Goal: Communication & Community: Answer question/provide support

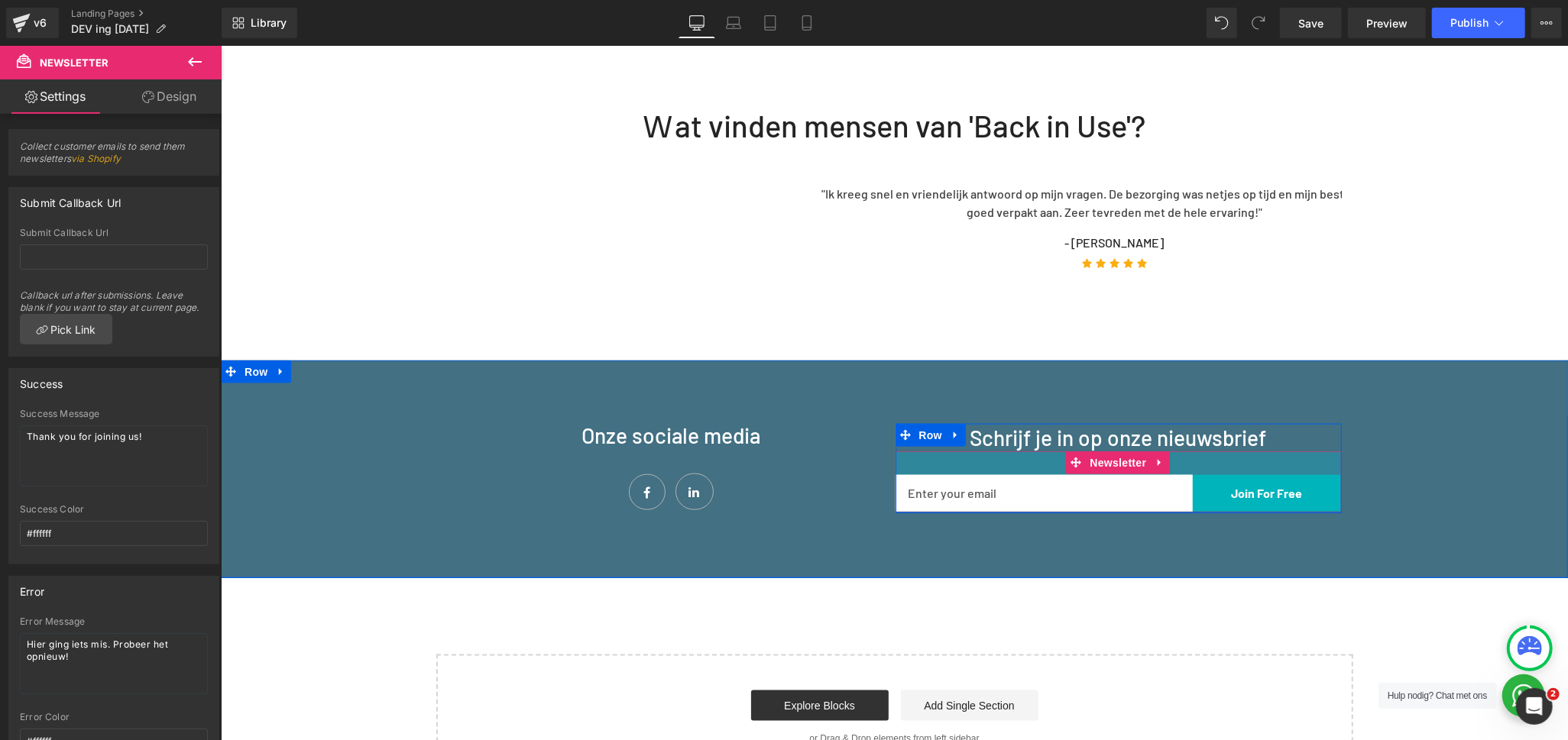
click at [992, 451] on div "31px" at bounding box center [1117, 462] width 446 height 23
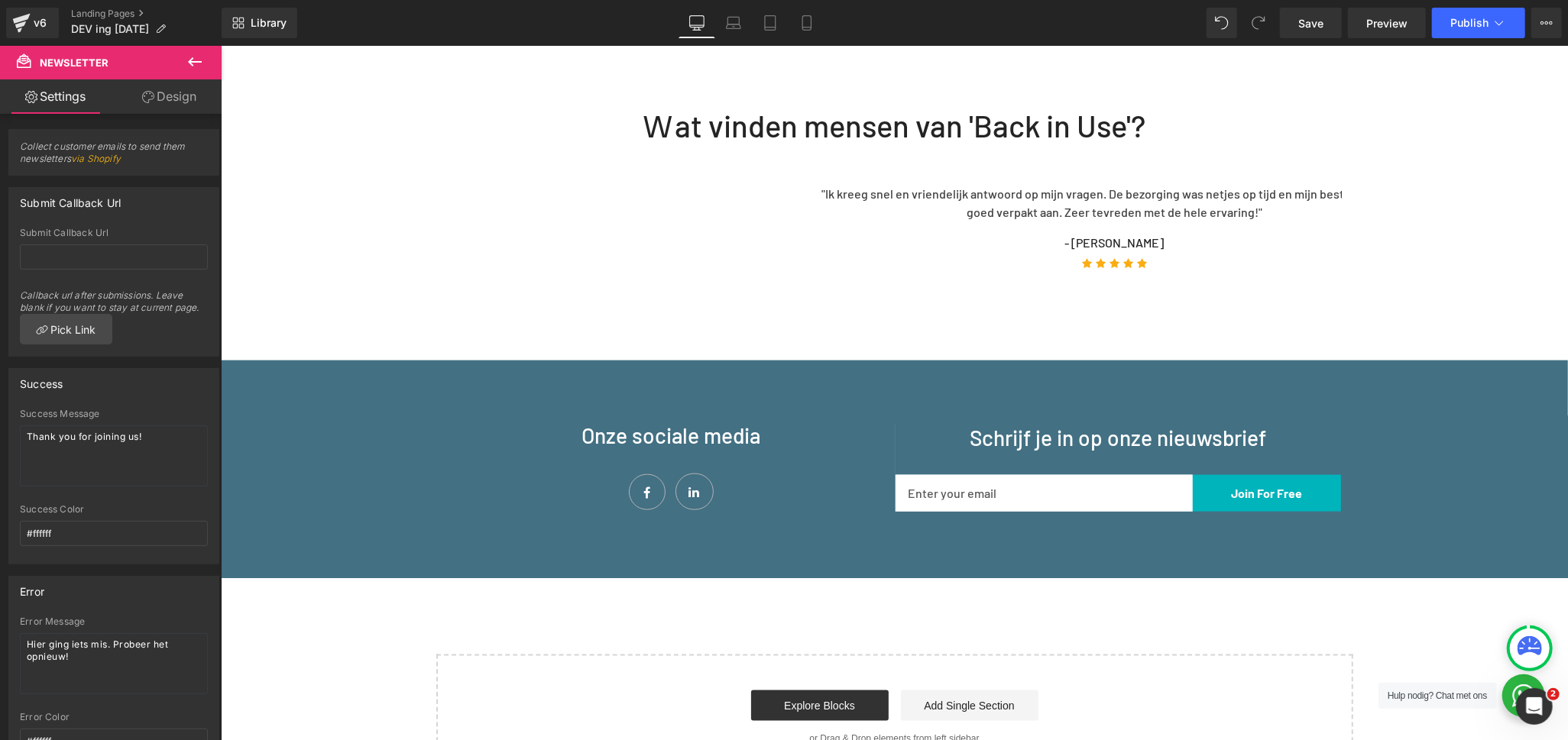
click at [183, 56] on button at bounding box center [195, 62] width 54 height 33
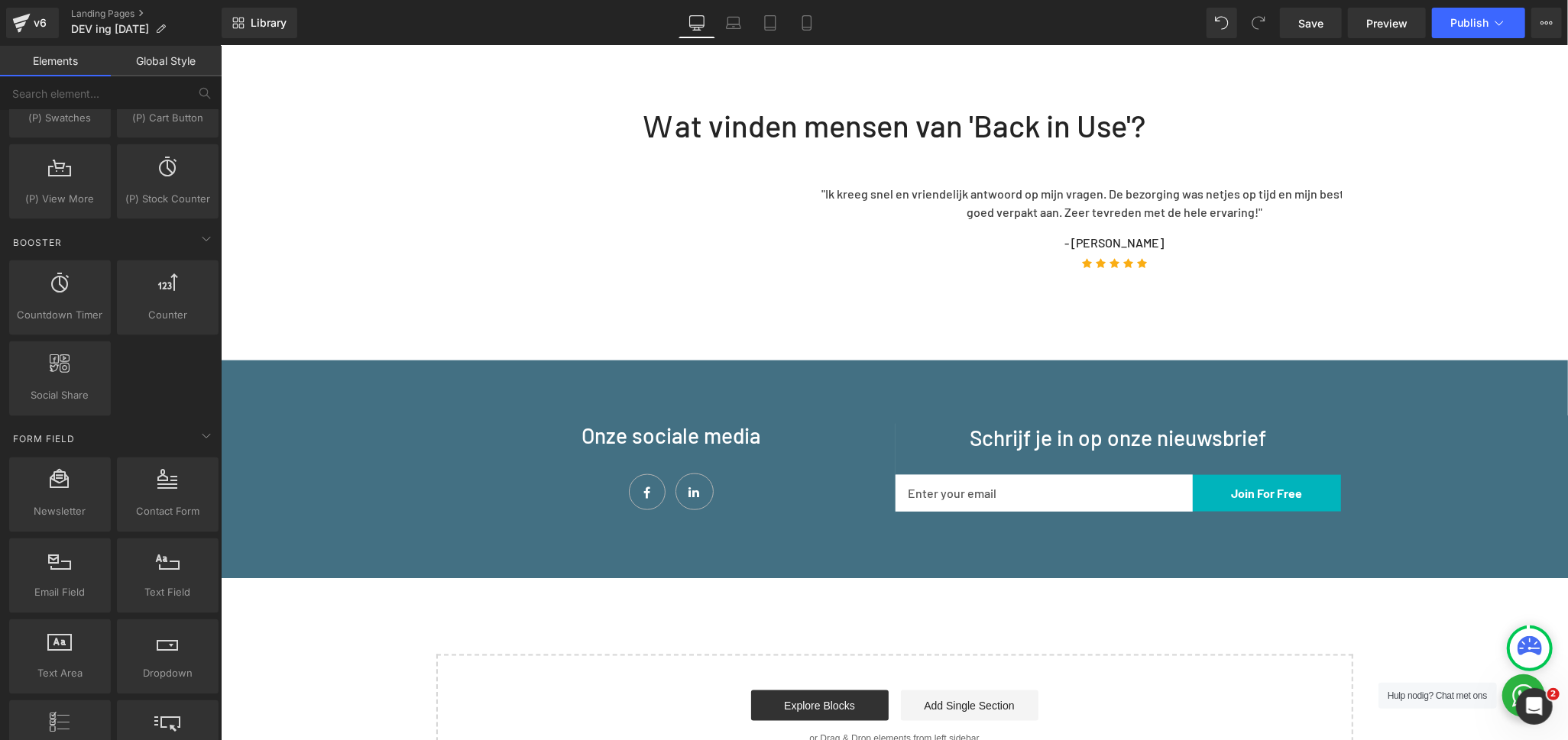
scroll to position [1952, 0]
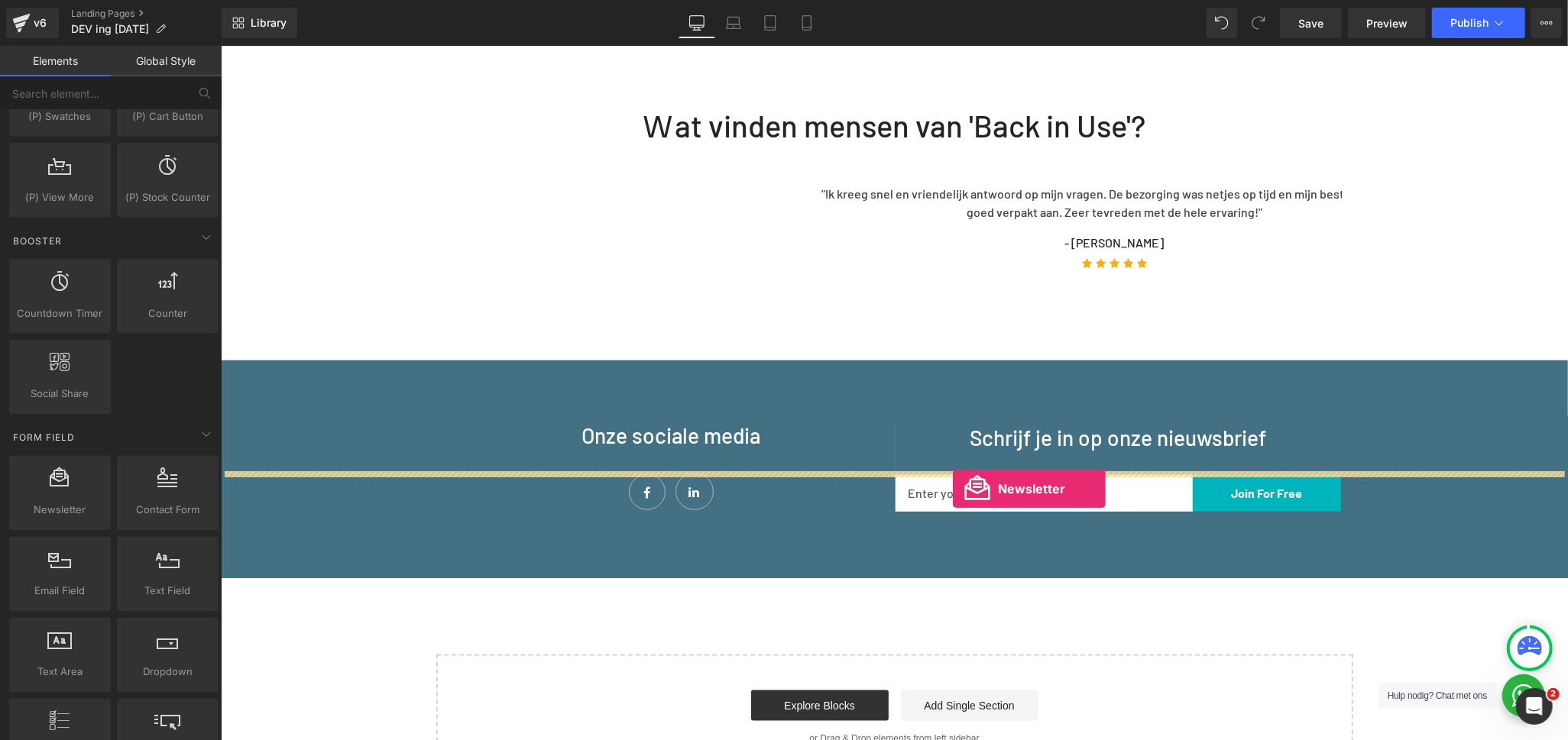
drag, startPoint x: 294, startPoint y: 542, endPoint x: 952, endPoint y: 489, distance: 660.1
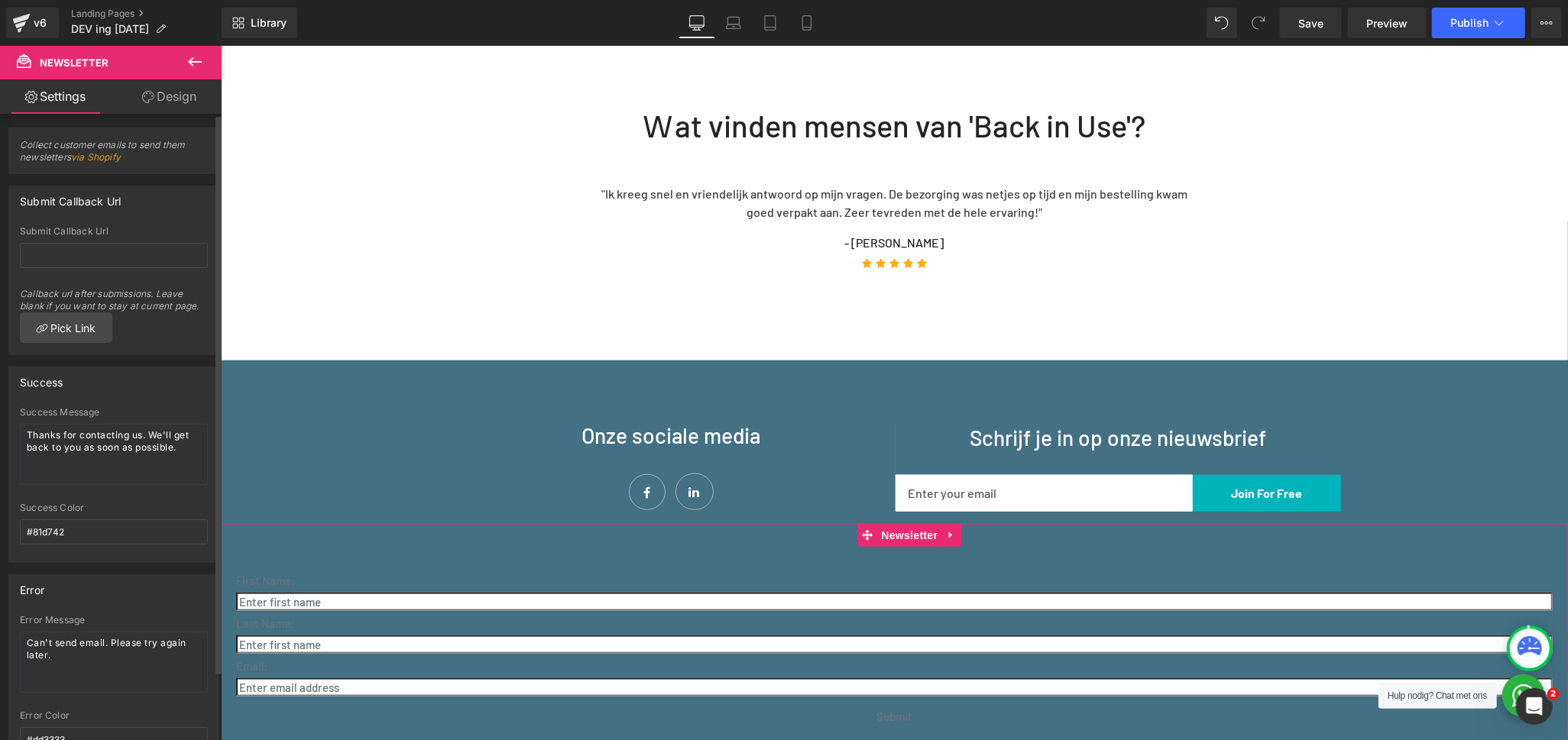
scroll to position [0, 0]
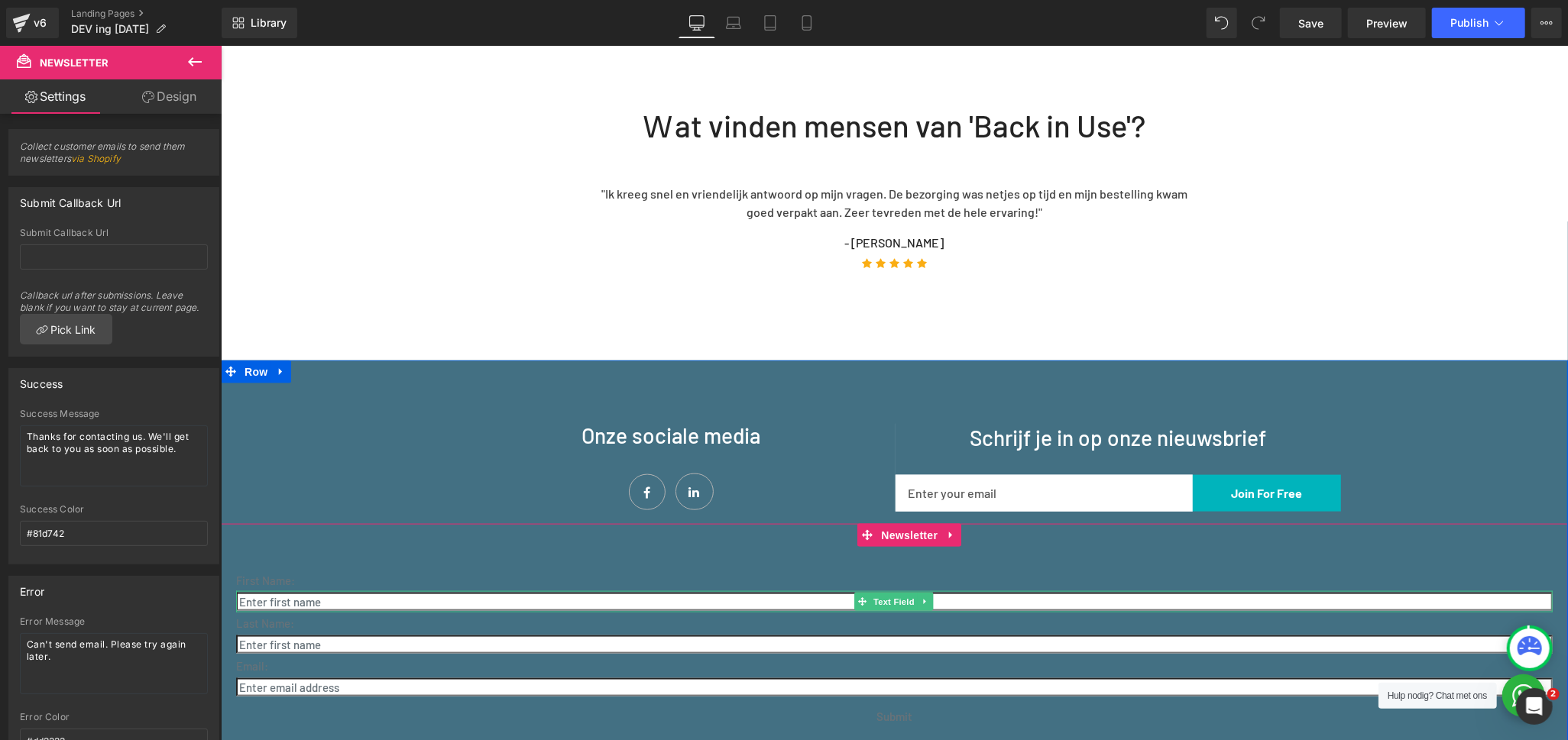
drag, startPoint x: 322, startPoint y: 549, endPoint x: 302, endPoint y: 543, distance: 20.9
click at [322, 592] on input "text" at bounding box center [893, 601] width 1317 height 19
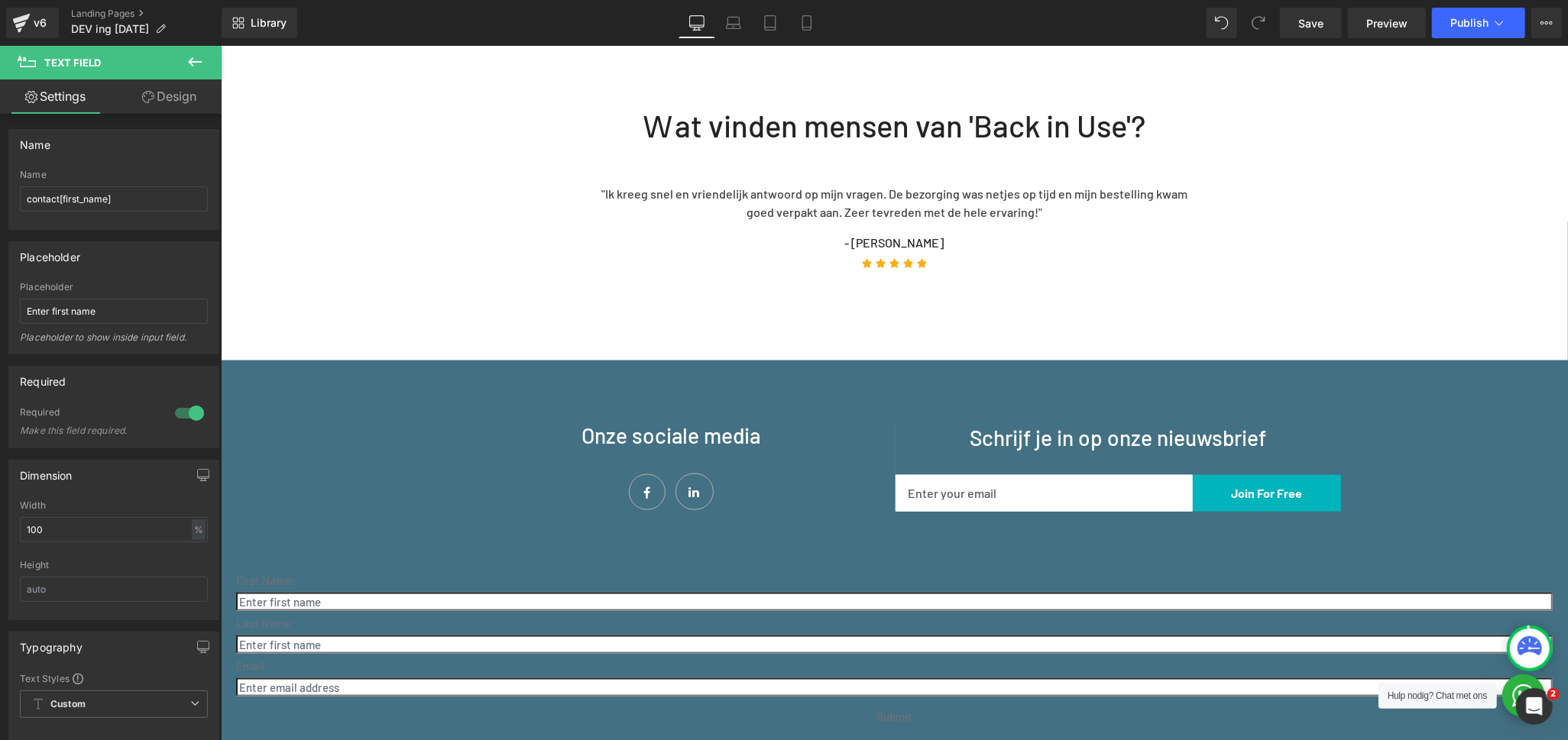
click at [186, 60] on icon at bounding box center [195, 62] width 19 height 19
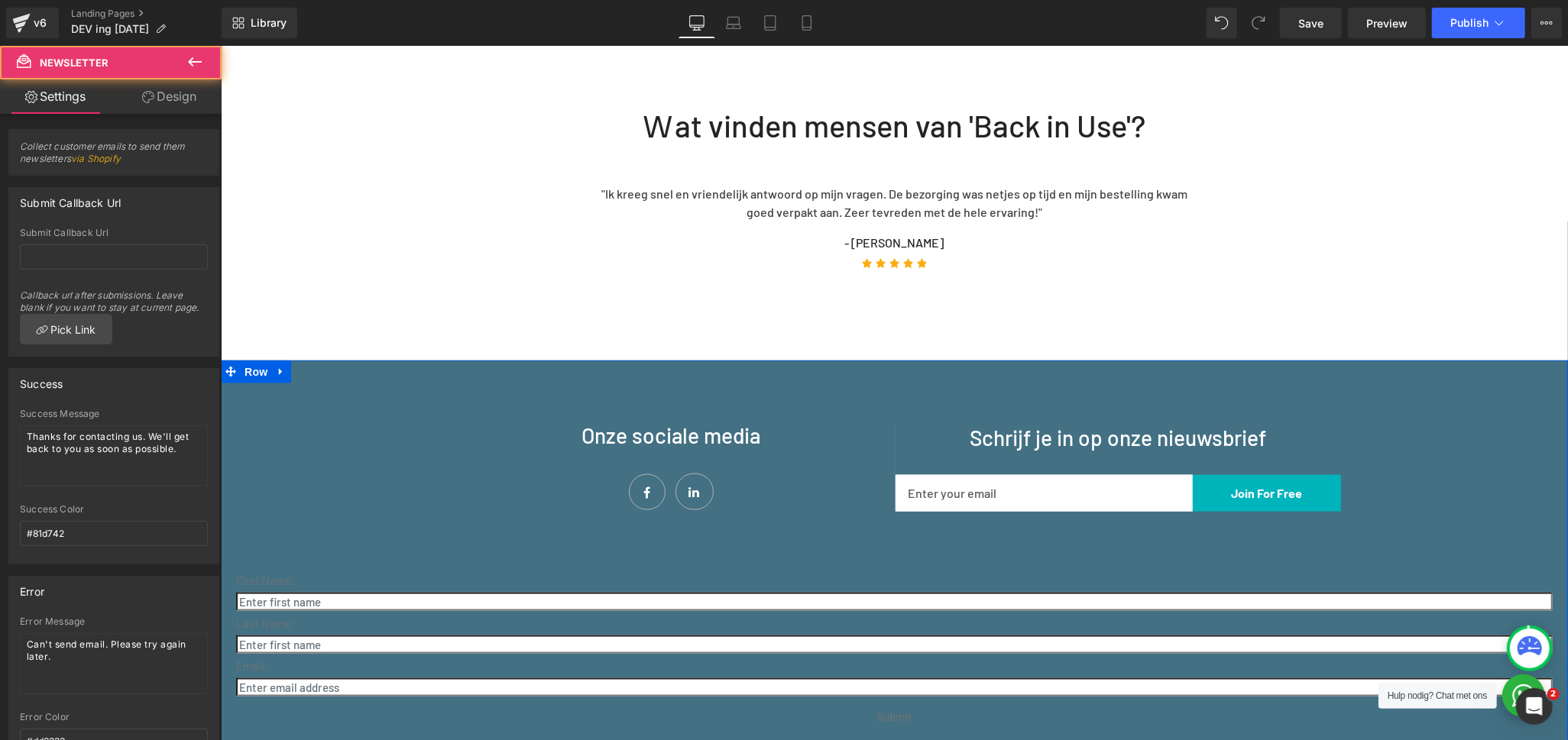
click at [780, 524] on div "First Name: Text Block Text Field Last Name: Text Block Text Field Email: Text …" at bounding box center [893, 640] width 1347 height 233
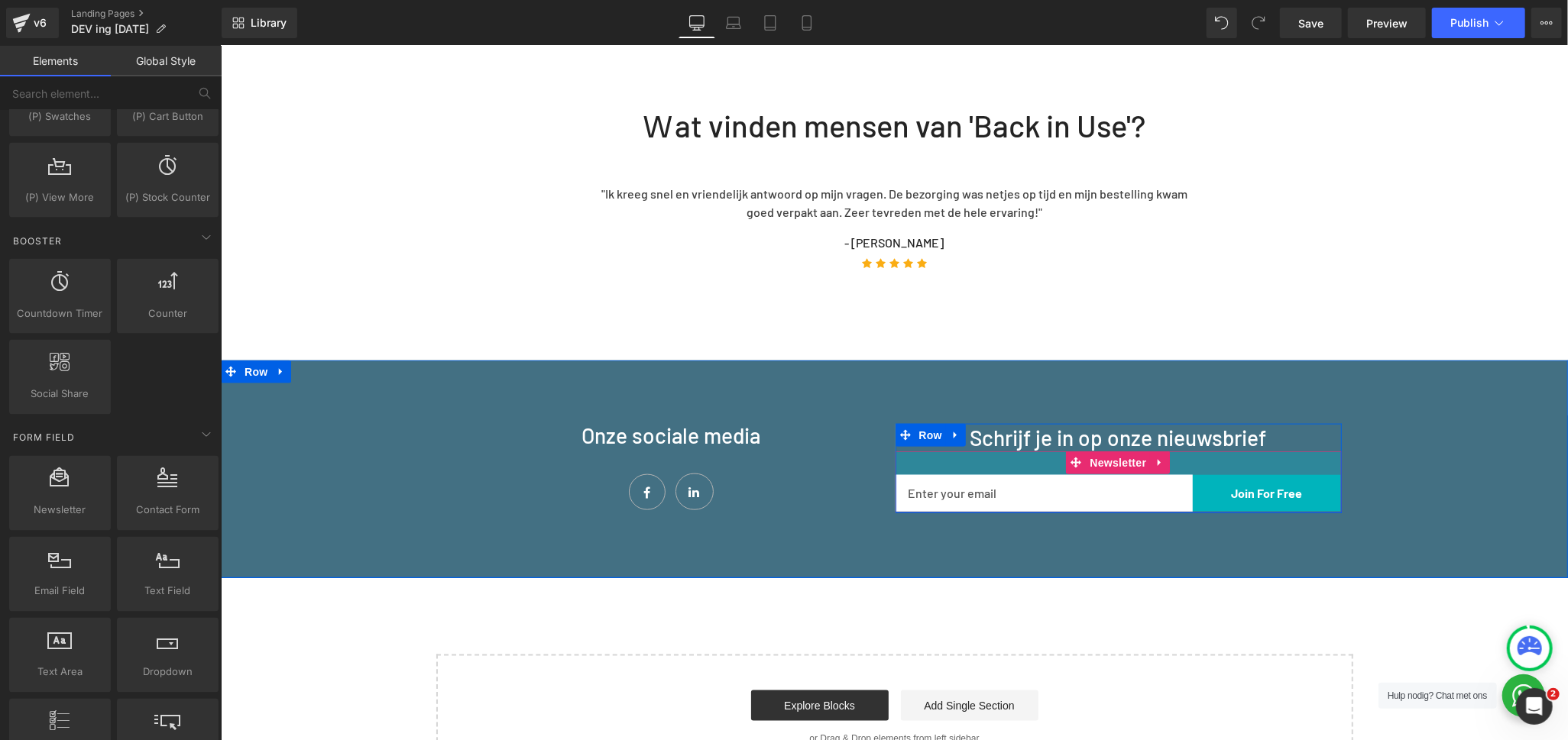
click at [984, 451] on div "31px" at bounding box center [1117, 462] width 446 height 23
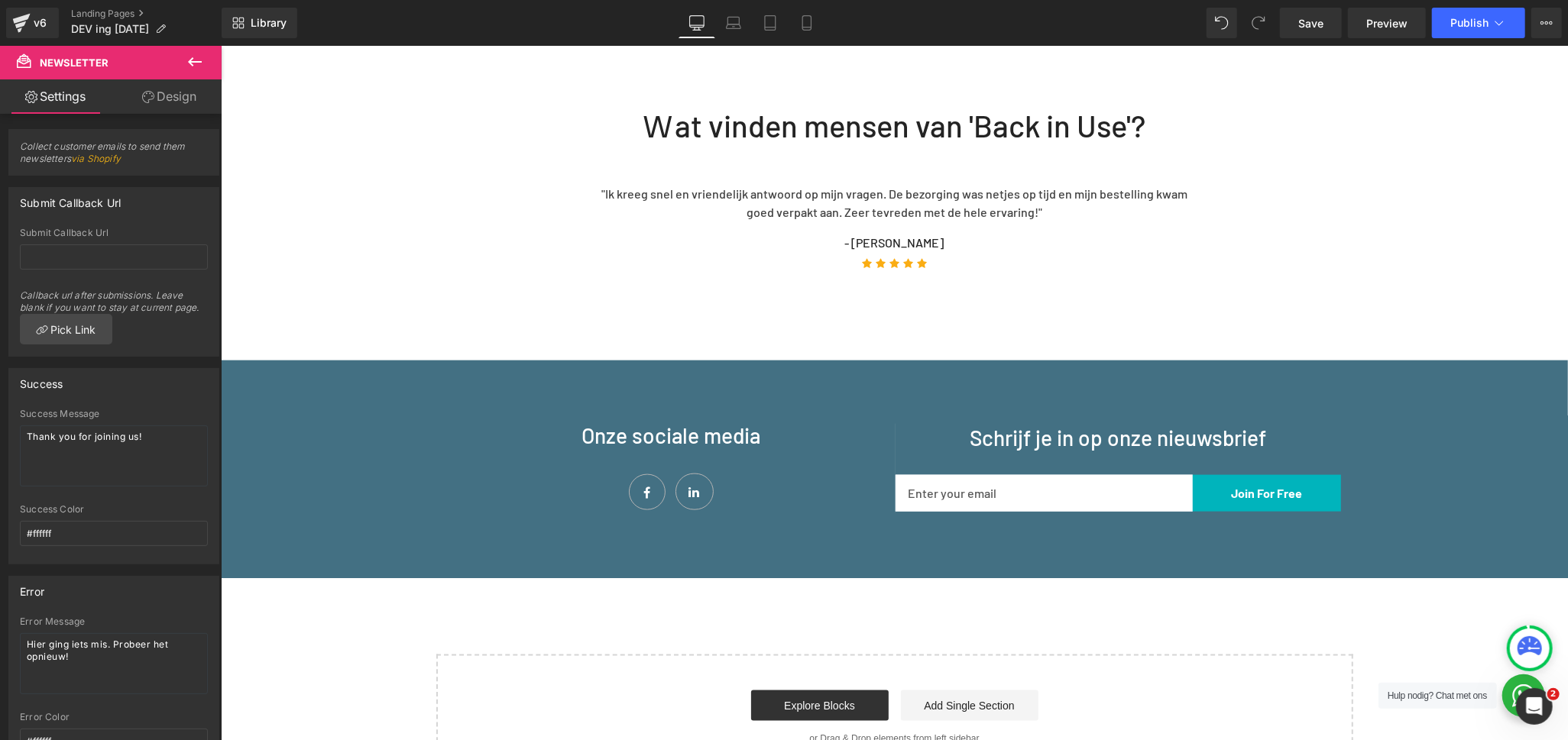
click at [195, 60] on icon at bounding box center [195, 62] width 19 height 19
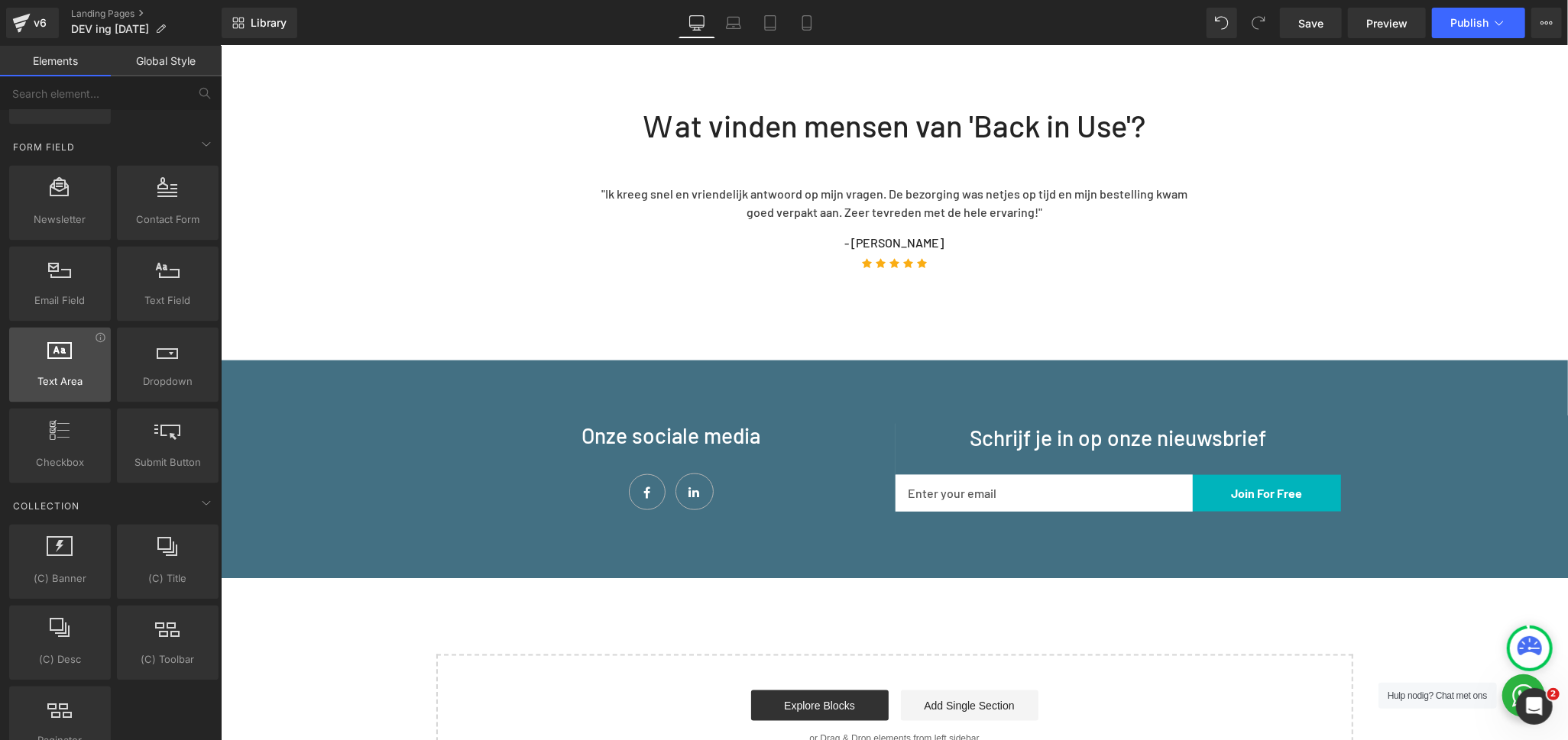
scroll to position [2292, 0]
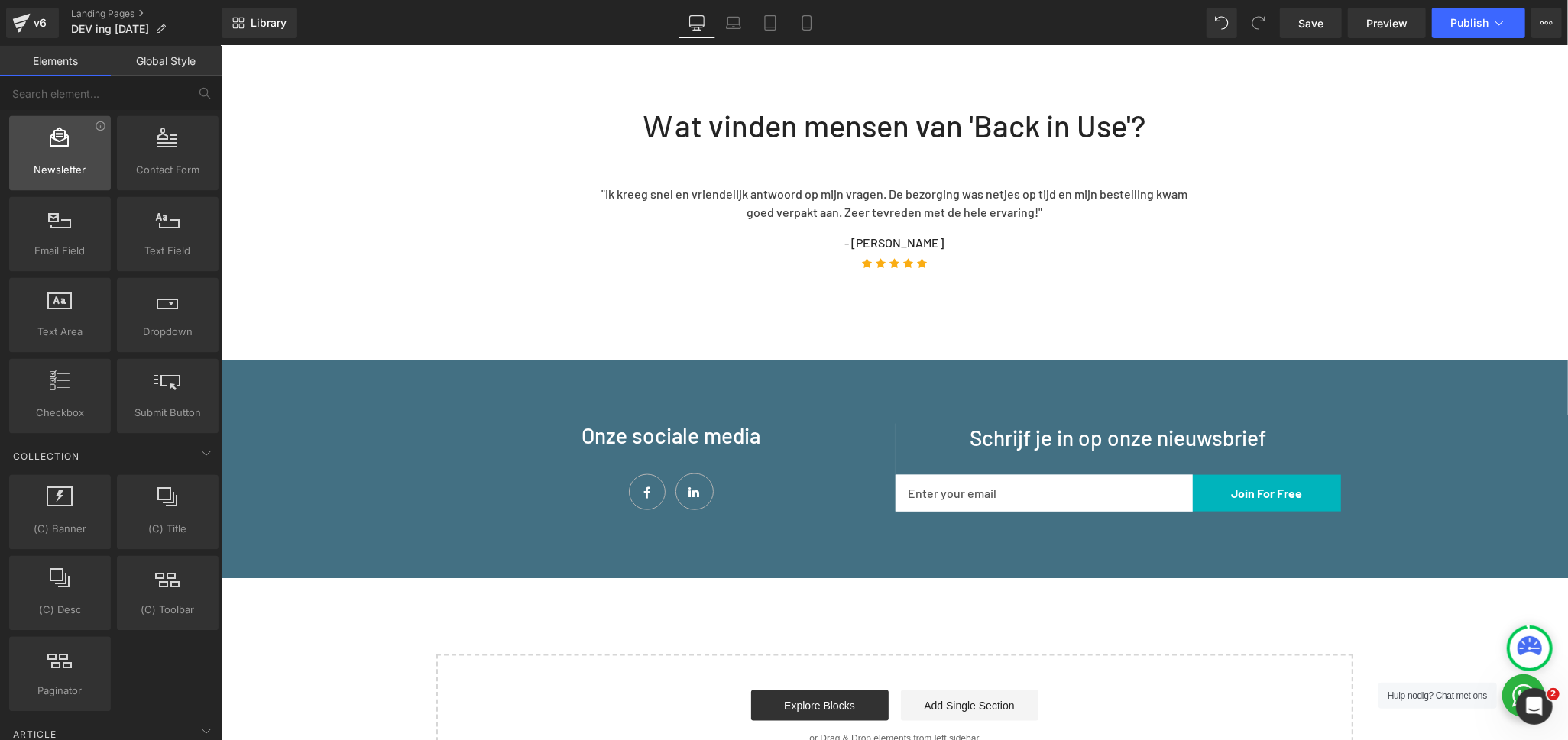
click at [49, 154] on div at bounding box center [60, 146] width 93 height 34
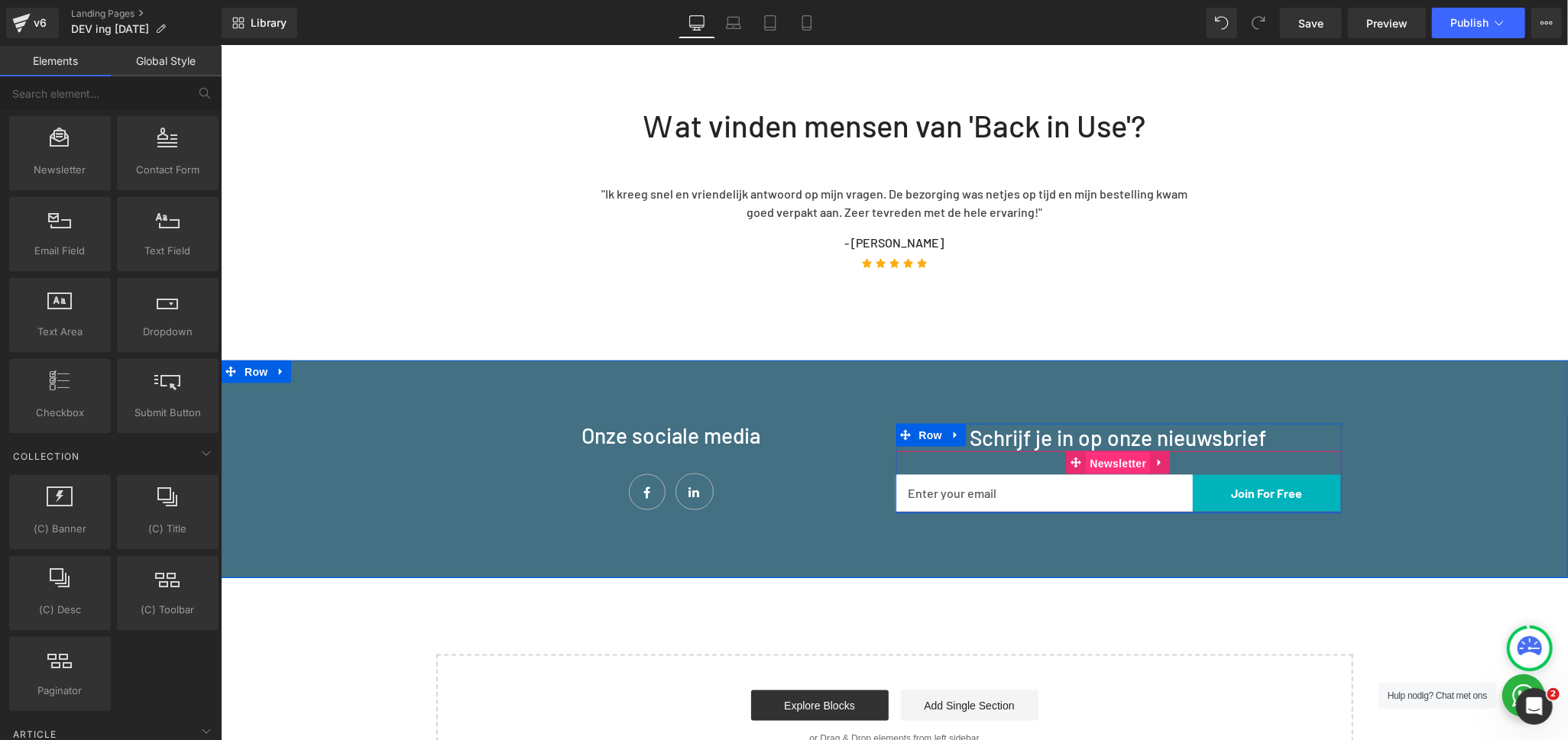
click at [1140, 451] on span "Newsletter" at bounding box center [1117, 462] width 64 height 23
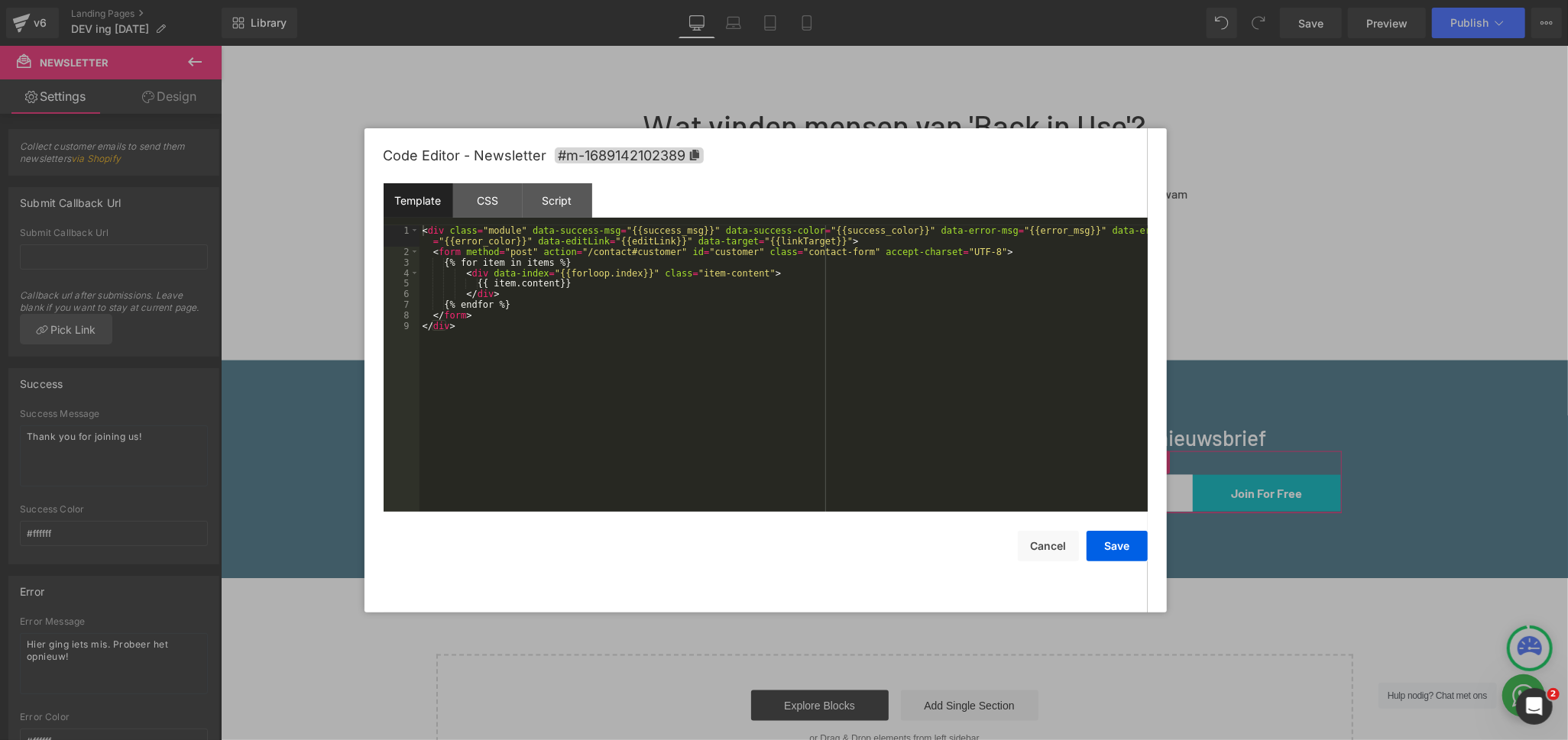
click at [1112, 0] on div "Newsletter You are previewing how the will restyle your page. You can not edit …" at bounding box center [784, 0] width 1568 height 0
click at [1030, 544] on button "Cancel" at bounding box center [1048, 545] width 61 height 30
click at [1061, 0] on div "Newsletter You are previewing how the will restyle your page. You can not edit …" at bounding box center [784, 0] width 1568 height 0
click at [552, 198] on div "Script" at bounding box center [557, 201] width 69 height 34
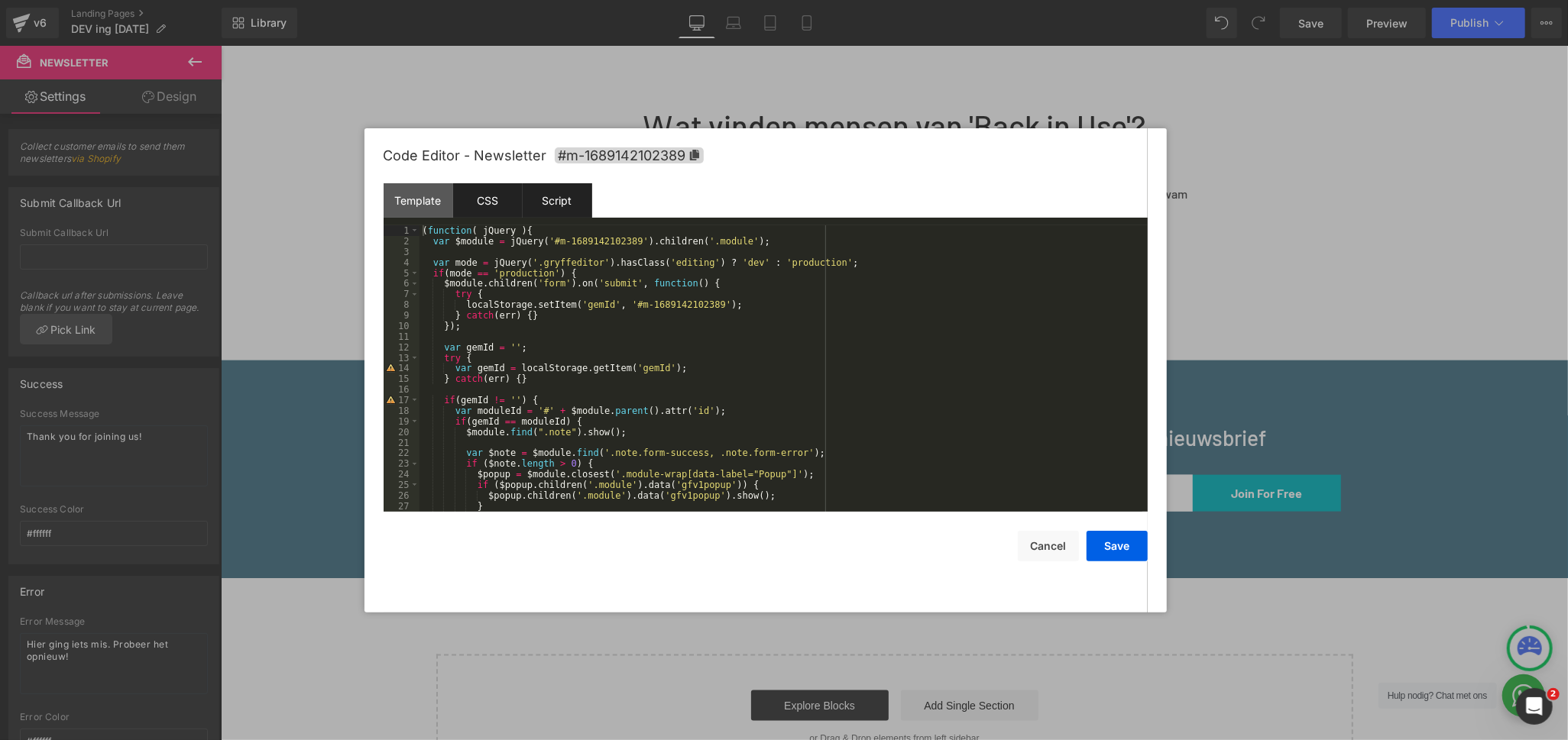
click at [486, 209] on div "CSS" at bounding box center [487, 201] width 69 height 34
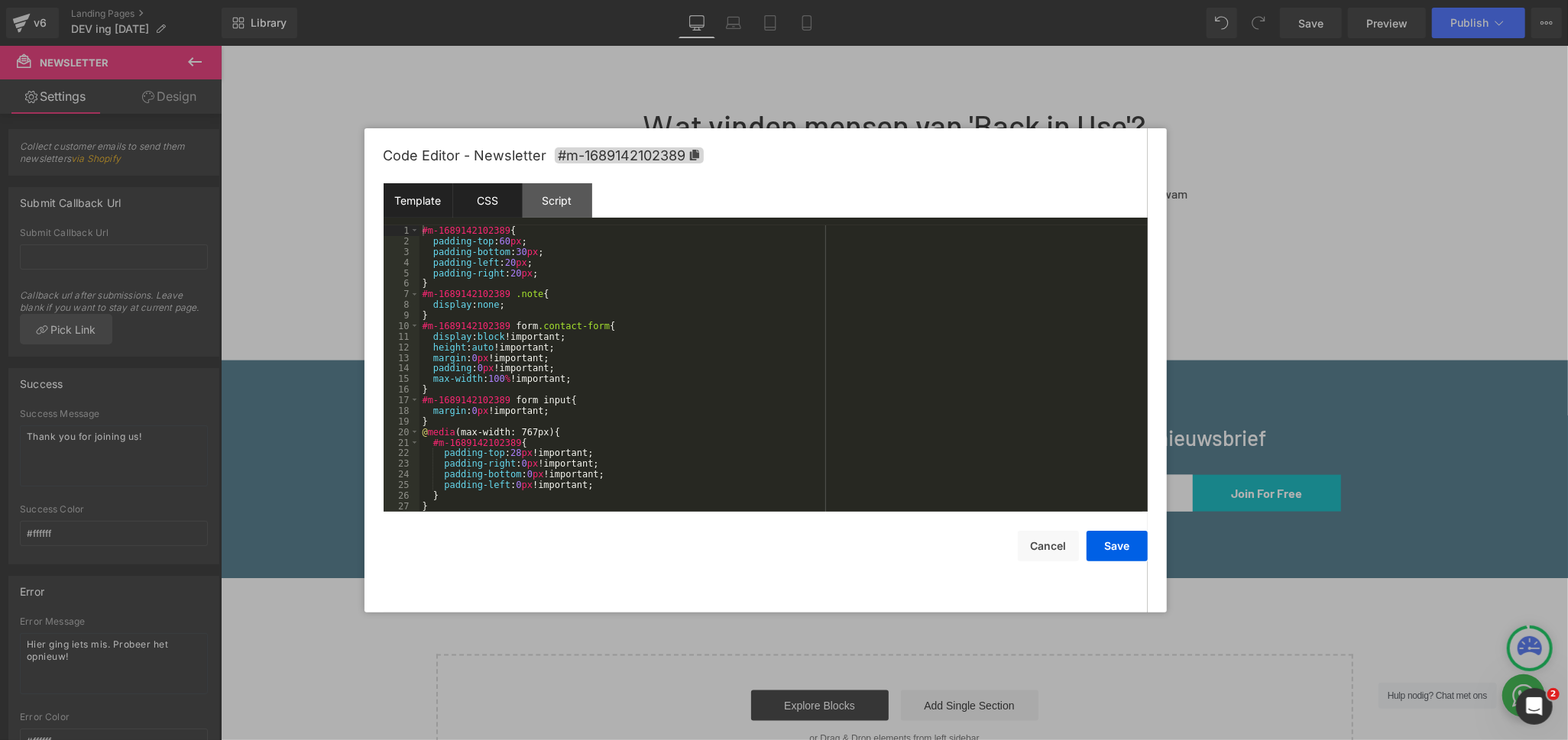
click at [426, 216] on div "Template" at bounding box center [418, 201] width 69 height 34
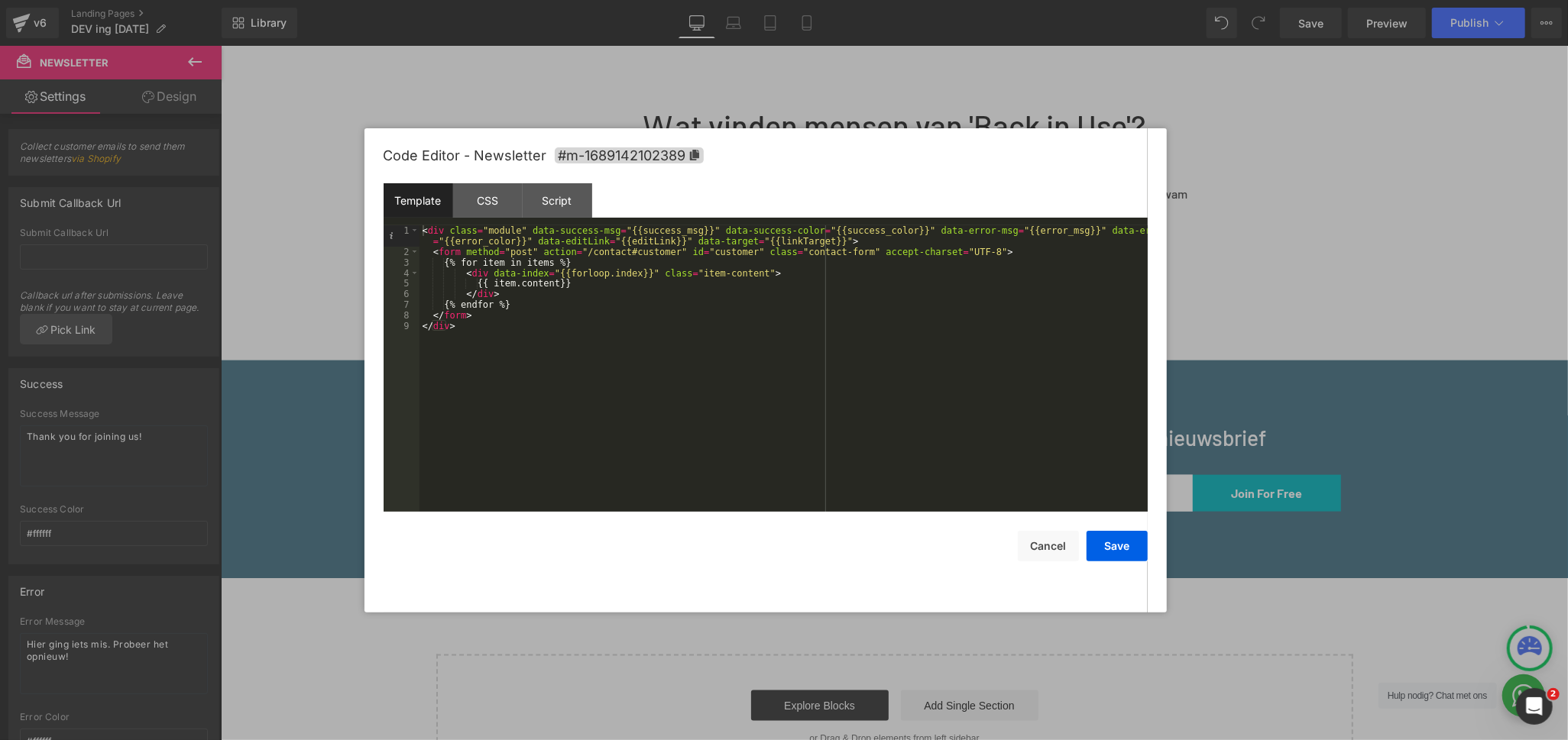
click at [1240, 397] on div at bounding box center [784, 370] width 1568 height 740
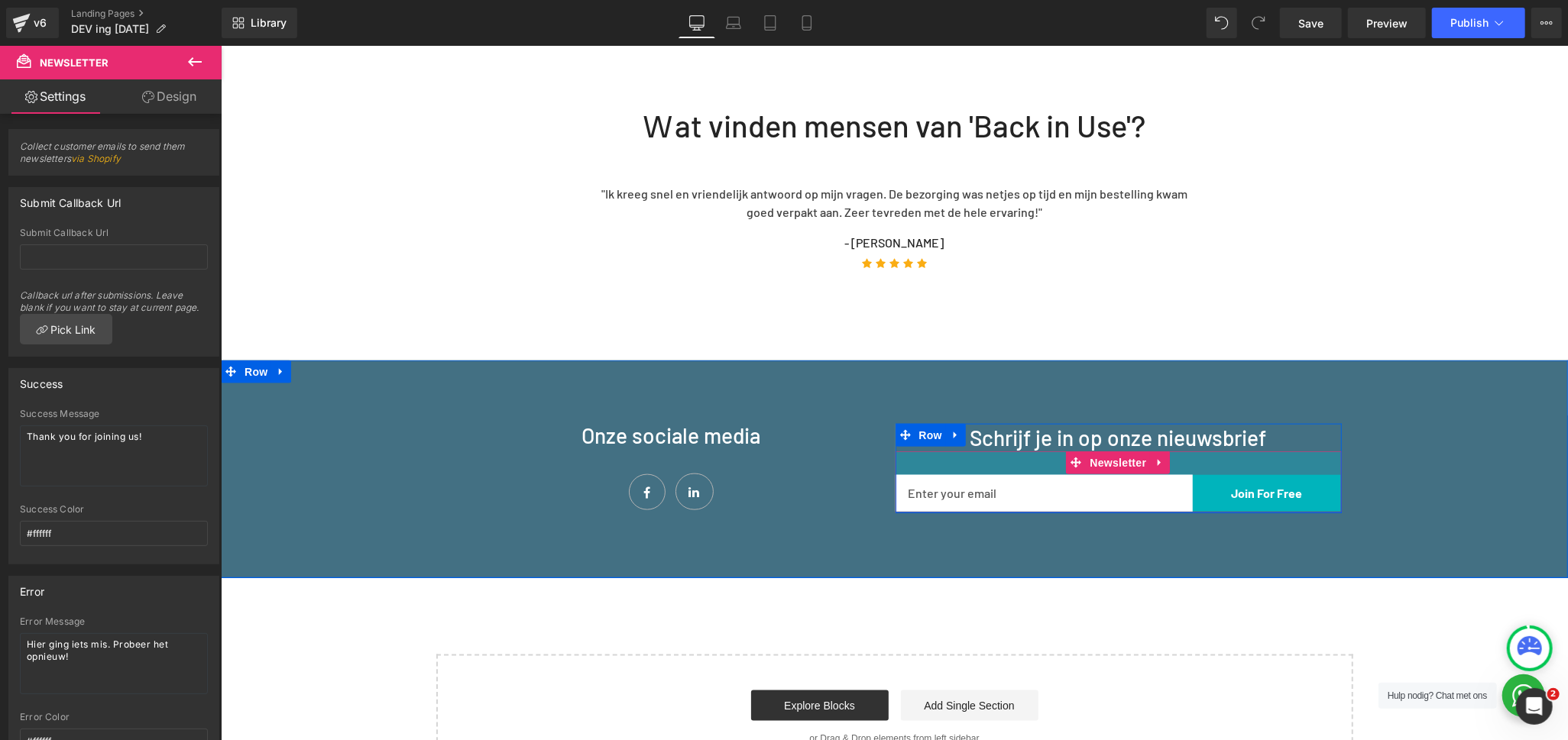
click at [961, 451] on div "31px" at bounding box center [1117, 462] width 446 height 23
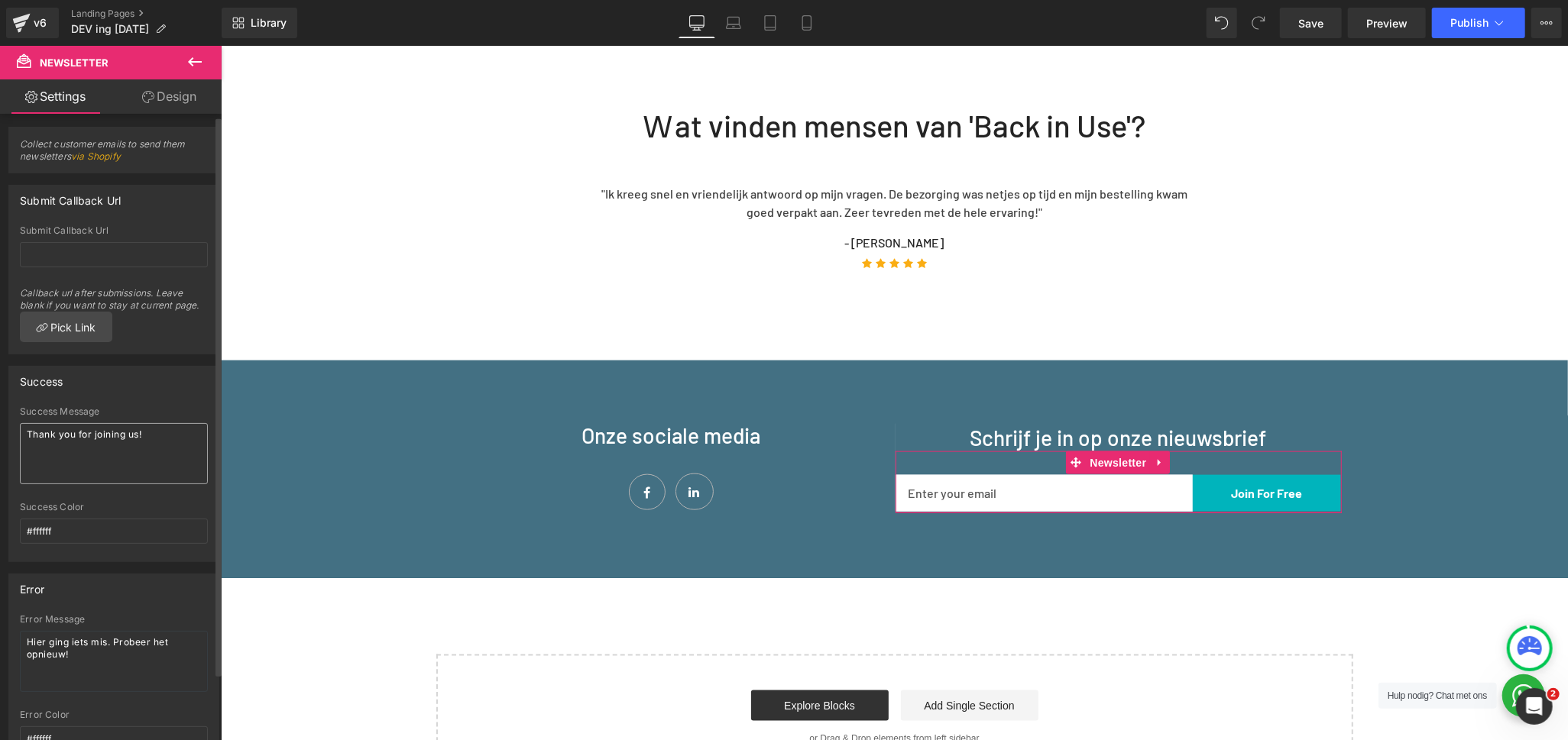
scroll to position [0, 0]
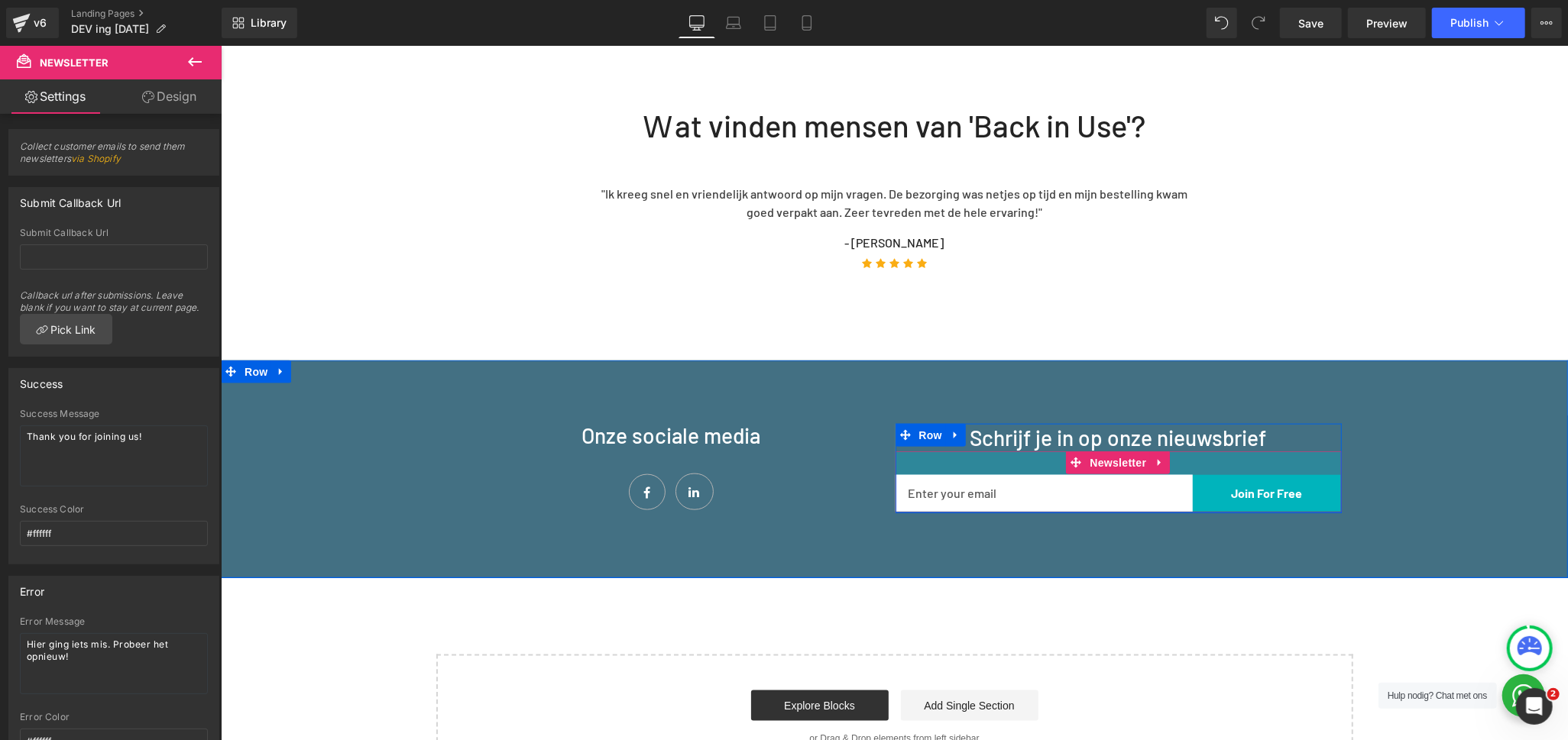
click at [988, 451] on div "31px" at bounding box center [1117, 462] width 446 height 23
click at [998, 451] on div "31px" at bounding box center [1117, 462] width 446 height 23
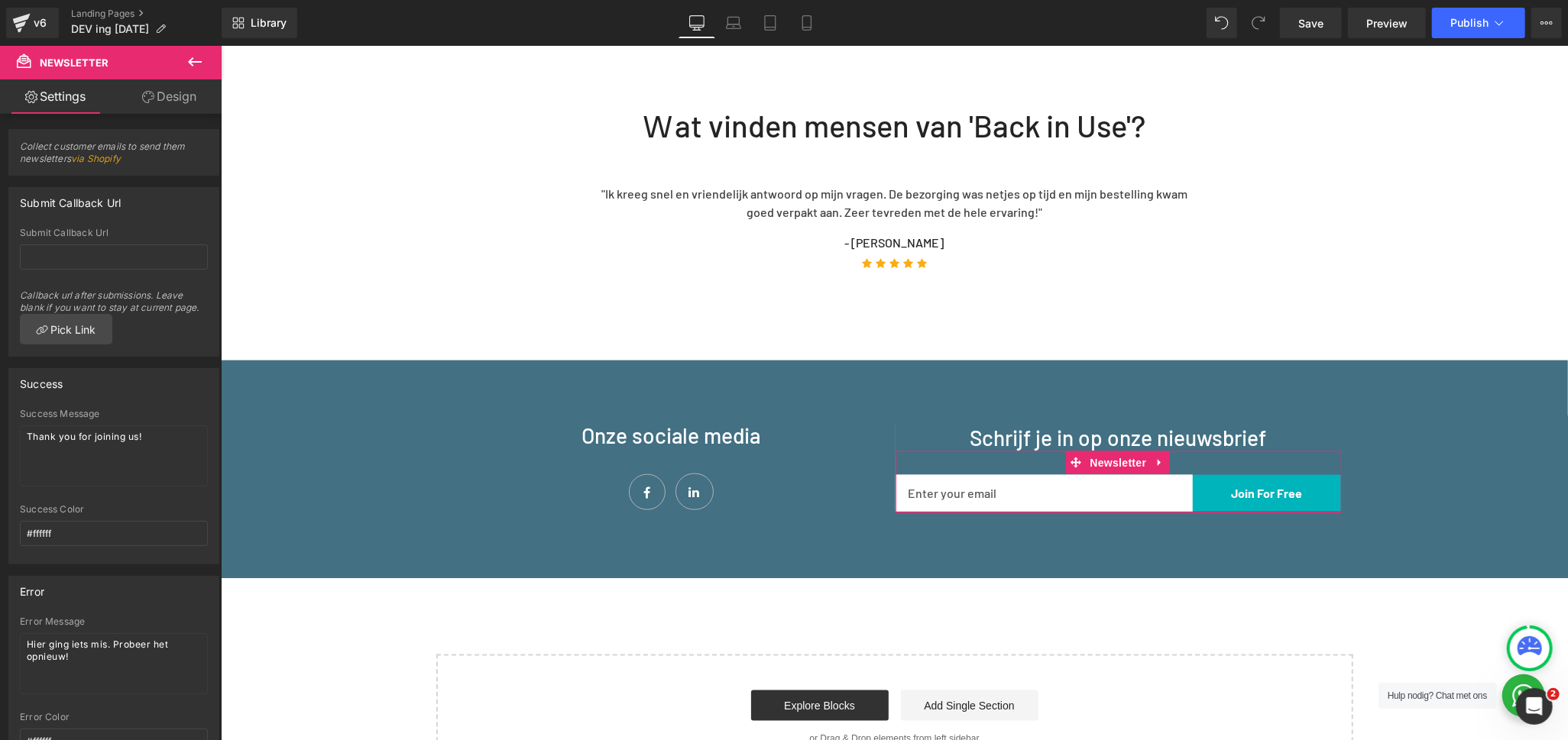
click at [168, 89] on link "Design" at bounding box center [169, 96] width 110 height 34
click at [72, 89] on link "Settings" at bounding box center [55, 96] width 110 height 34
click at [181, 63] on button at bounding box center [195, 62] width 54 height 33
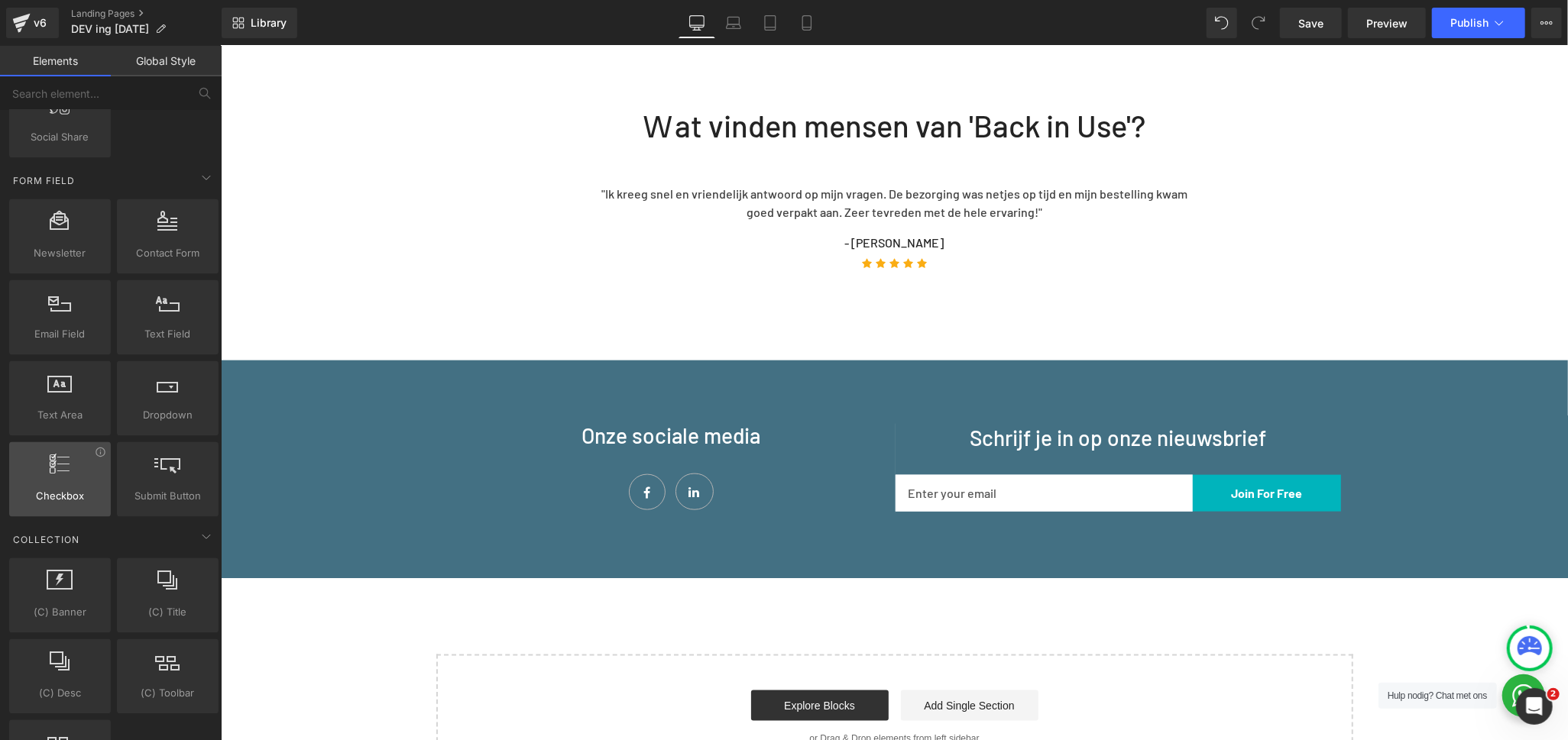
scroll to position [2207, 0]
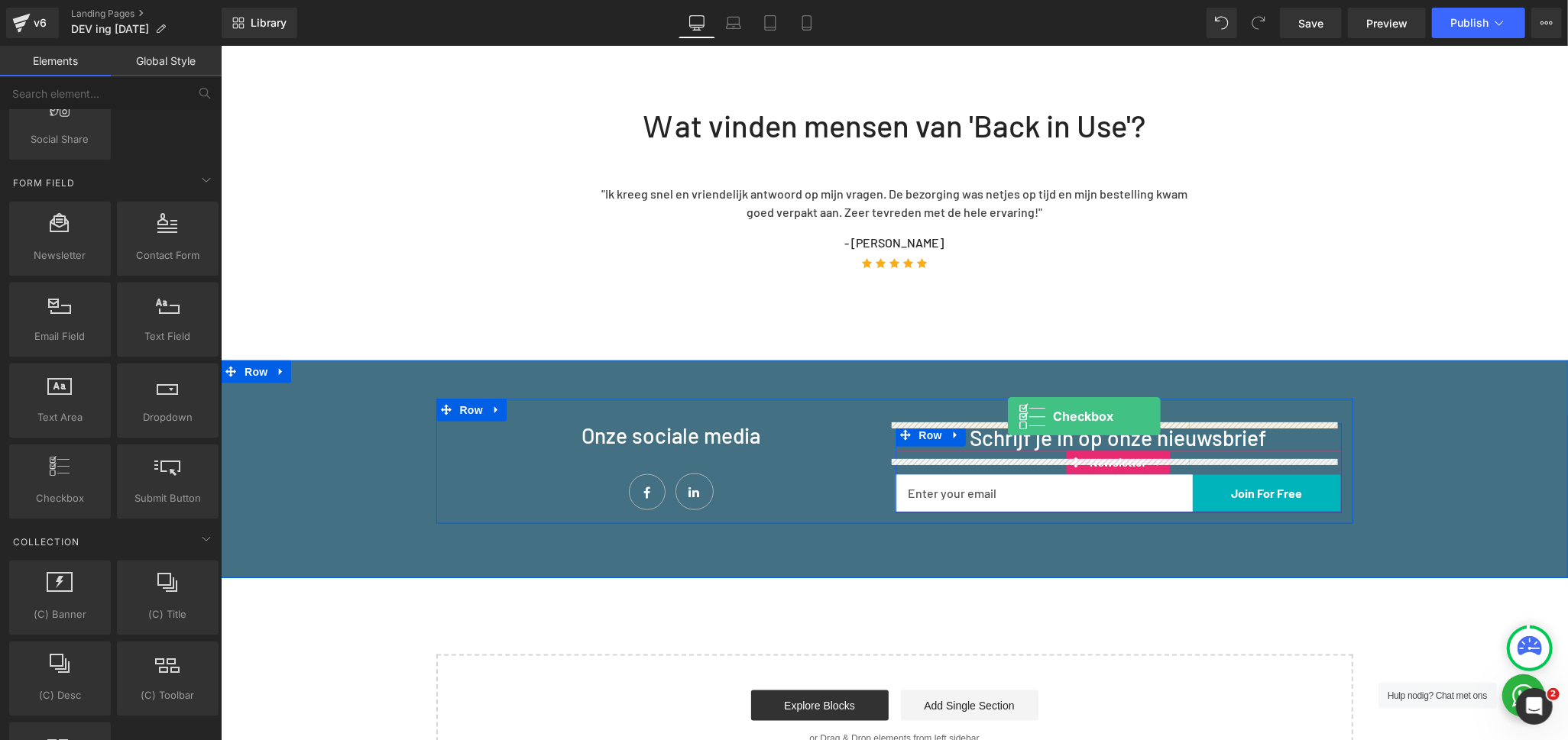
drag, startPoint x: 279, startPoint y: 518, endPoint x: 1007, endPoint y: 416, distance: 735.1
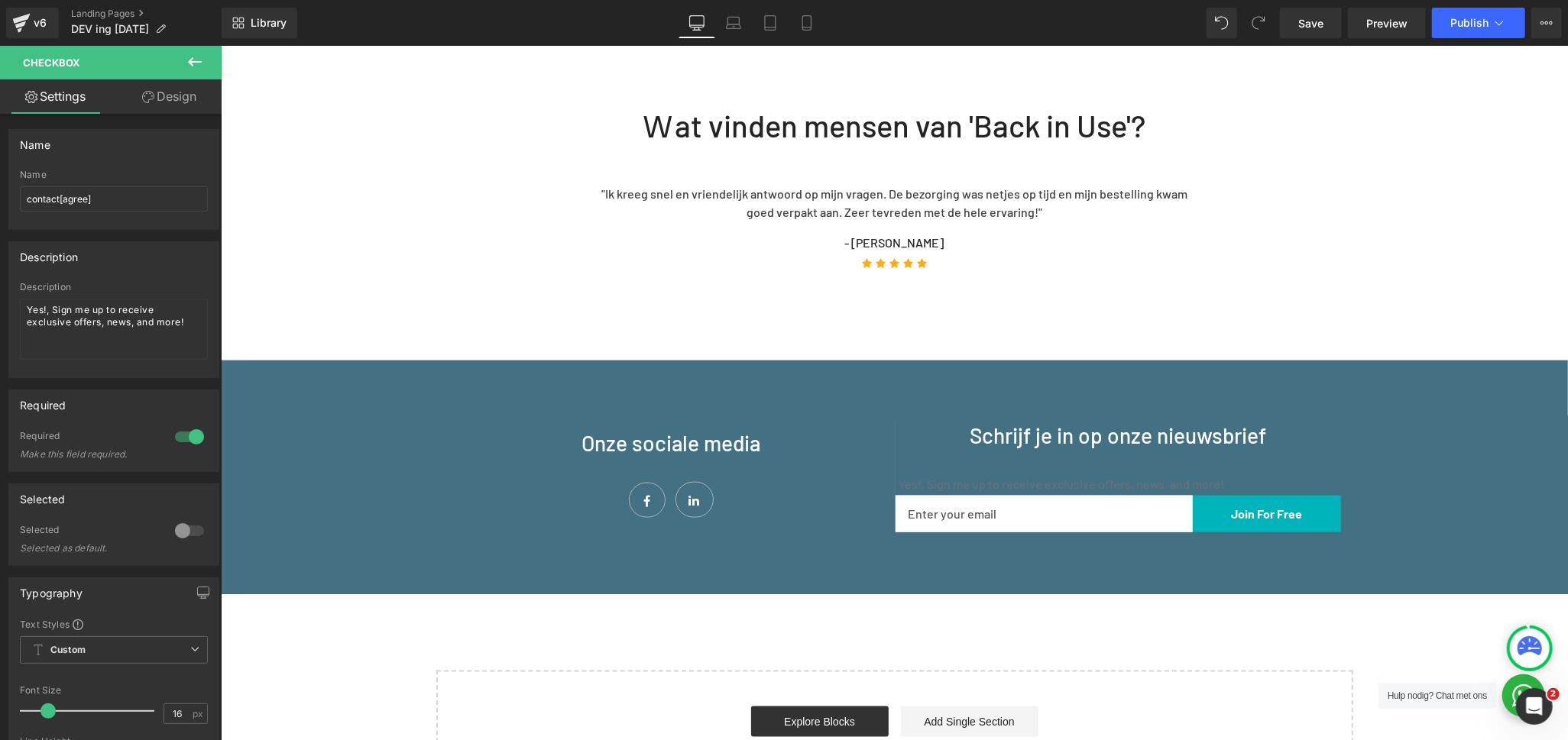
click at [192, 59] on icon at bounding box center [195, 62] width 14 height 9
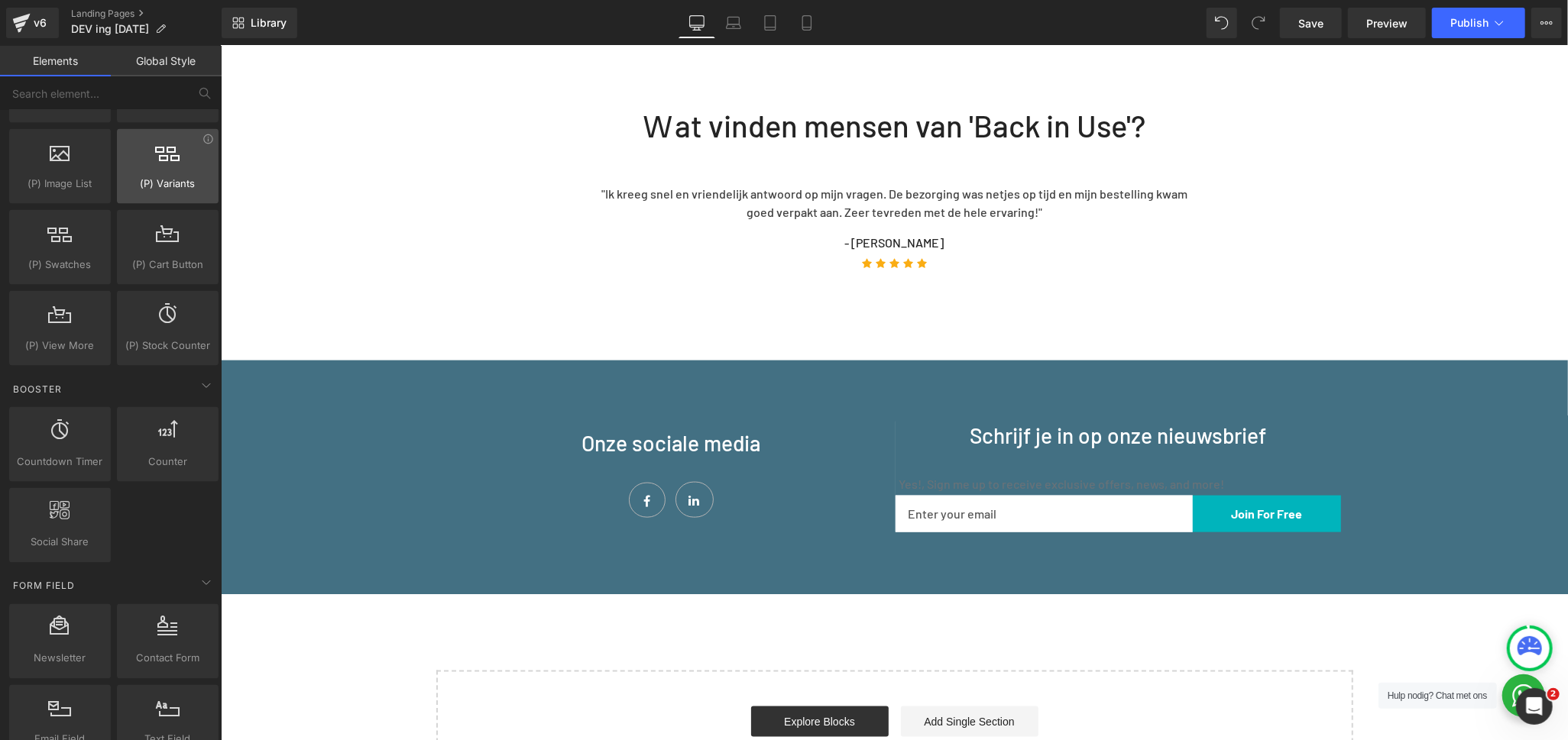
scroll to position [1783, 0]
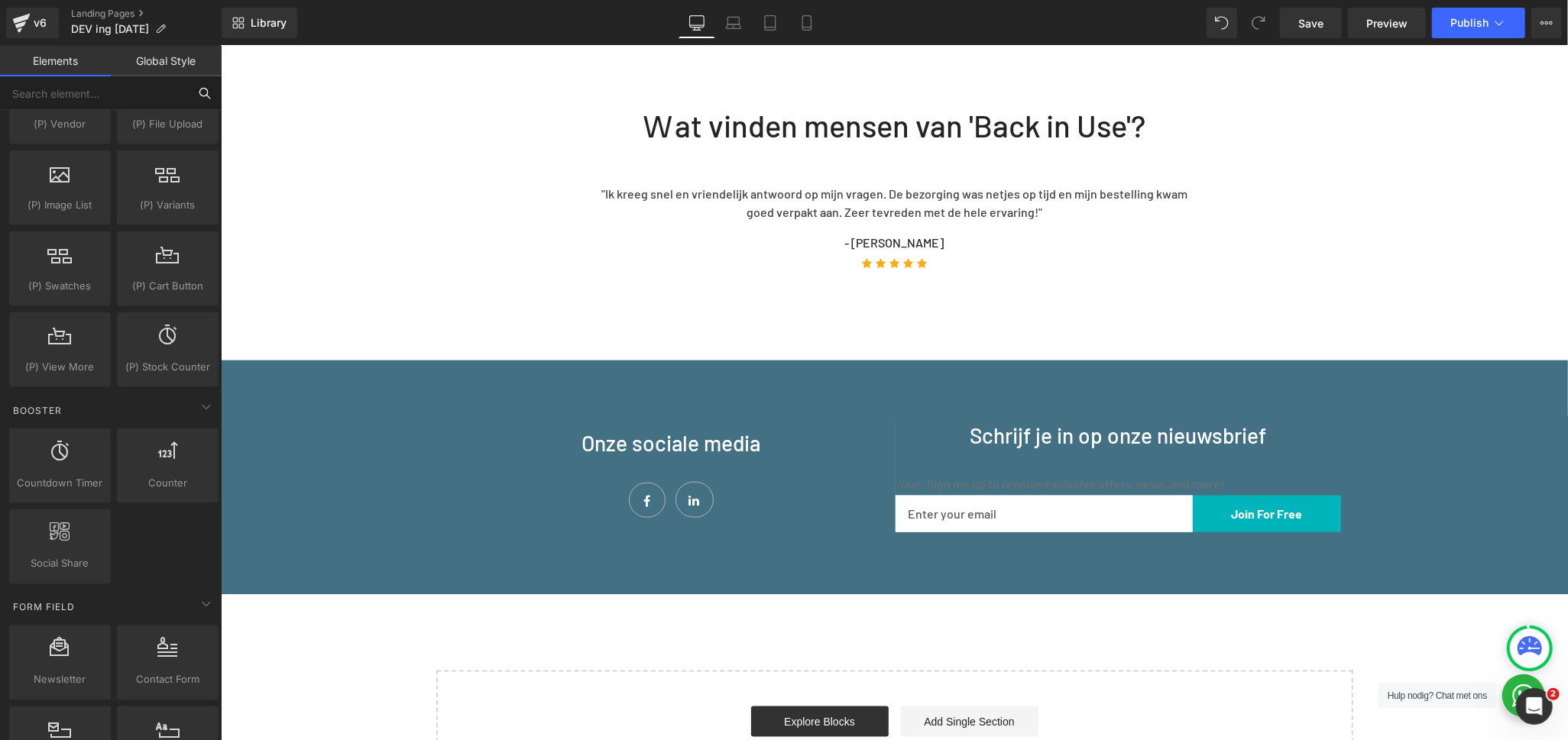
click at [84, 100] on input "text" at bounding box center [94, 93] width 188 height 33
click at [66, 95] on input "text" at bounding box center [94, 93] width 188 height 33
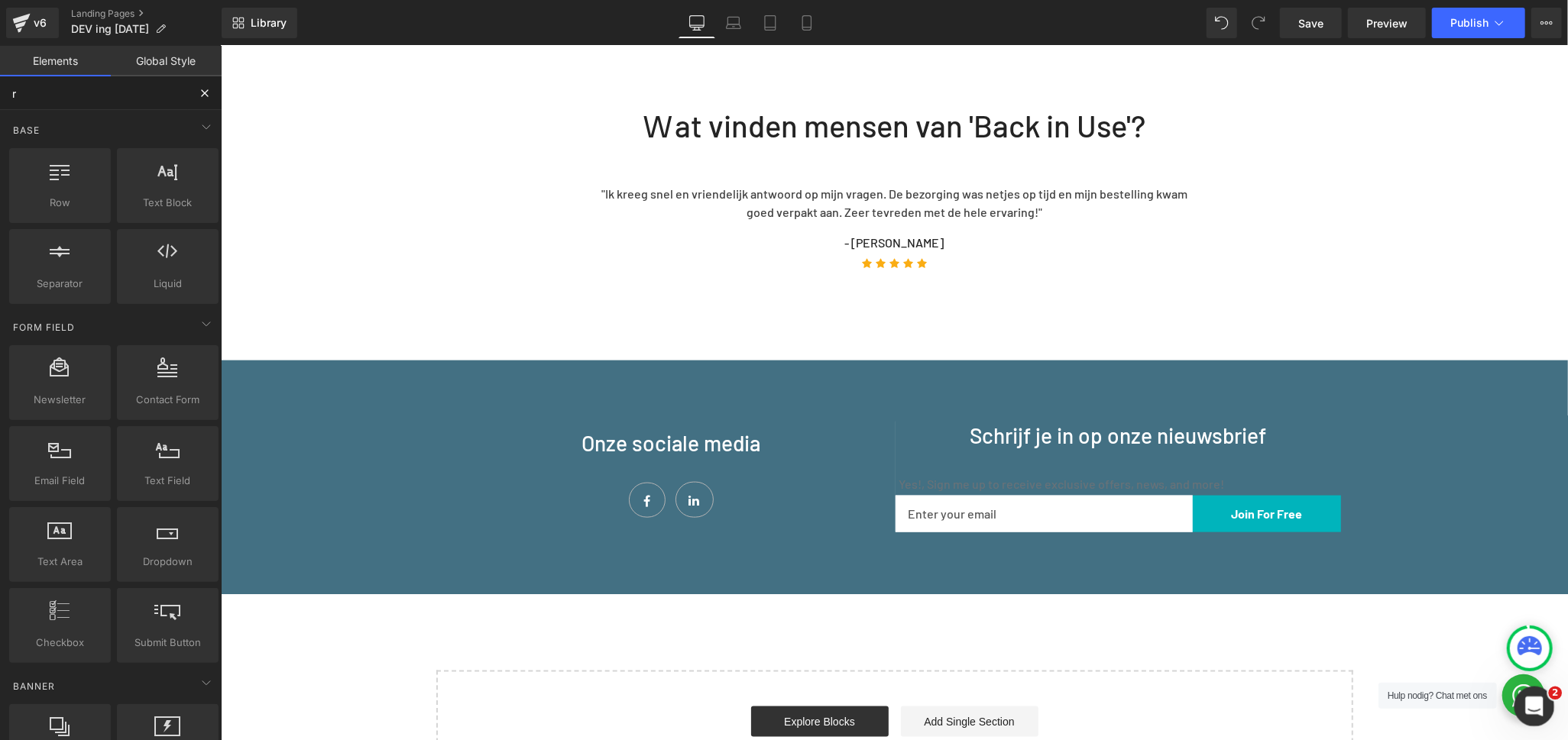
type input "r"
click at [1521, 697] on div "Open Intercom Messenger" at bounding box center [1531, 704] width 51 height 51
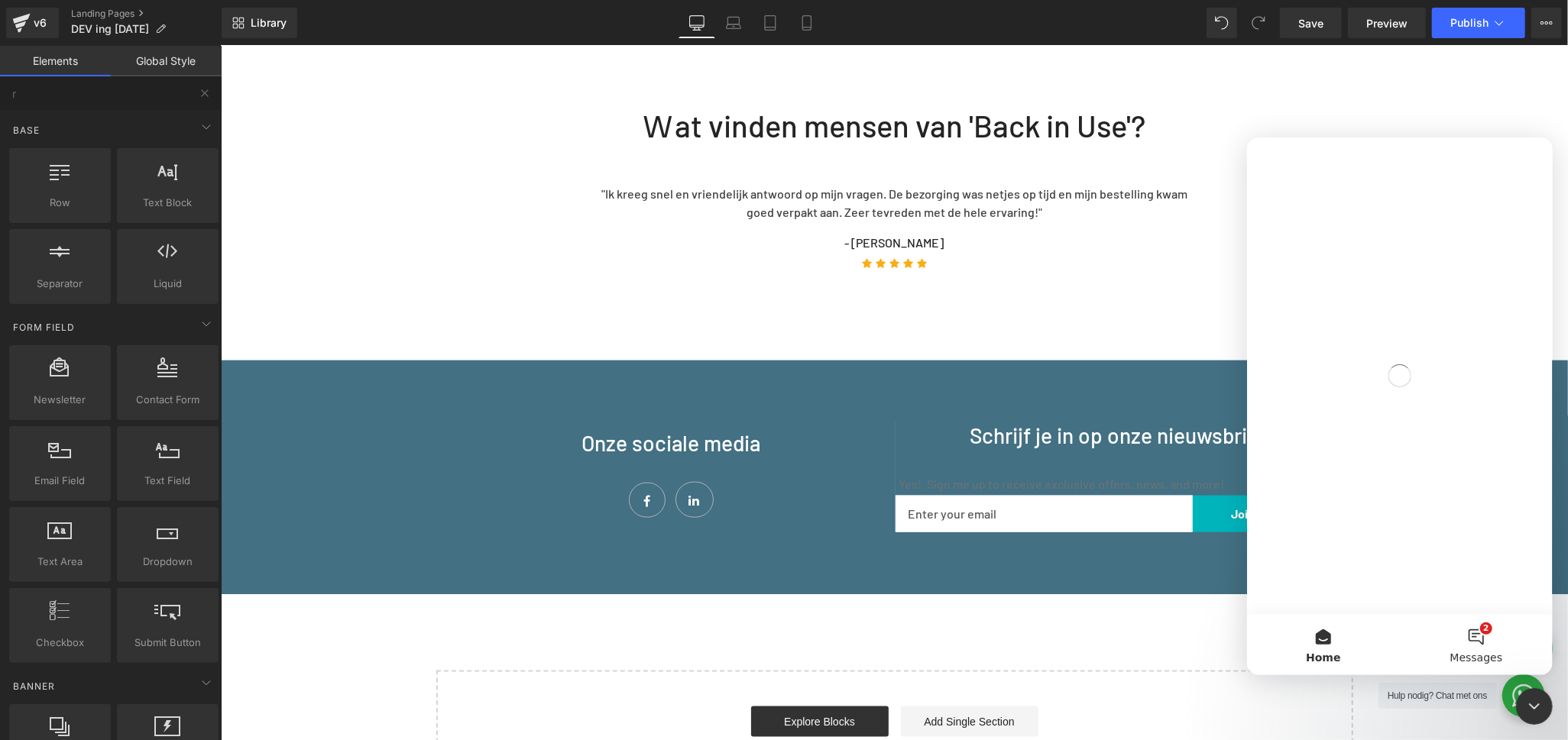
click at [1485, 630] on button "2 Messages" at bounding box center [1475, 644] width 153 height 61
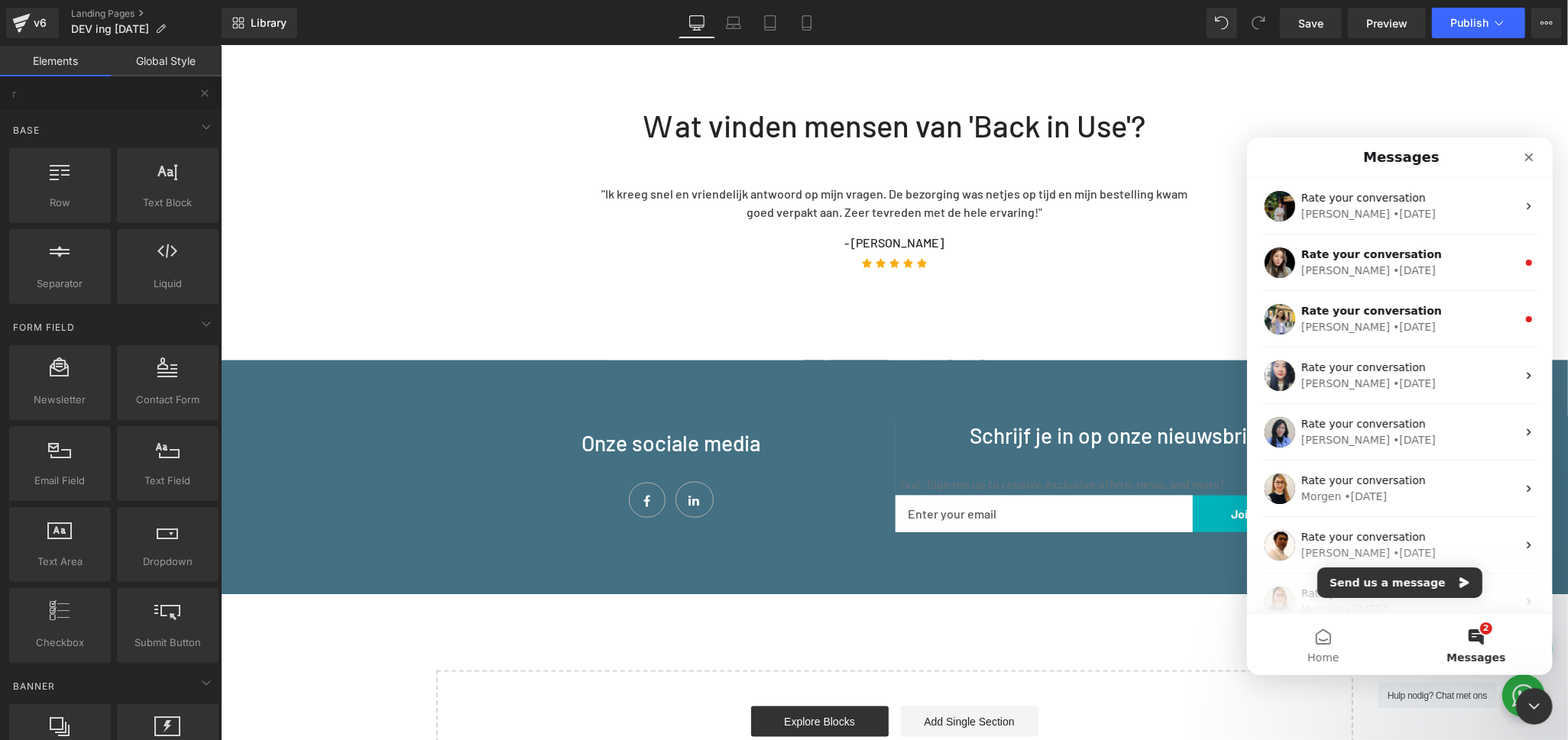
click at [1419, 587] on button "Send us a message" at bounding box center [1399, 582] width 165 height 30
click at [1528, 154] on icon "Close" at bounding box center [1528, 156] width 12 height 12
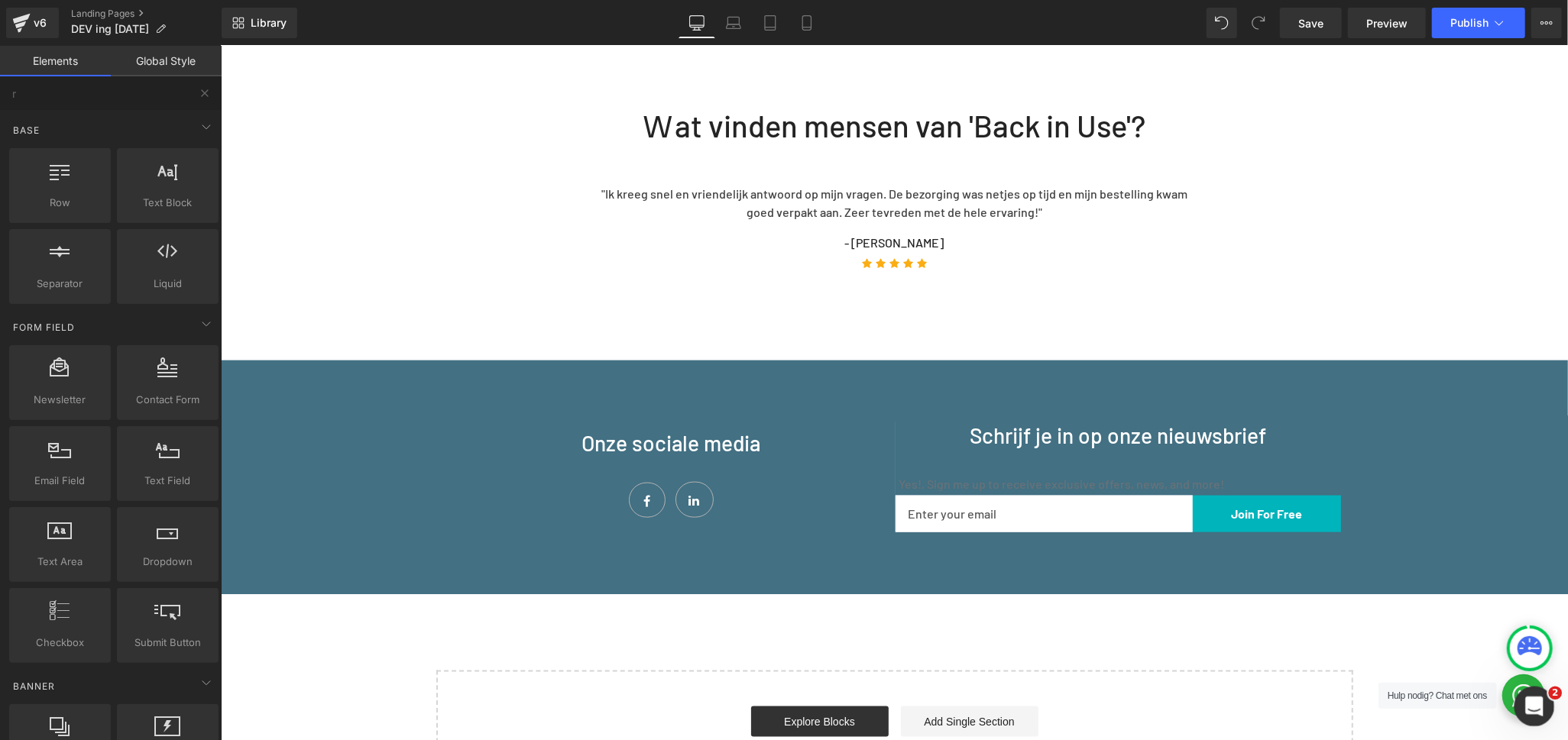
click at [1514, 719] on div "Open Intercom Messenger" at bounding box center [1531, 704] width 37 height 37
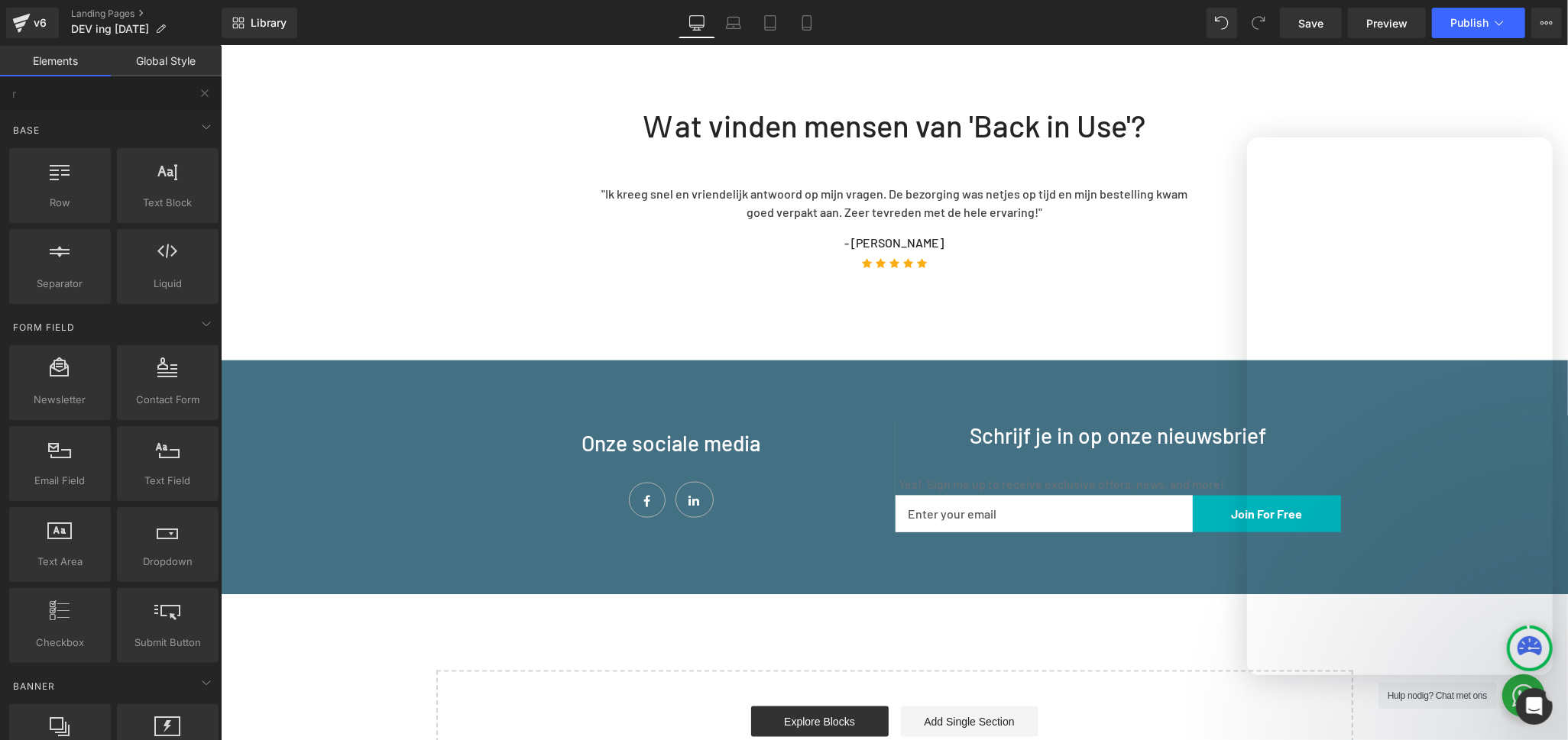
drag, startPoint x: -1, startPoint y: 33, endPoint x: 1543, endPoint y: 658, distance: 1665.7
click at [981, 429] on div at bounding box center [784, 347] width 1568 height 695
click at [944, 476] on span "Yes!, Sign me up to receive exclusive offers, news, and more!" at bounding box center [1059, 483] width 329 height 15
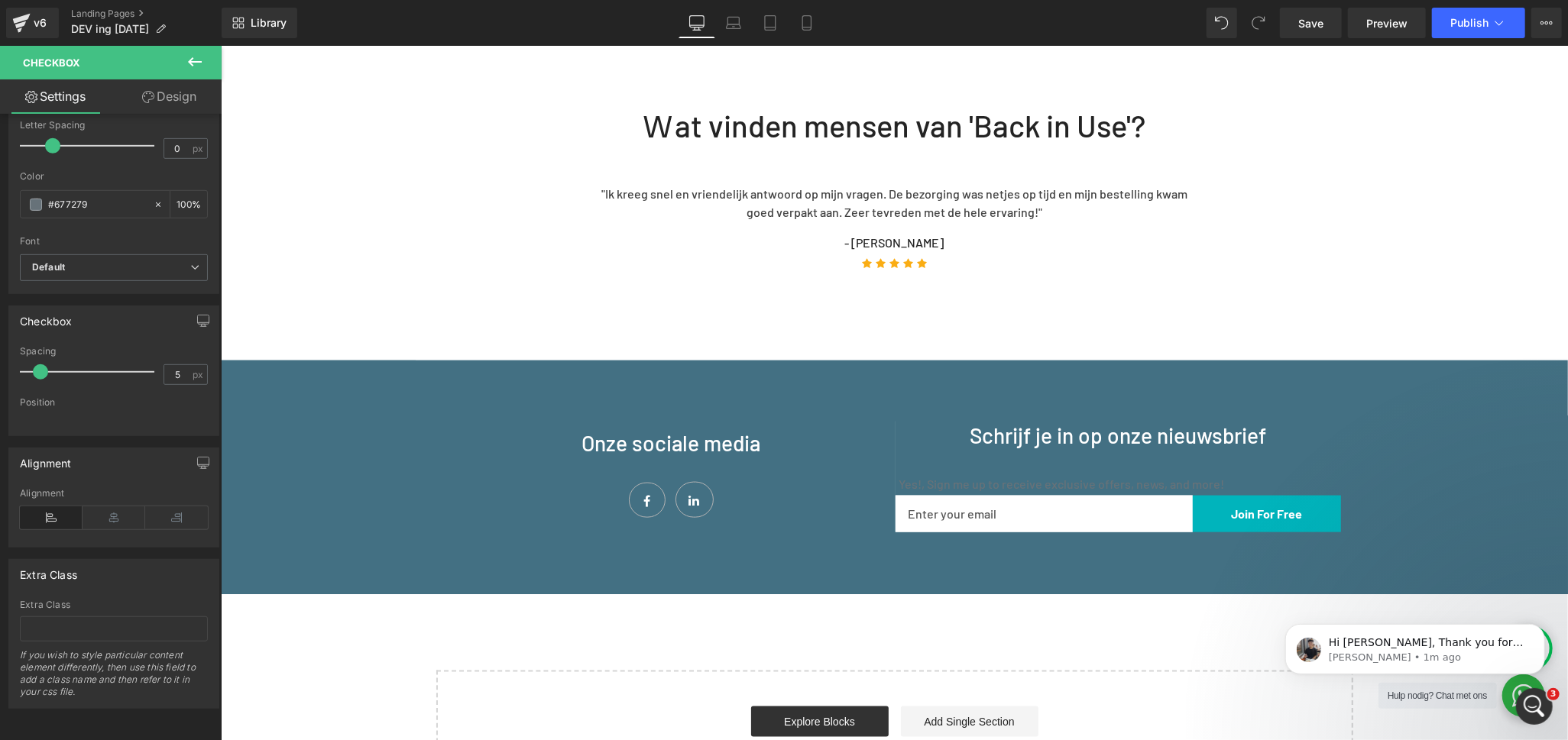
scroll to position [195, 0]
click at [1371, 639] on p "Hi [PERSON_NAME], Thank you for reaching out to [GEOGRAPHIC_DATA]. This is [PER…" at bounding box center [1426, 643] width 197 height 16
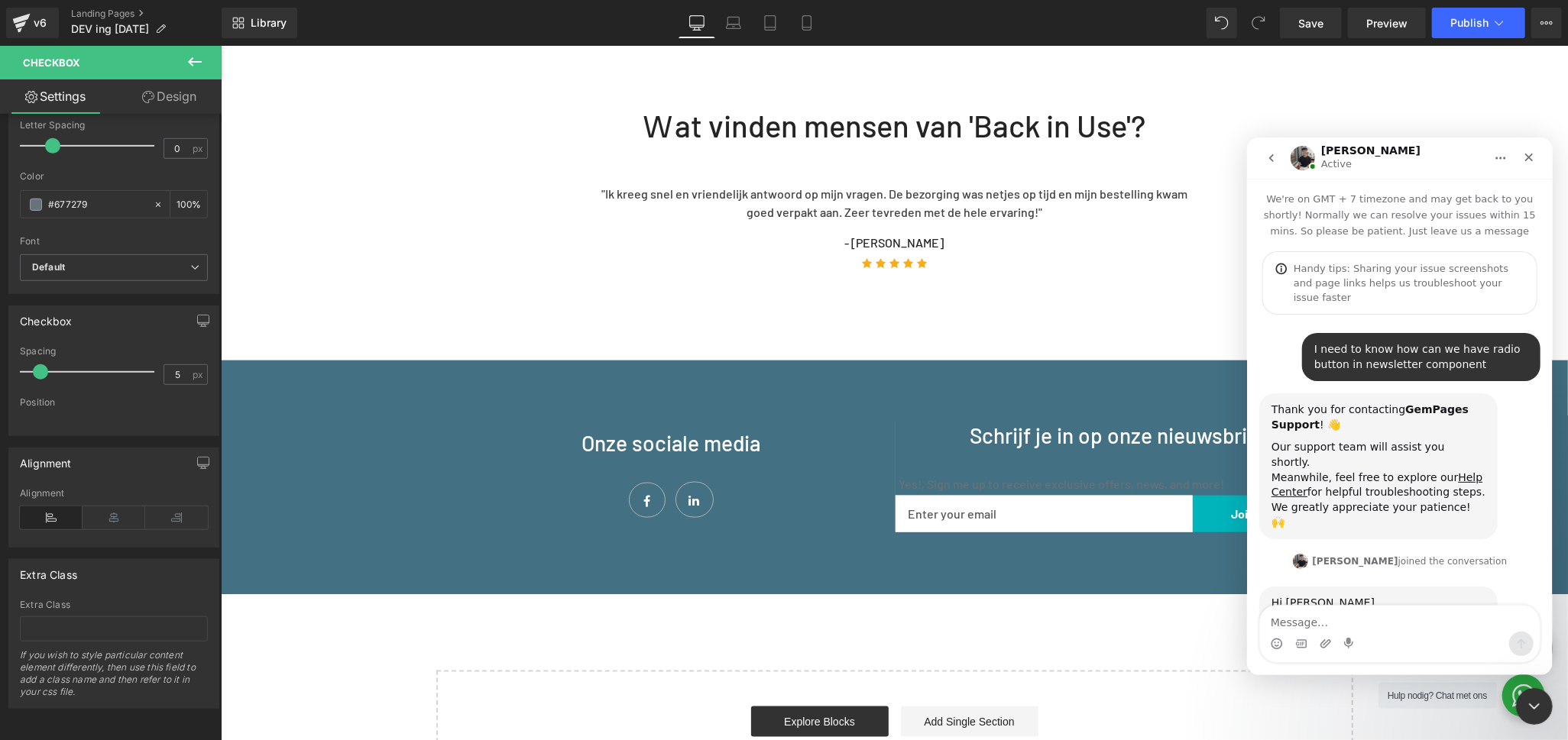
scroll to position [195, 0]
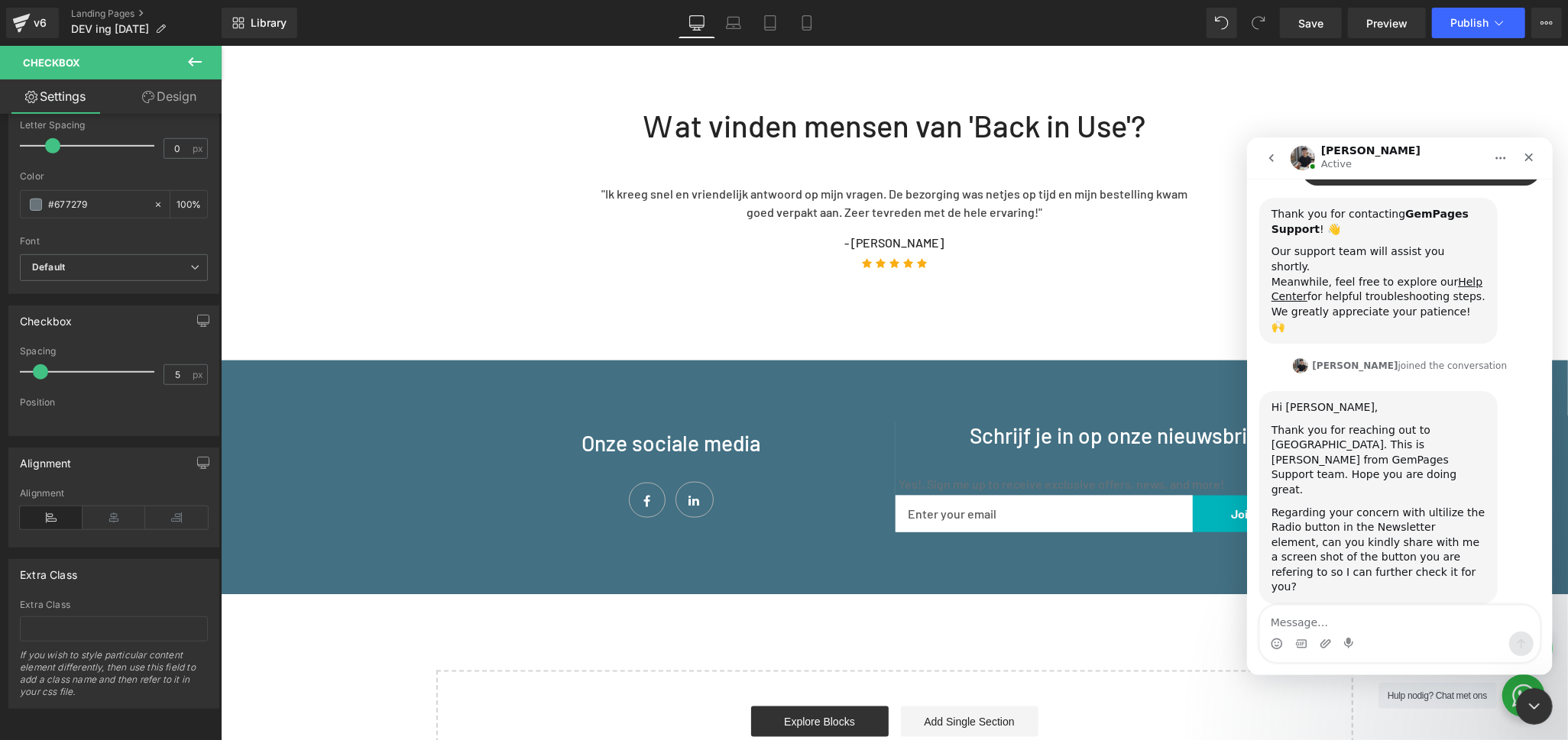
click at [1356, 613] on textarea "Message…" at bounding box center [1398, 618] width 279 height 26
type textarea "yes sure"
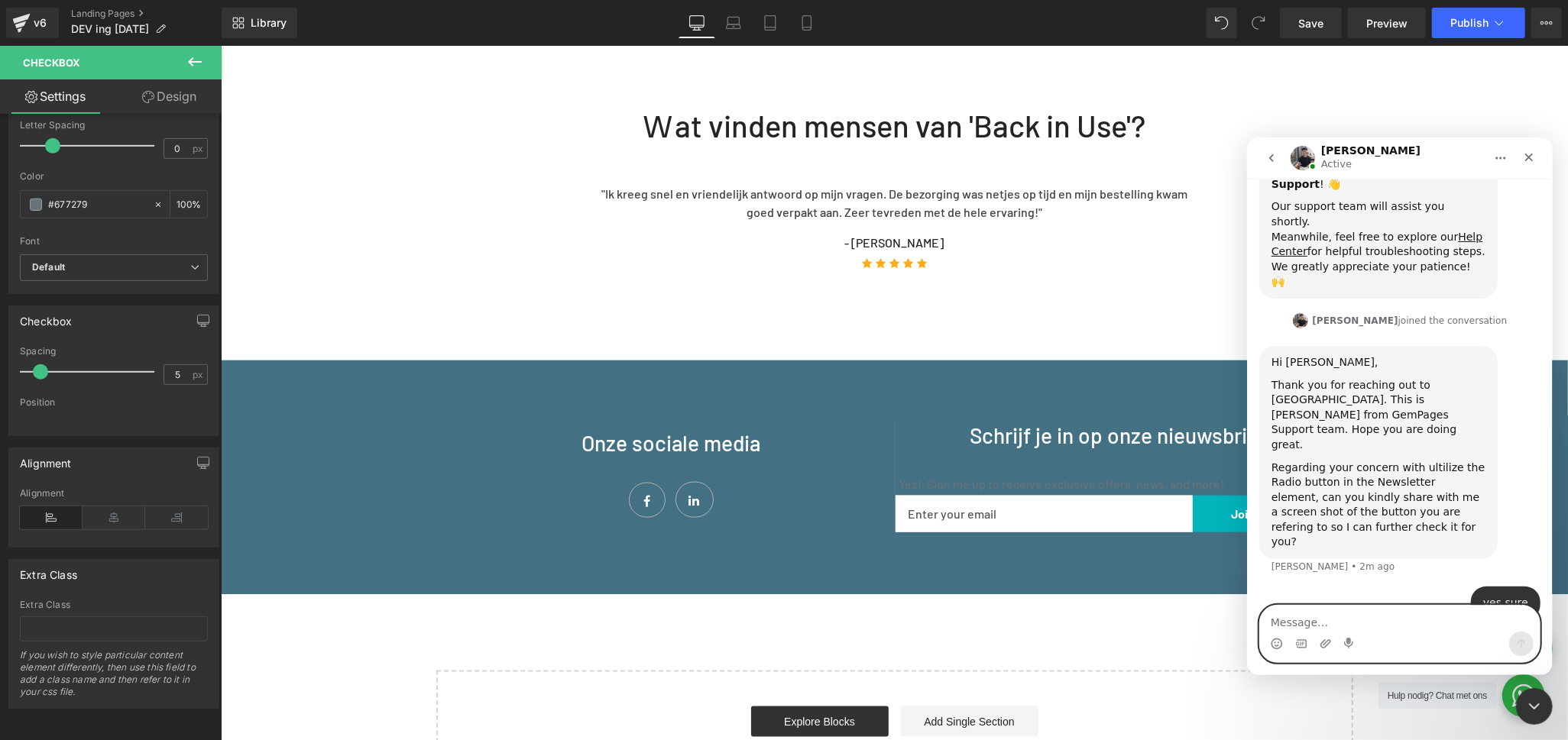
click at [1289, 623] on textarea "Message…" at bounding box center [1398, 618] width 279 height 26
paste textarea "[URL][DOMAIN_NAME][DOMAIN_NAME]"
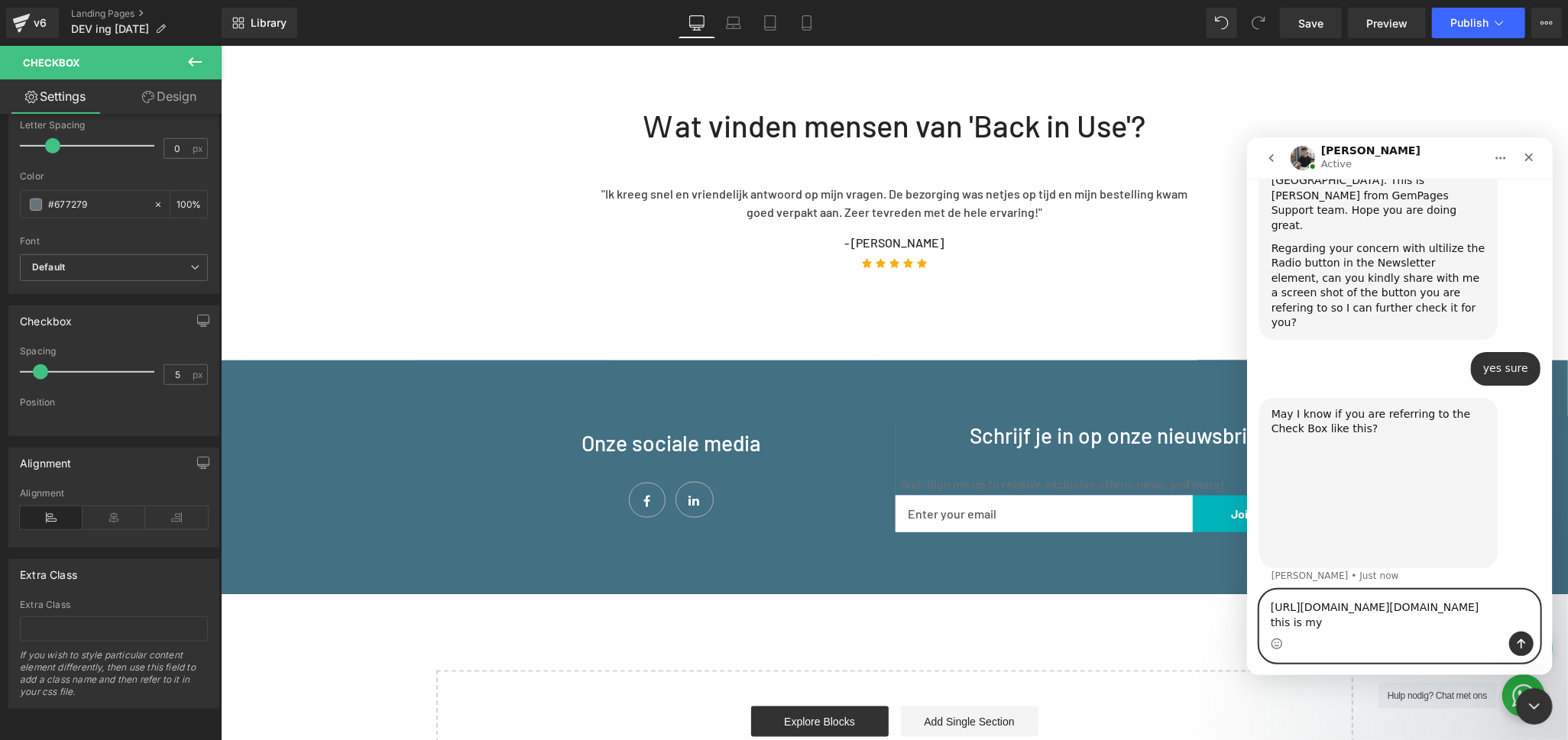
scroll to position [469, 0]
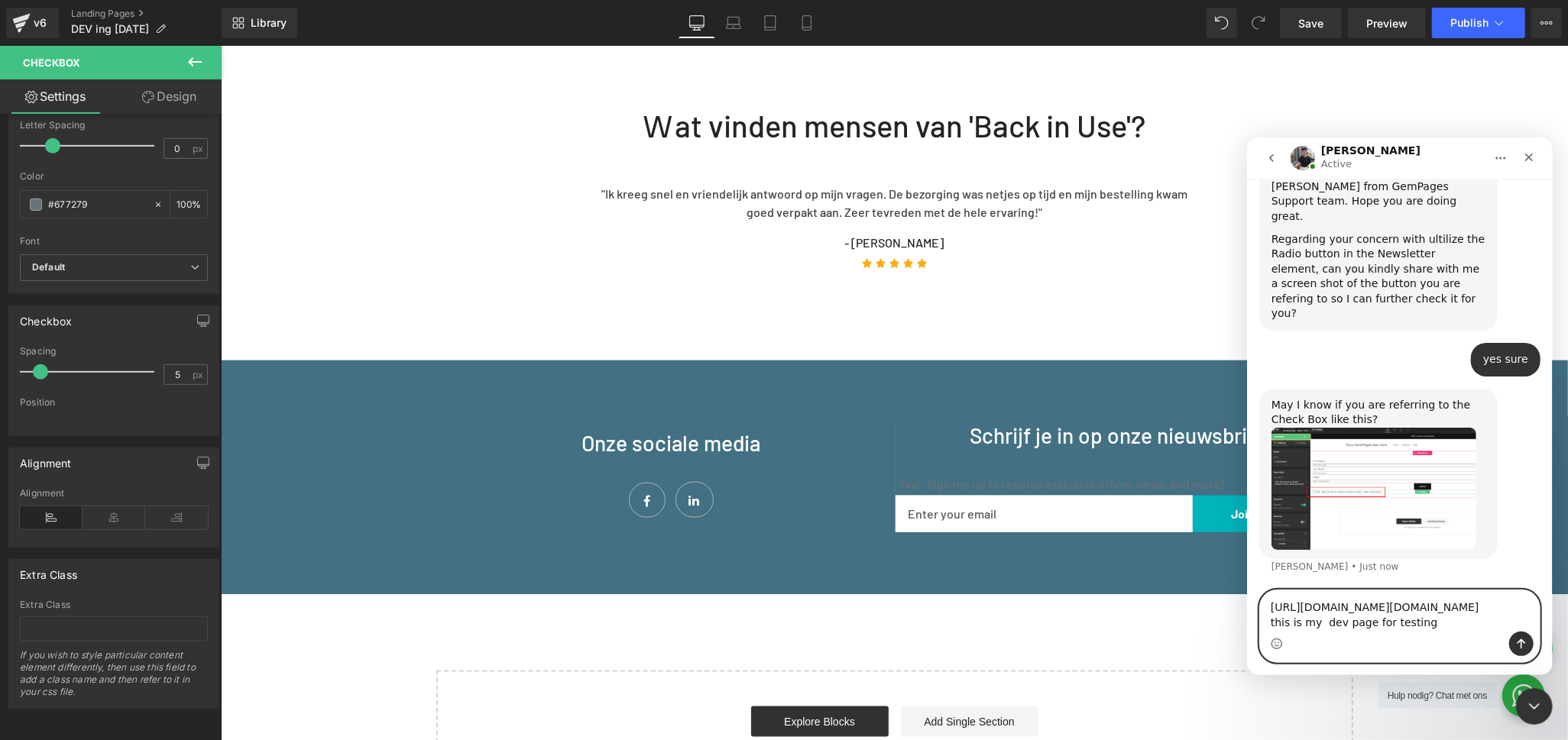
type textarea "[URL][DOMAIN_NAME][DOMAIN_NAME] this is my dev page for testing"
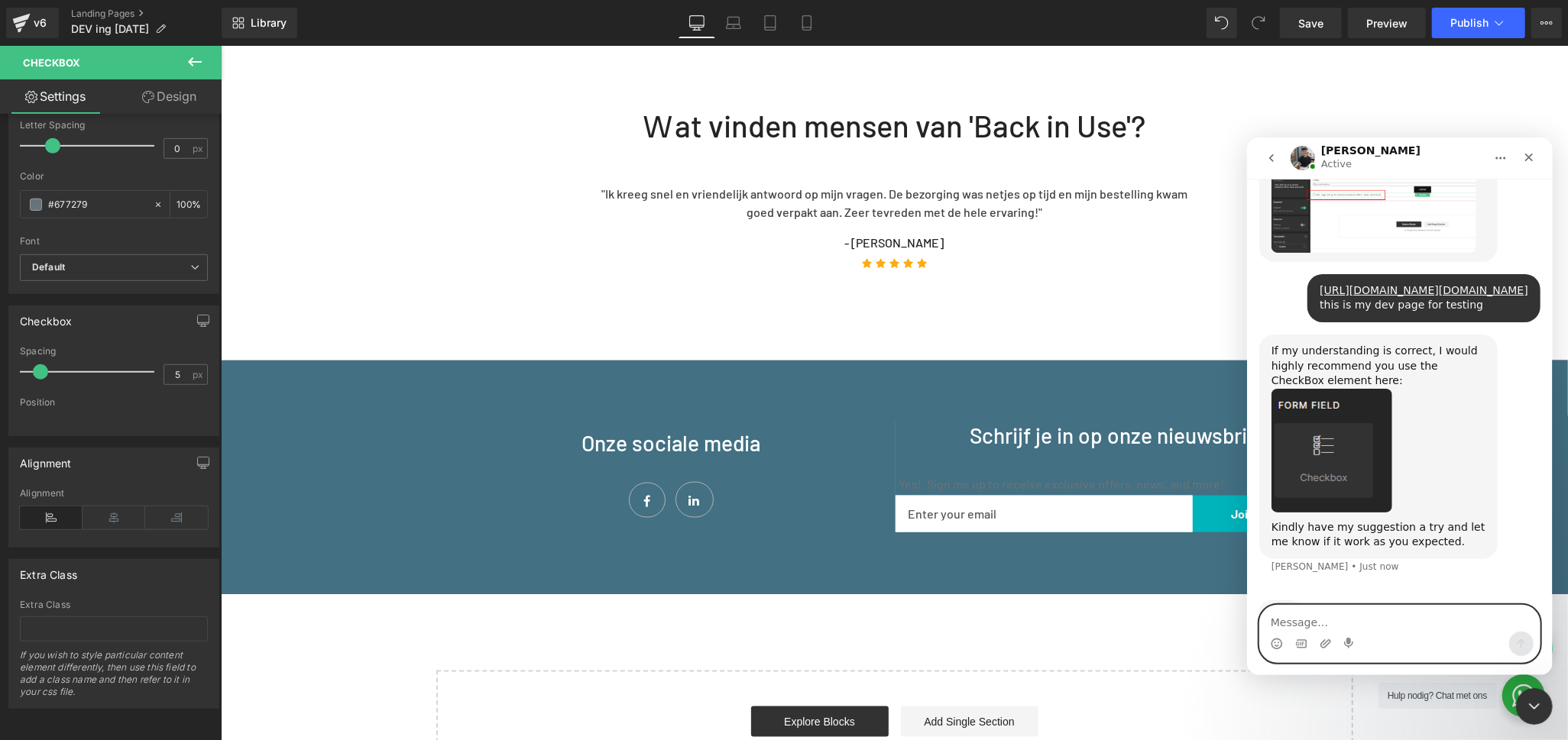
scroll to position [707, 0]
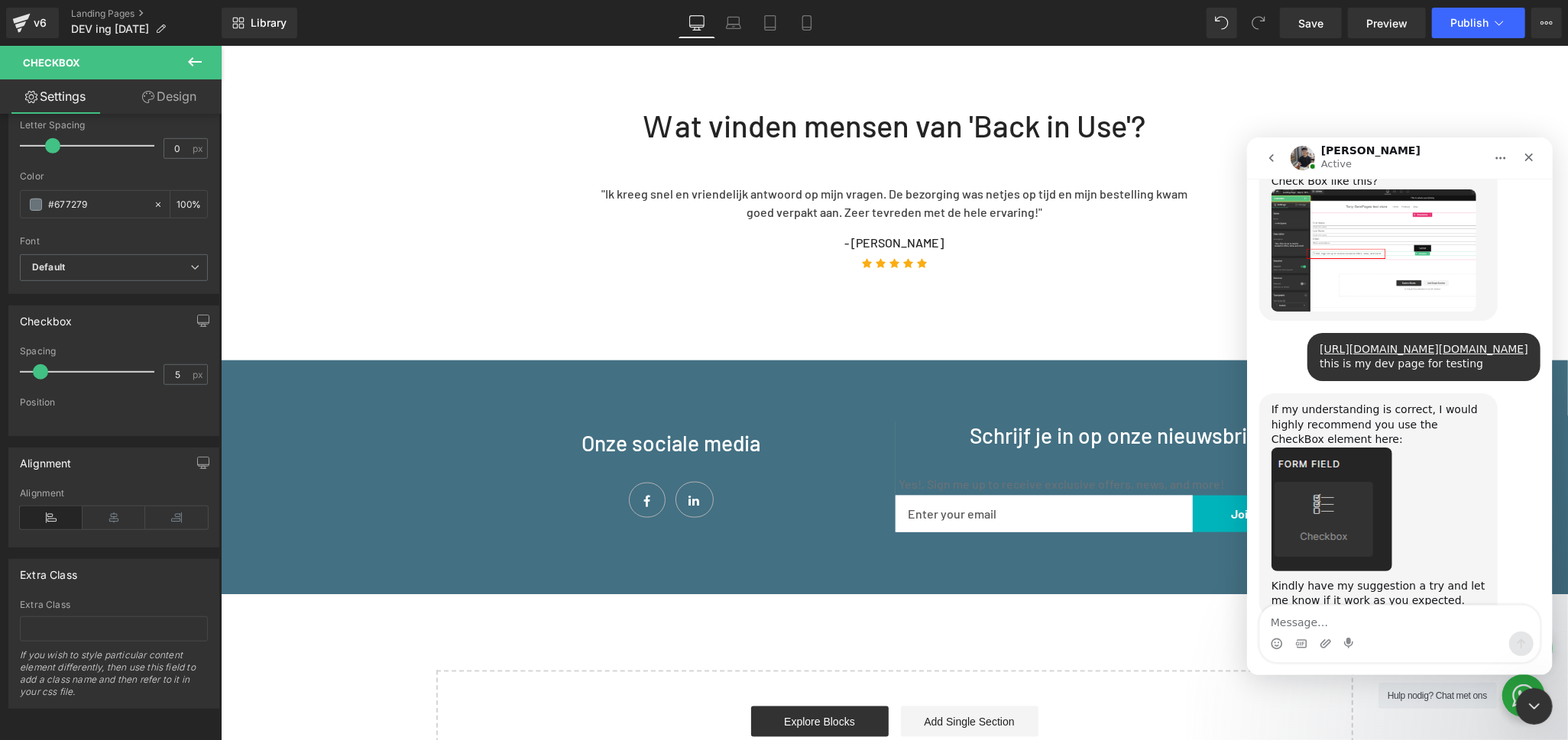
click at [1011, 585] on div at bounding box center [784, 347] width 1568 height 695
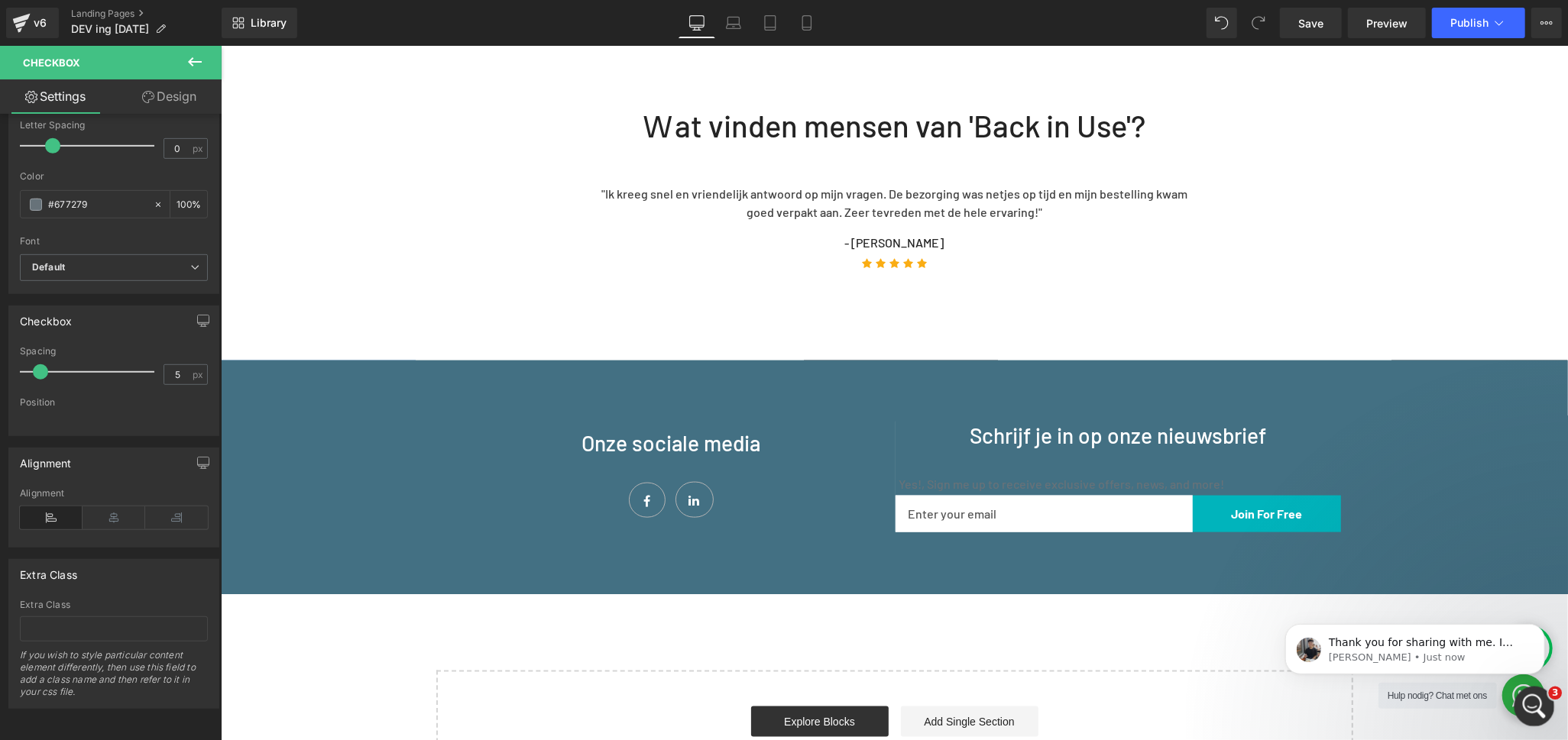
scroll to position [928, 0]
click at [1533, 704] on icon "Open Intercom Messenger" at bounding box center [1532, 705] width 25 height 25
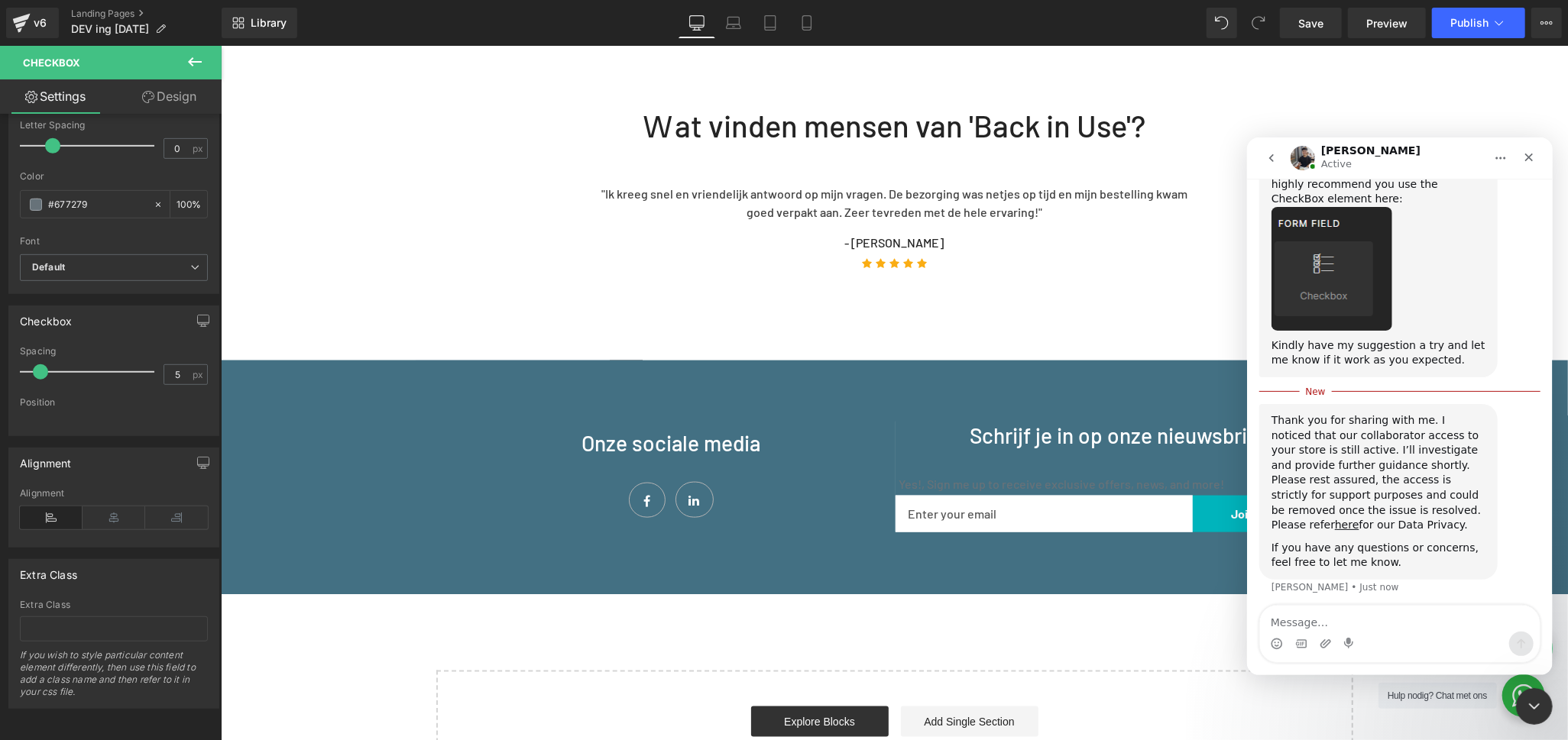
scroll to position [952, 0]
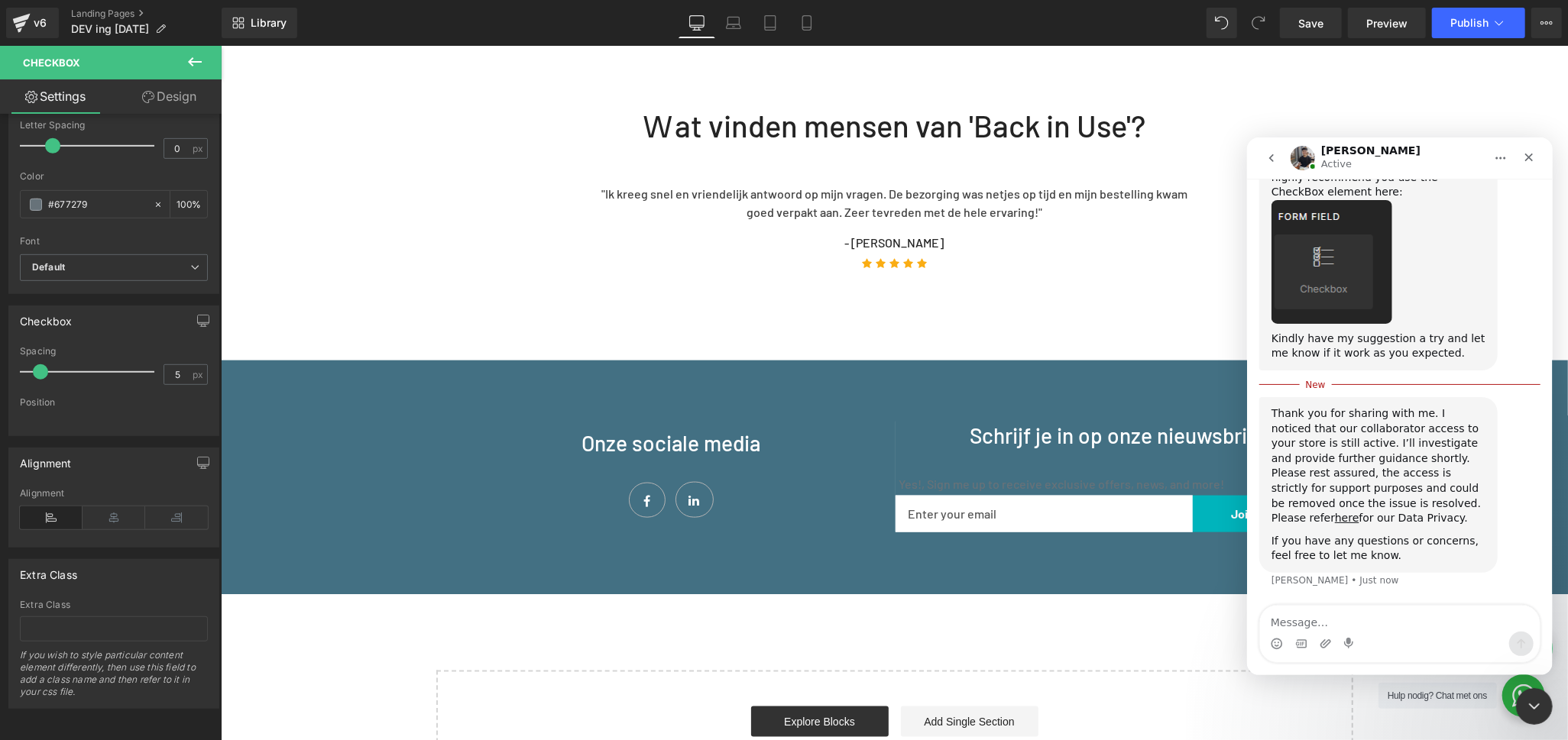
click at [1308, 611] on textarea "Message…" at bounding box center [1398, 618] width 279 height 26
type textarea "Here I need"
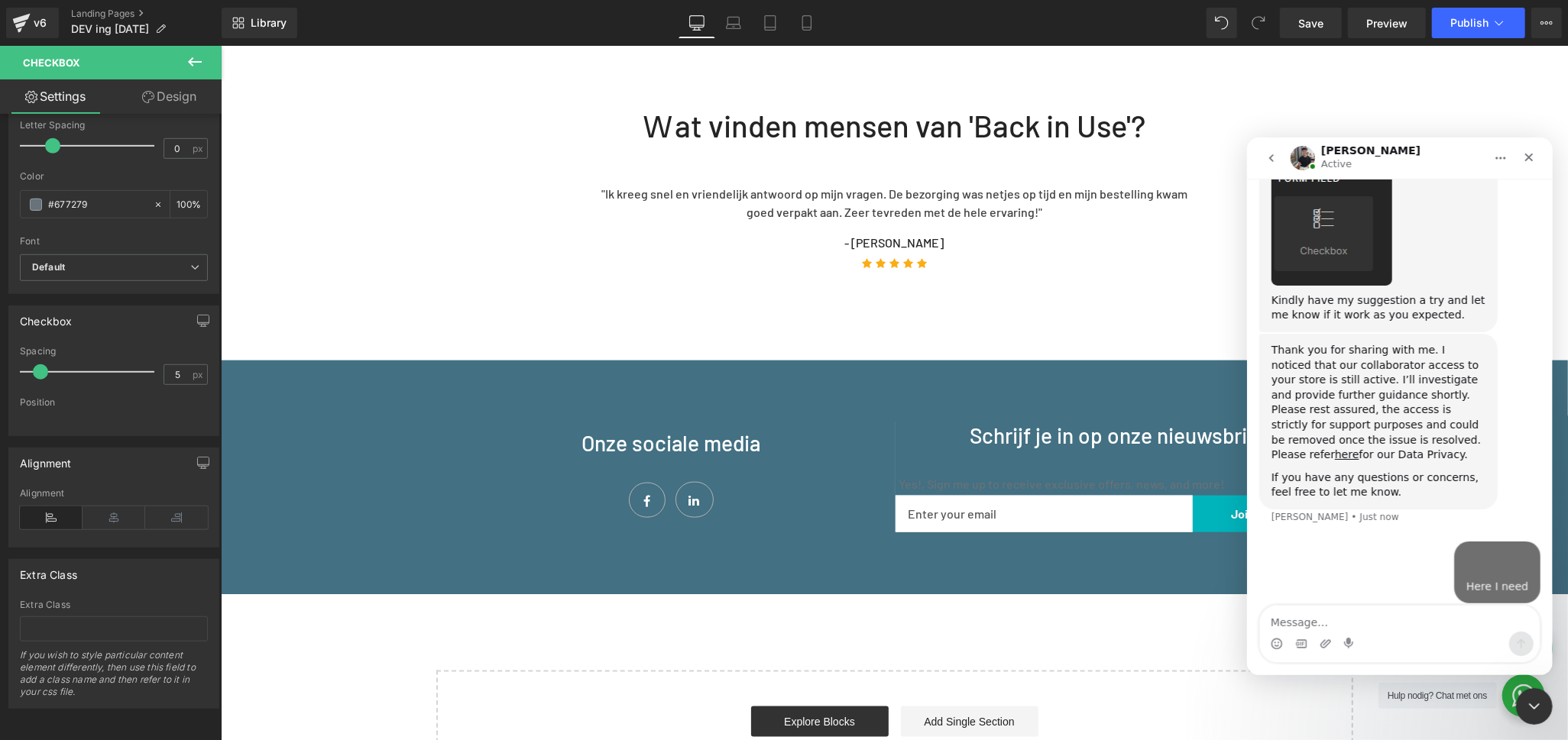
scroll to position [993, 0]
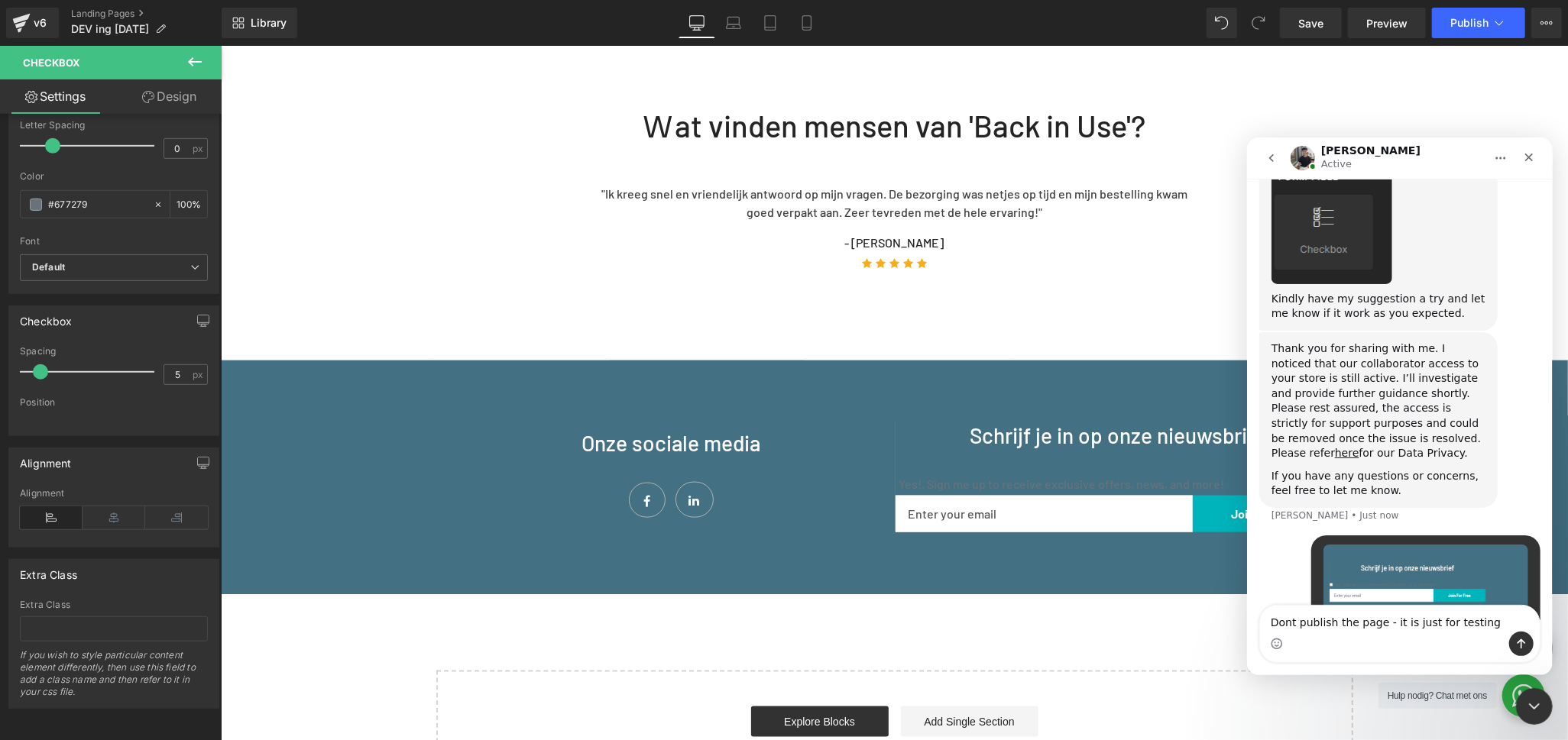
type textarea "Dont publish the page - it is just for testing"
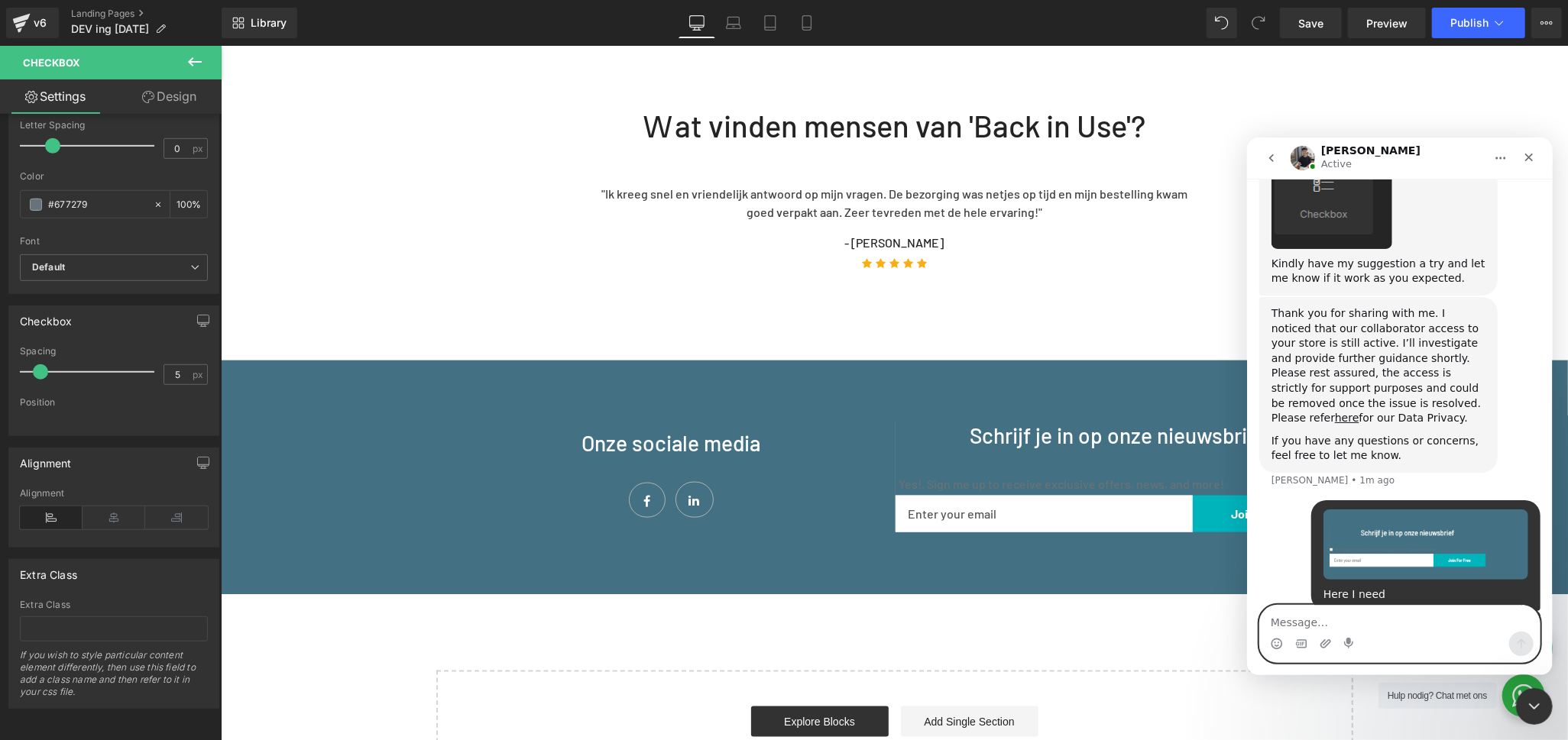
click at [1305, 622] on textarea "Message…" at bounding box center [1398, 618] width 279 height 26
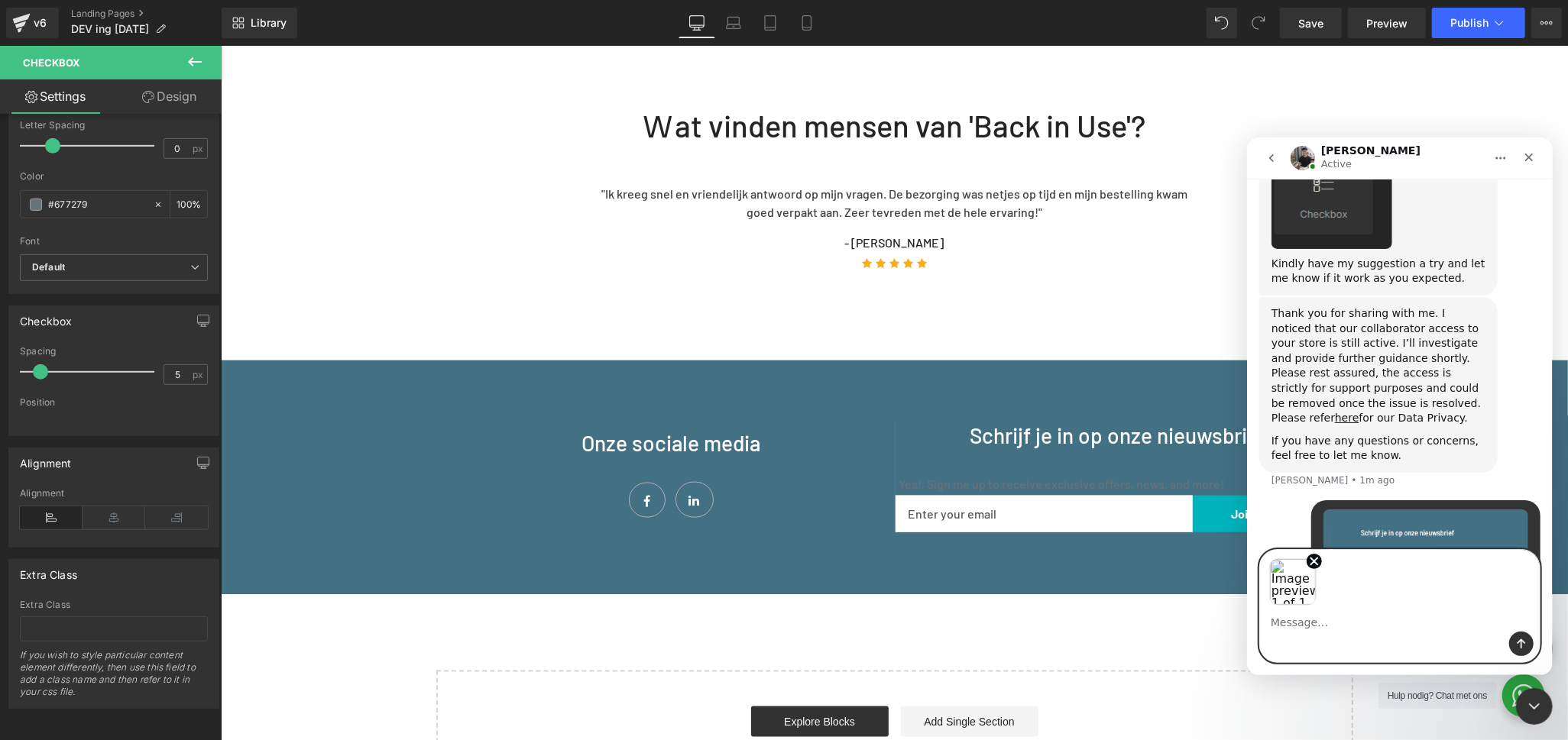
scroll to position [1082, 0]
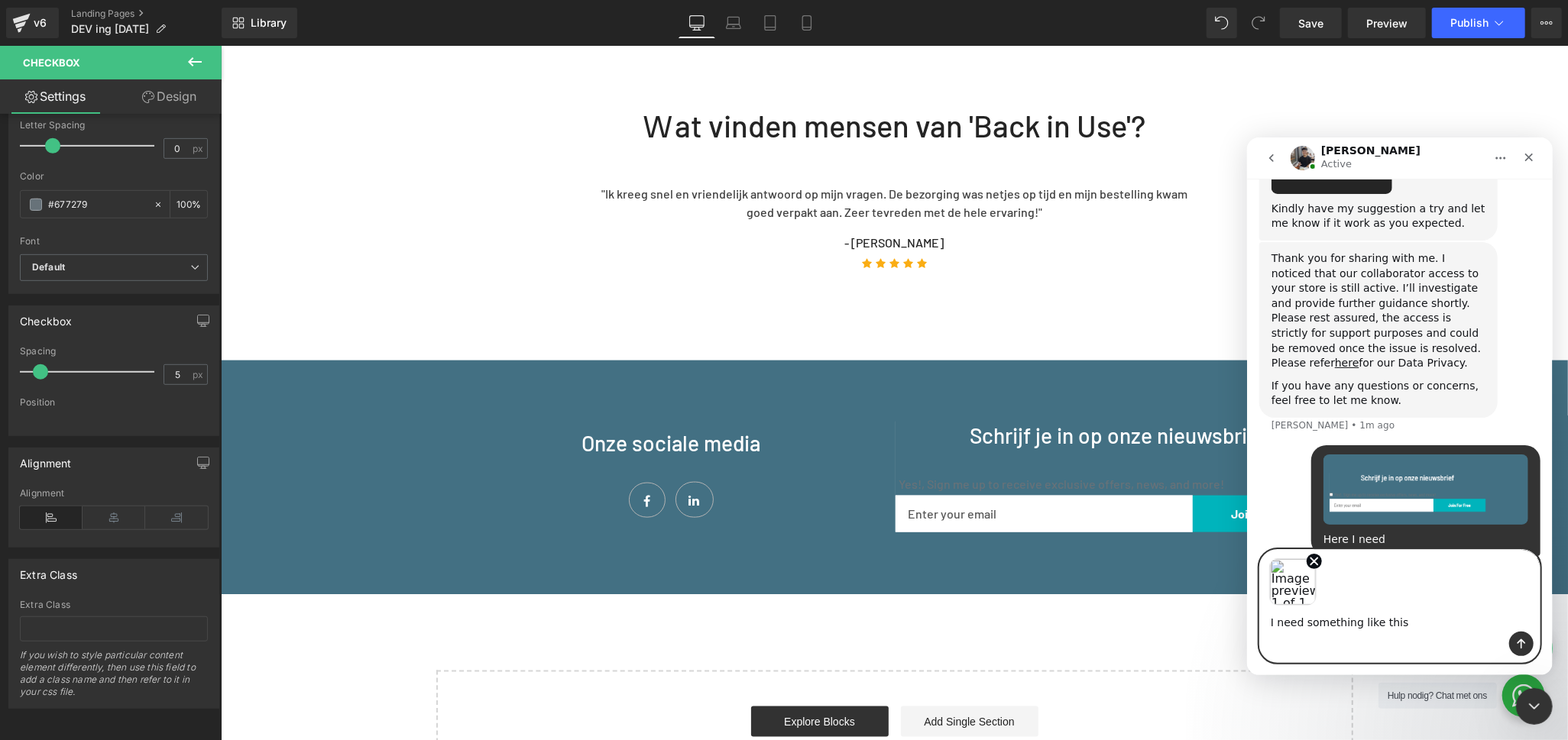
type textarea "I need something like this"
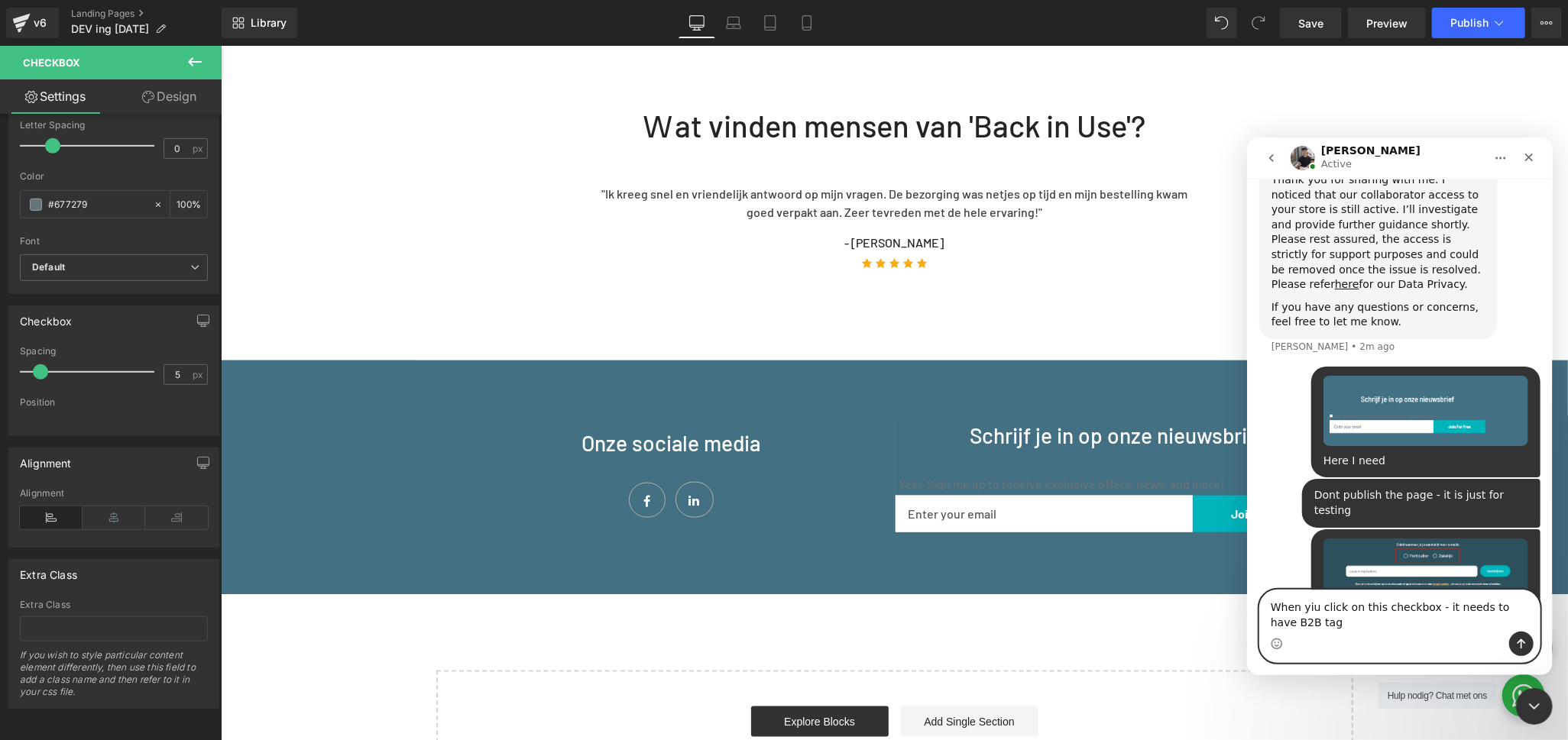
scroll to position [1177, 0]
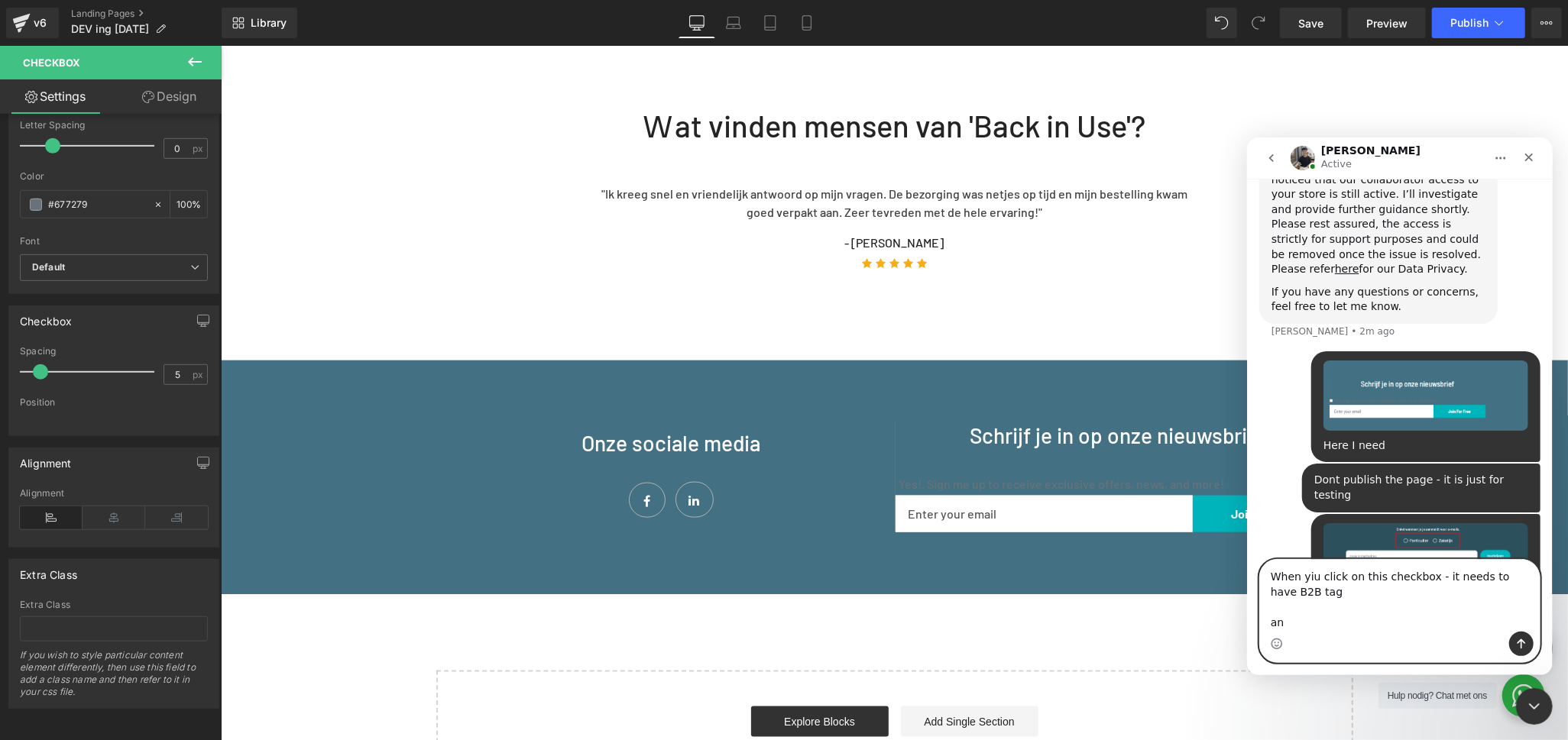
drag, startPoint x: 1422, startPoint y: 580, endPoint x: 1542, endPoint y: 500, distance: 144.2
click at [1426, 577] on textarea "When yiu click on this checkbox - it needs to have B2B tag an" at bounding box center [1398, 595] width 279 height 72
click at [1408, 593] on textarea "When yiu click on this checkbox - it needs to have B2B tag an" at bounding box center [1398, 595] width 279 height 72
click at [1424, 570] on textarea "When yiu click on this checkbox - it needs to have B2B tag an" at bounding box center [1398, 595] width 279 height 72
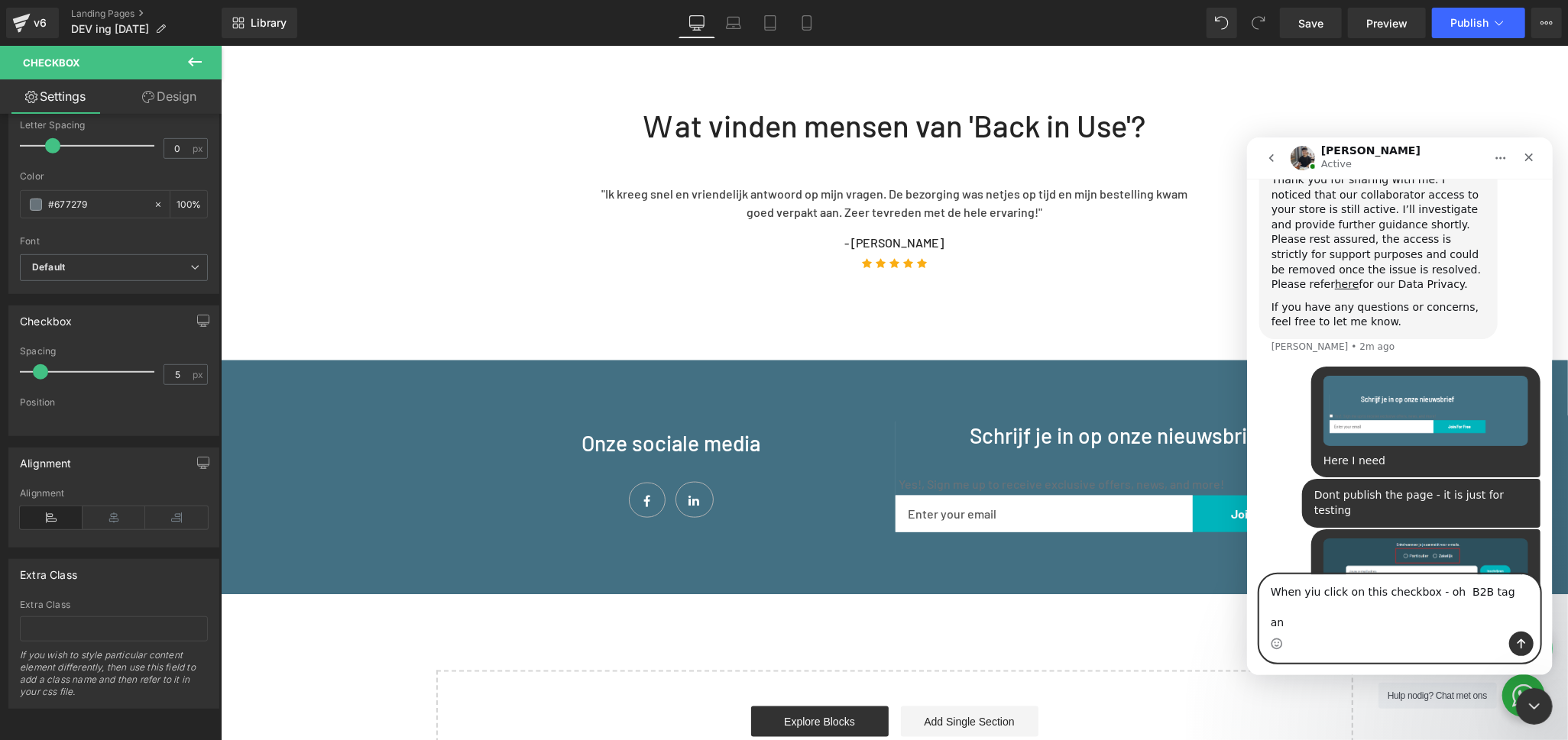
click at [1293, 617] on textarea "When yiu click on this checkbox - oh B2B tag an" at bounding box center [1398, 602] width 279 height 57
click at [1442, 594] on textarea "When yiu click on this checkbox - oh B2B tag an" at bounding box center [1398, 602] width 279 height 57
click at [1450, 589] on textarea "When yiu click on this checkbox - oh B2B tag an" at bounding box center [1398, 602] width 279 height 57
paste textarea "Zakelijk"
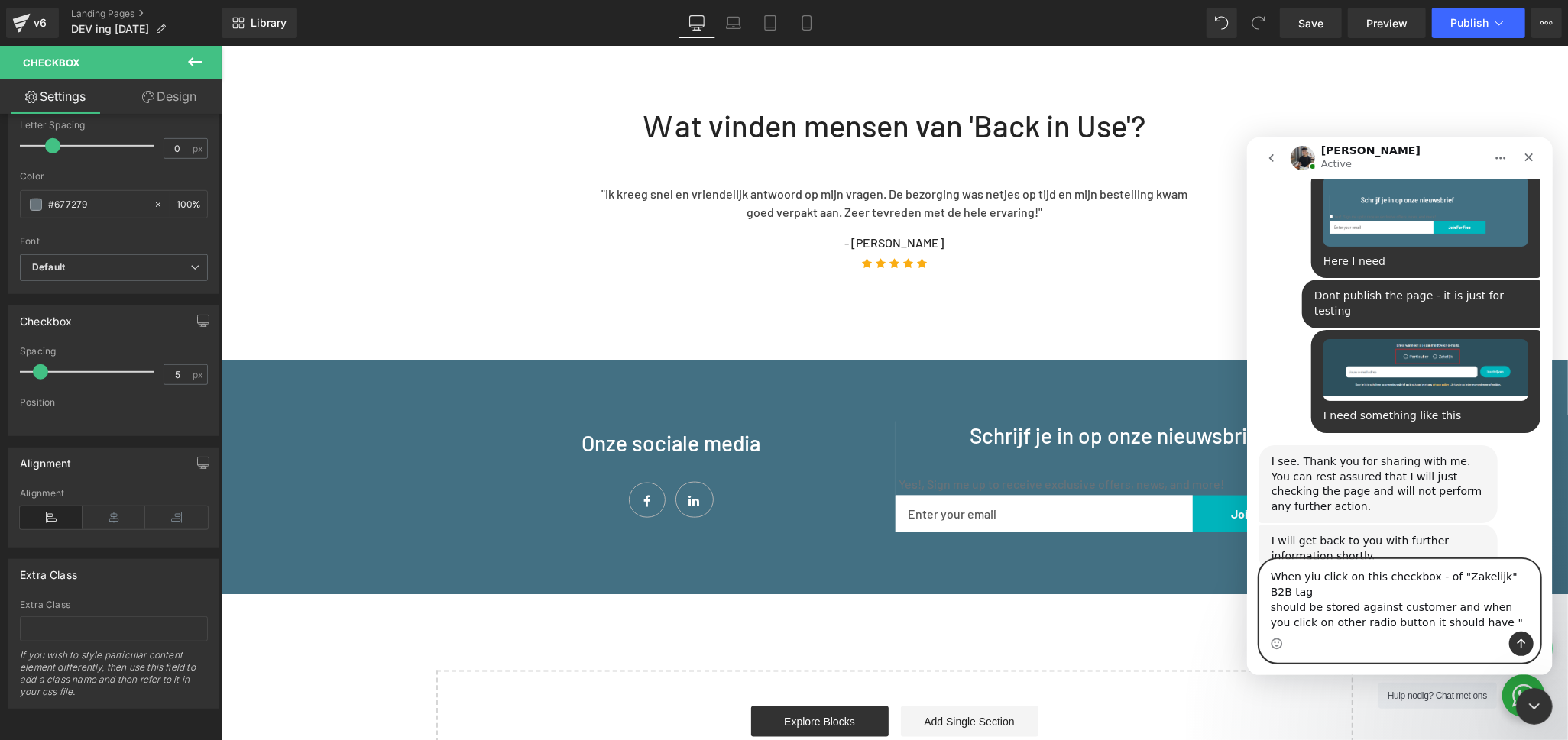
scroll to position [1288, 0]
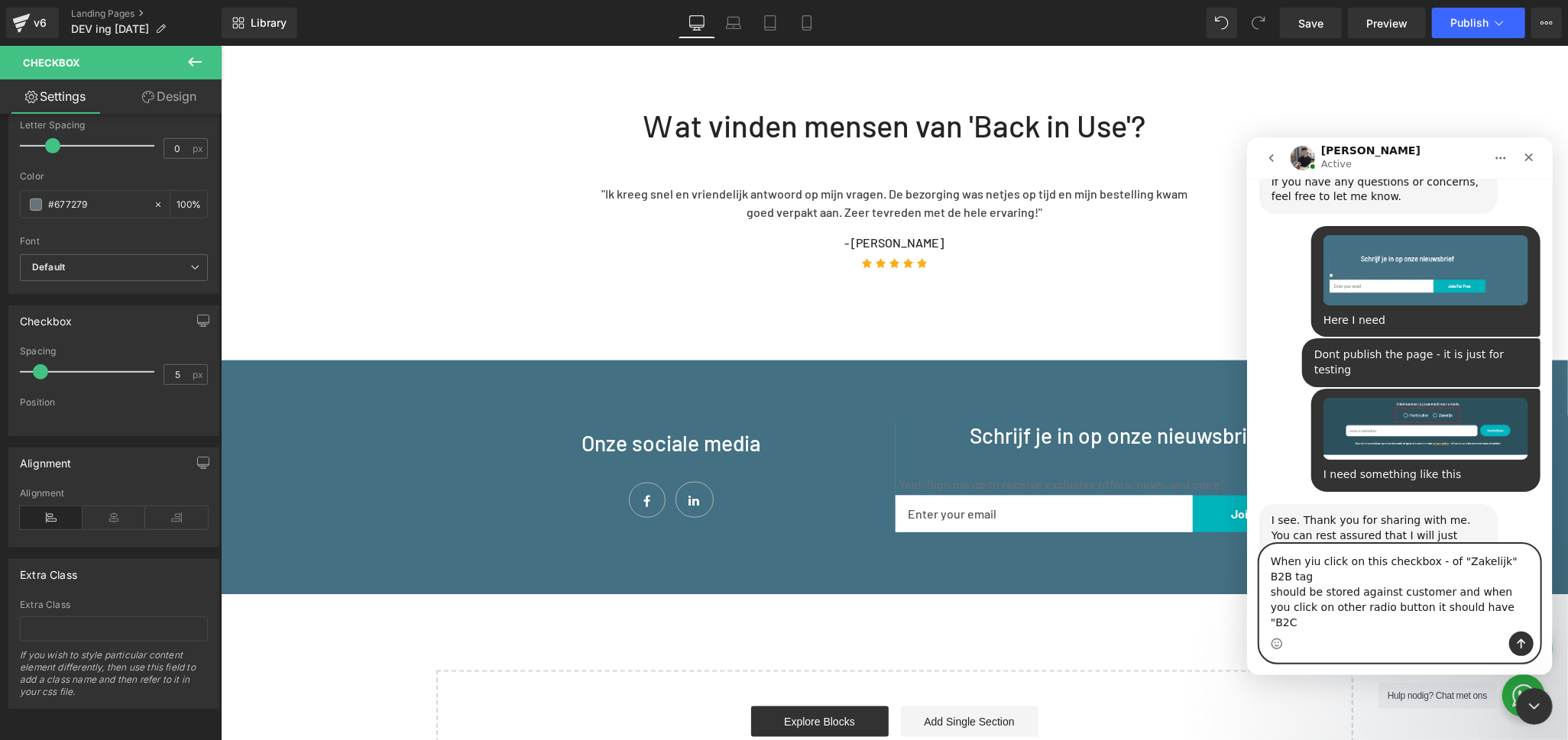
type textarea "When yiu click on this checkbox - of "Zakelijk" B2B tag should be stored agains…"
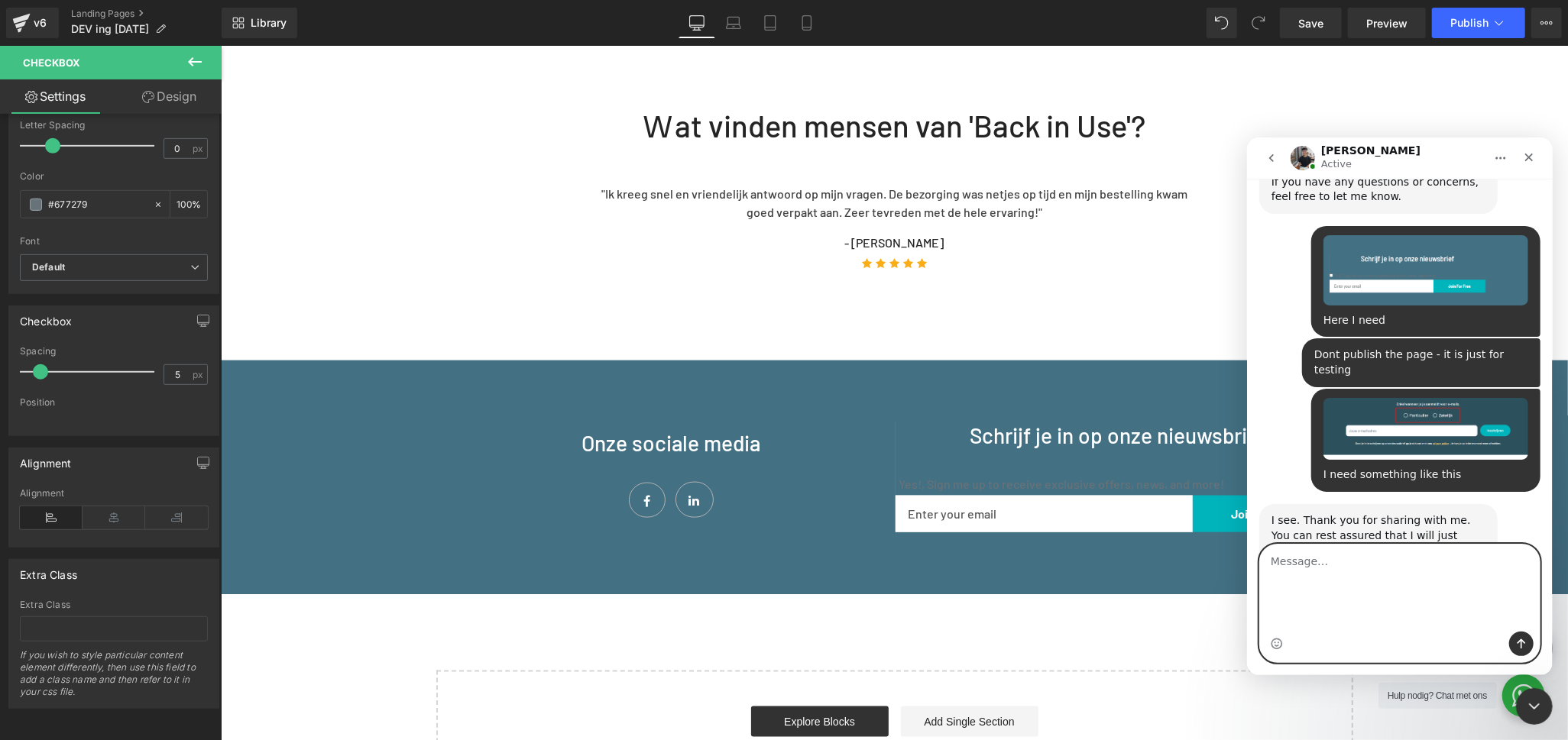
scroll to position [1363, 0]
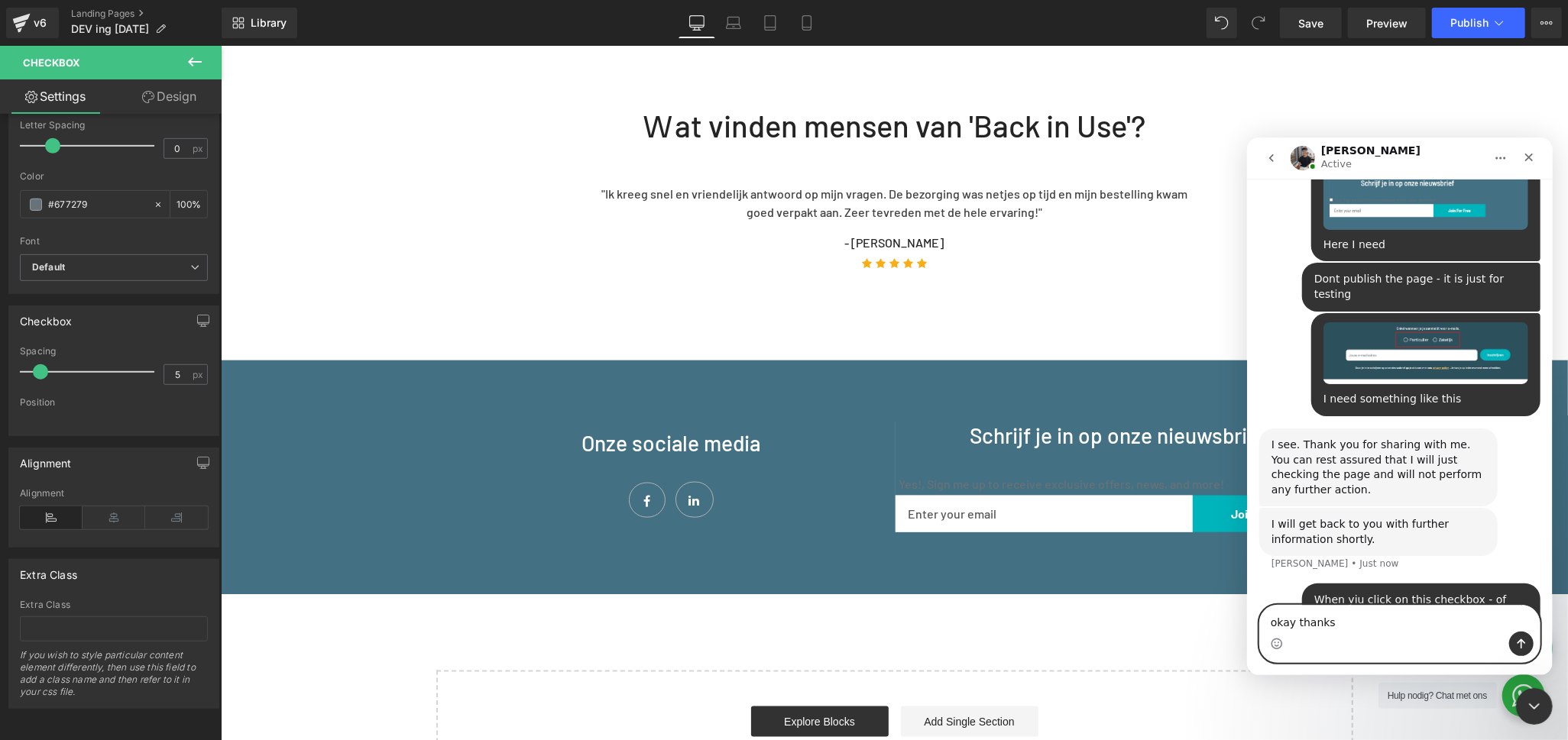
type textarea "okay thanks"
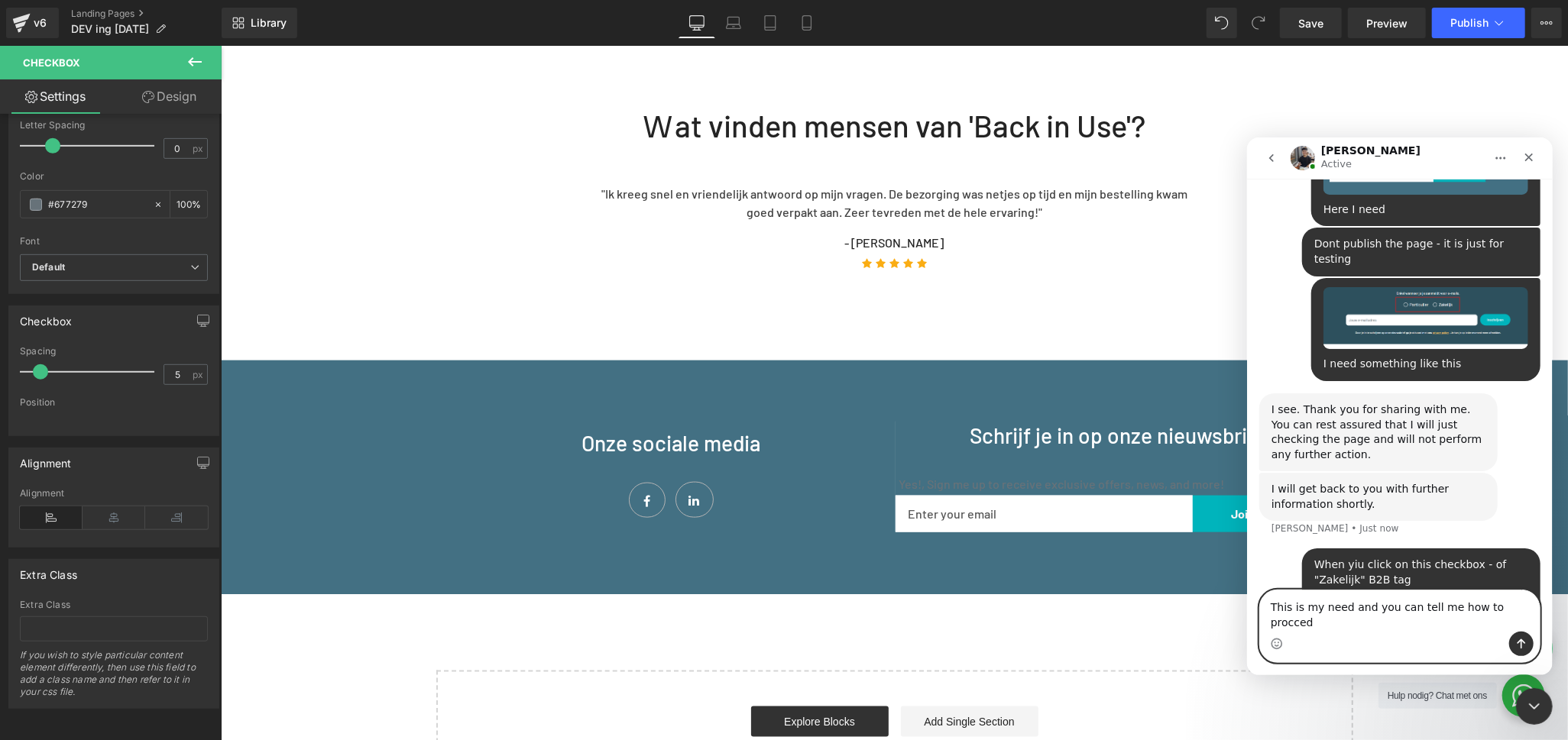
type textarea "This is my need and you can tell me how to procced"
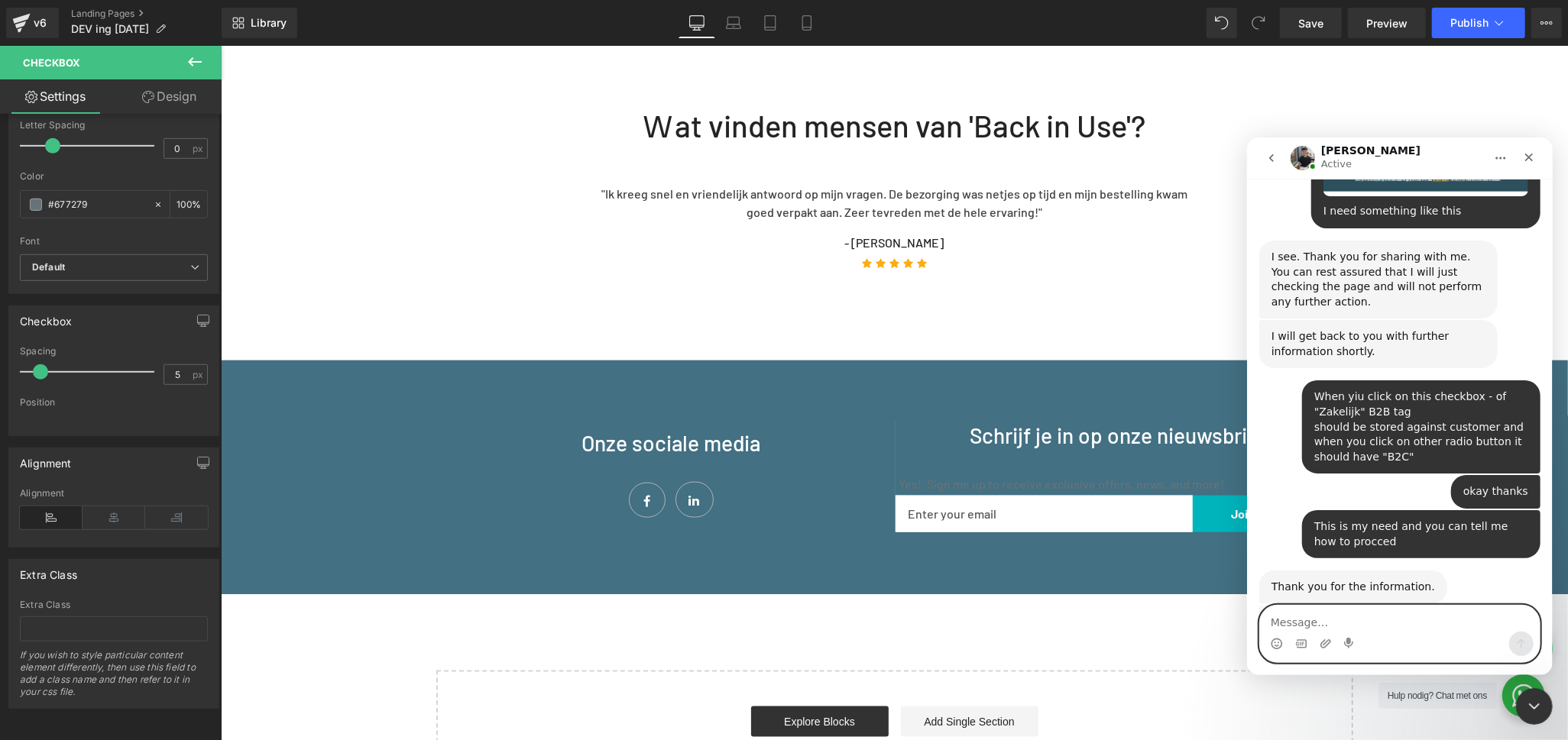
scroll to position [1573, 0]
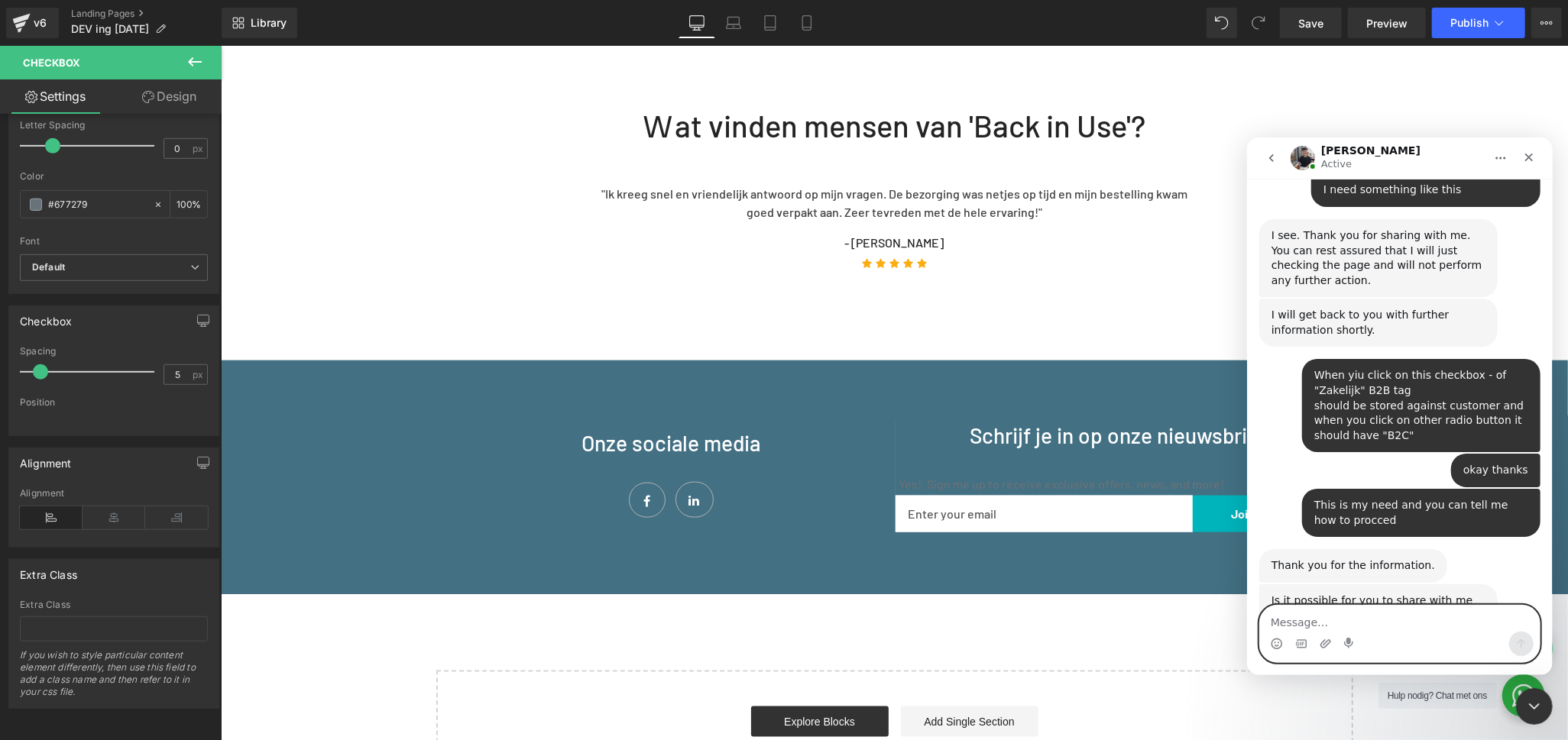
click at [1285, 624] on textarea "Message…" at bounding box center [1398, 618] width 279 height 26
paste textarea "[URL][DOMAIN_NAME]"
type textarea "[URL][DOMAIN_NAME]"
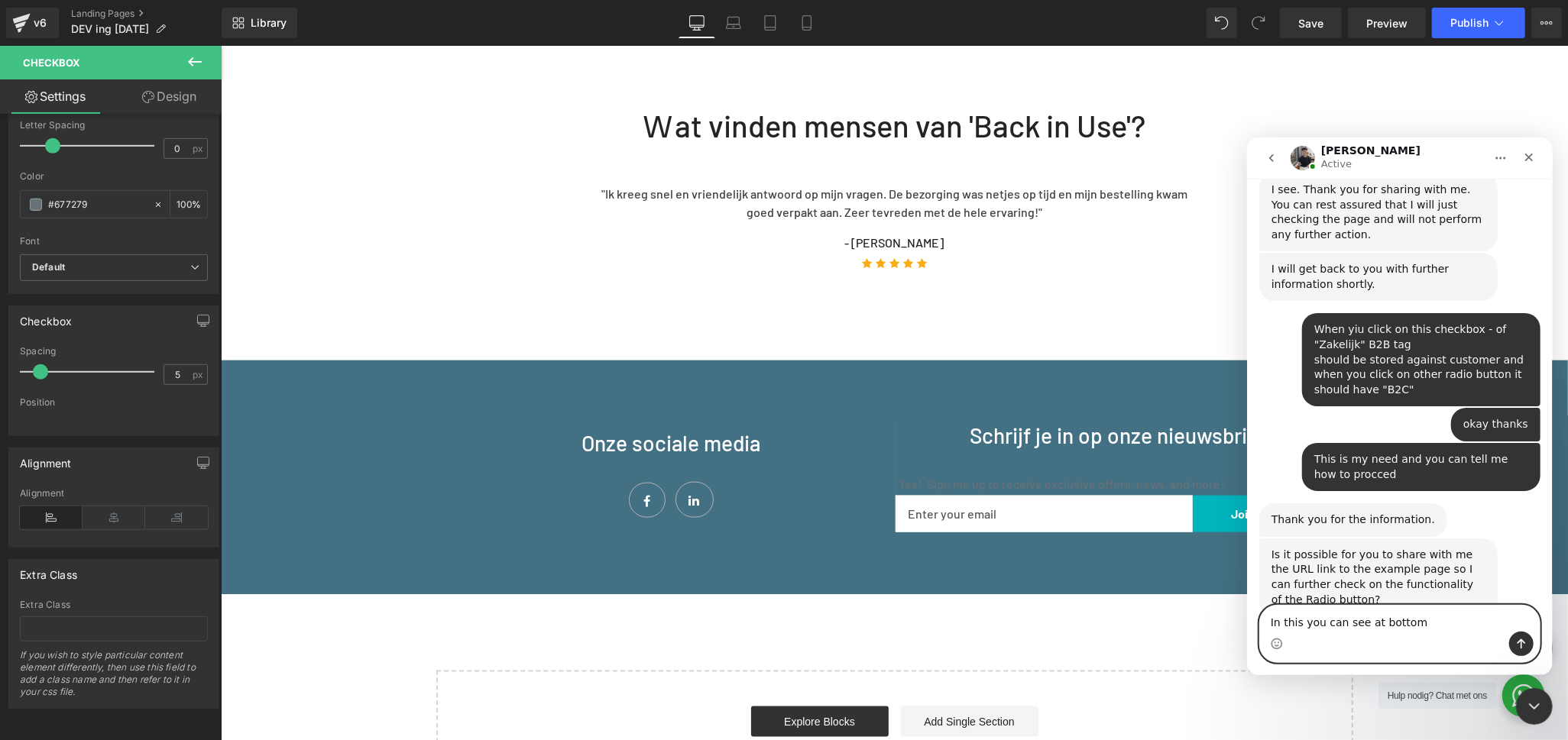
type textarea "In this you can see at bottom"
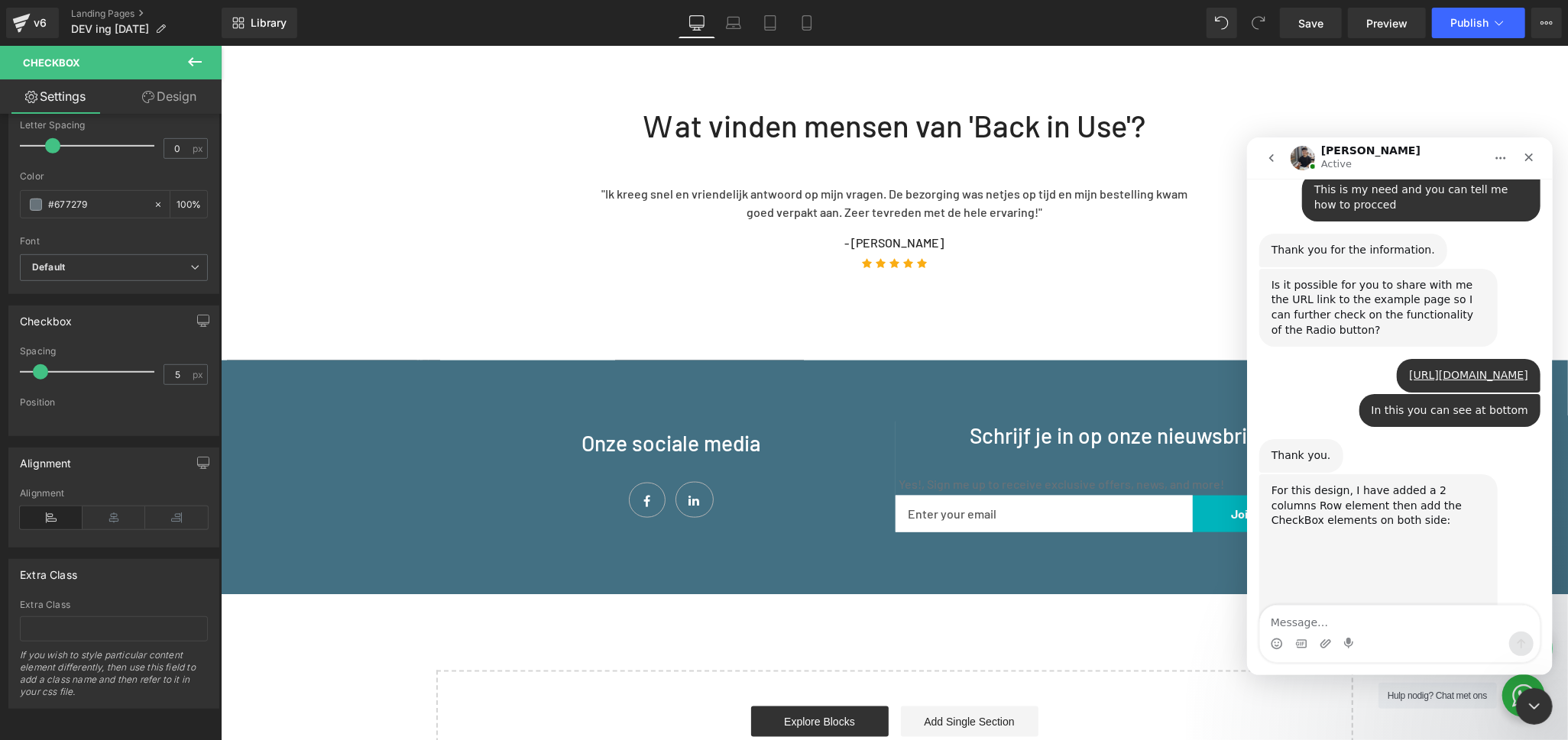
scroll to position [1890, 0]
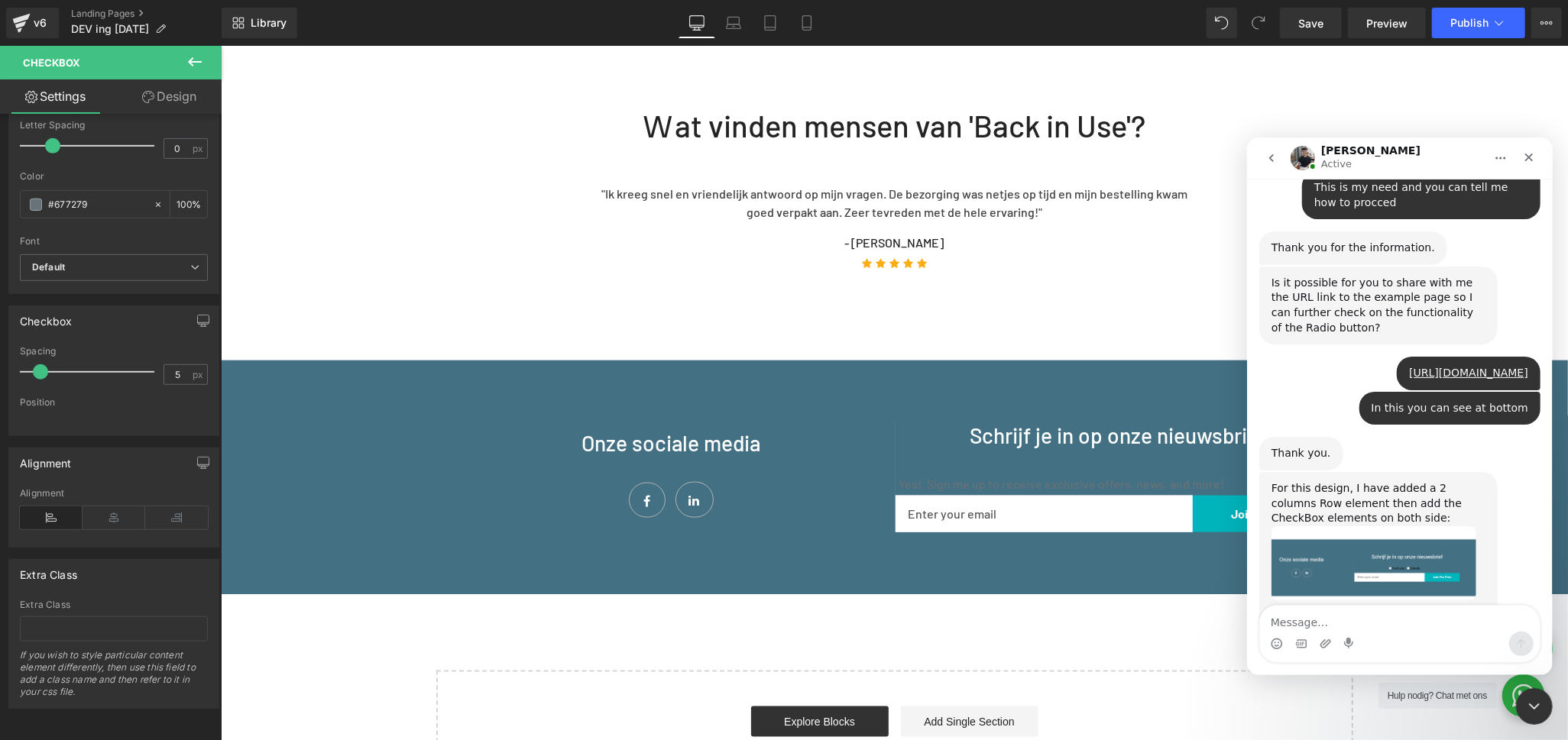
click at [1414, 526] on img "Tony says…" at bounding box center [1373, 563] width 205 height 74
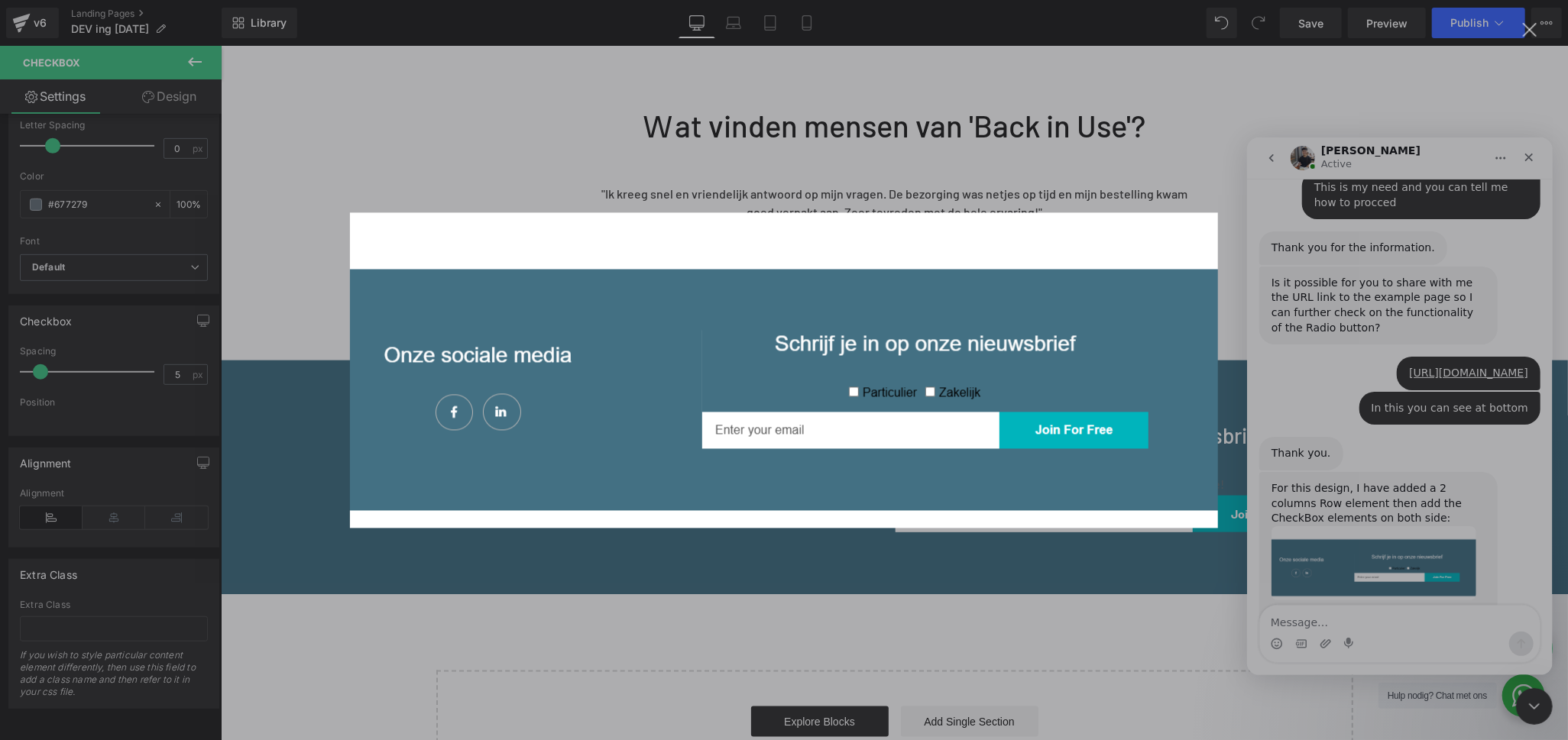
click at [1415, 483] on div "Intercom messenger" at bounding box center [784, 370] width 1568 height 740
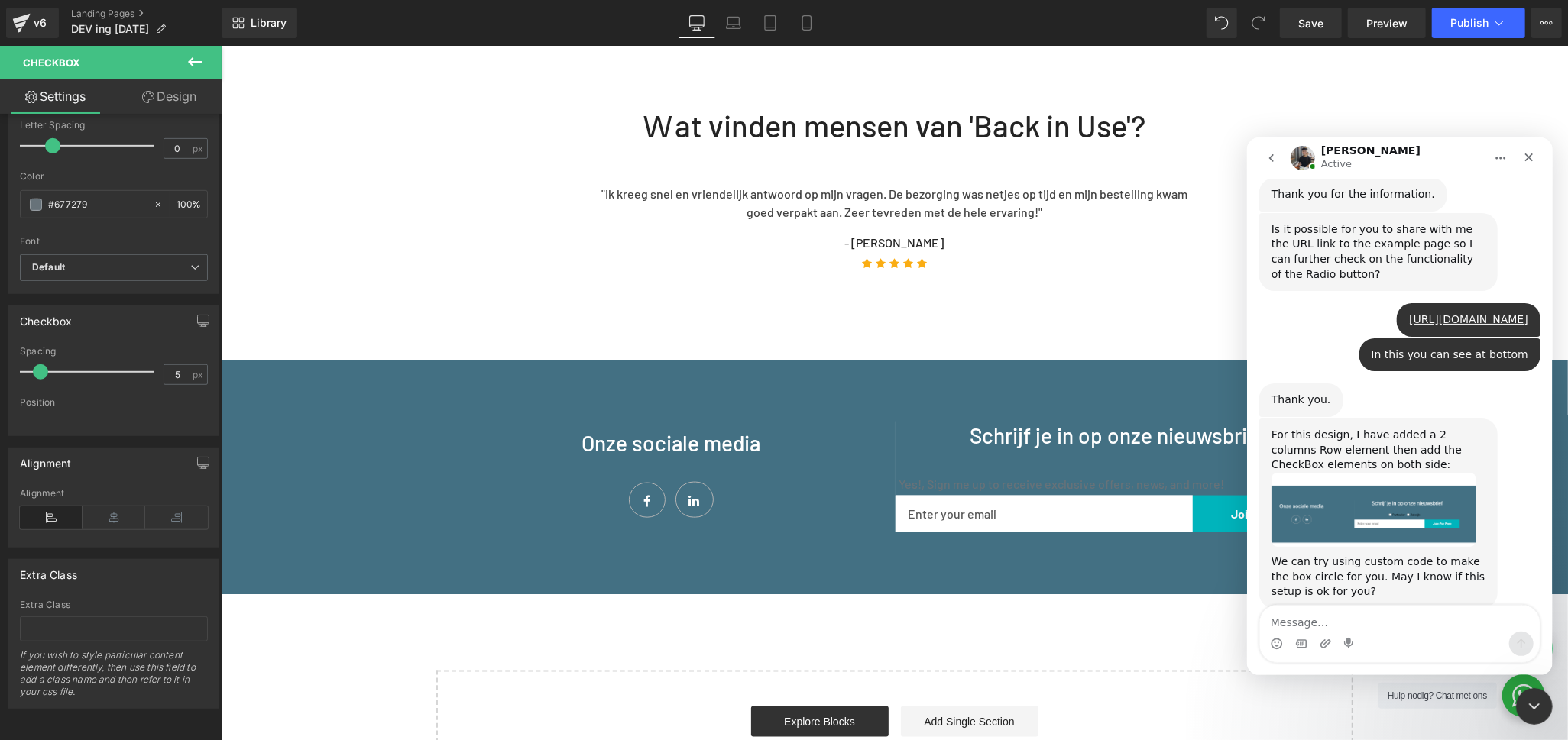
scroll to position [1949, 0]
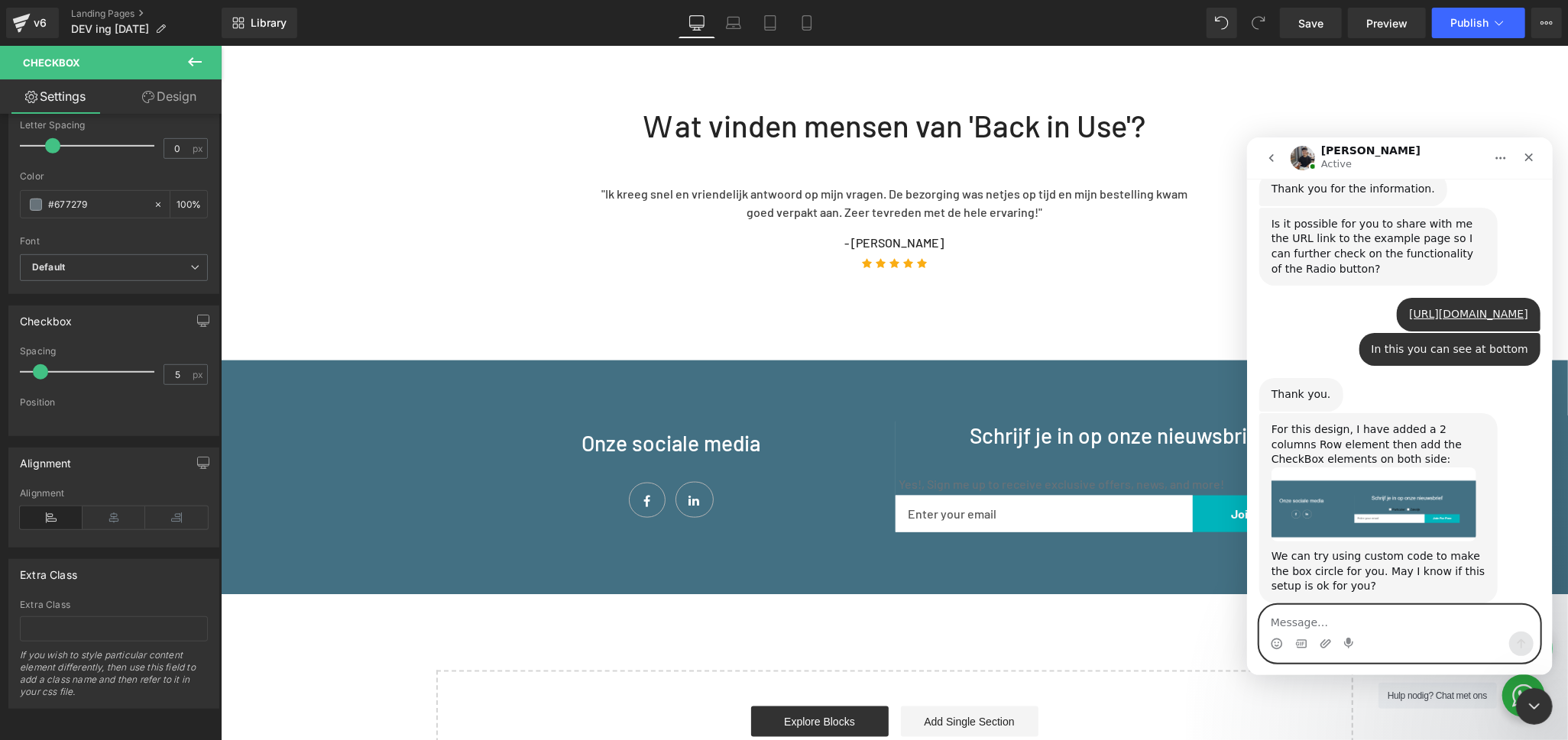
click at [1371, 616] on textarea "Message…" at bounding box center [1398, 618] width 279 height 26
type textarea "okay fine this is okay for now"
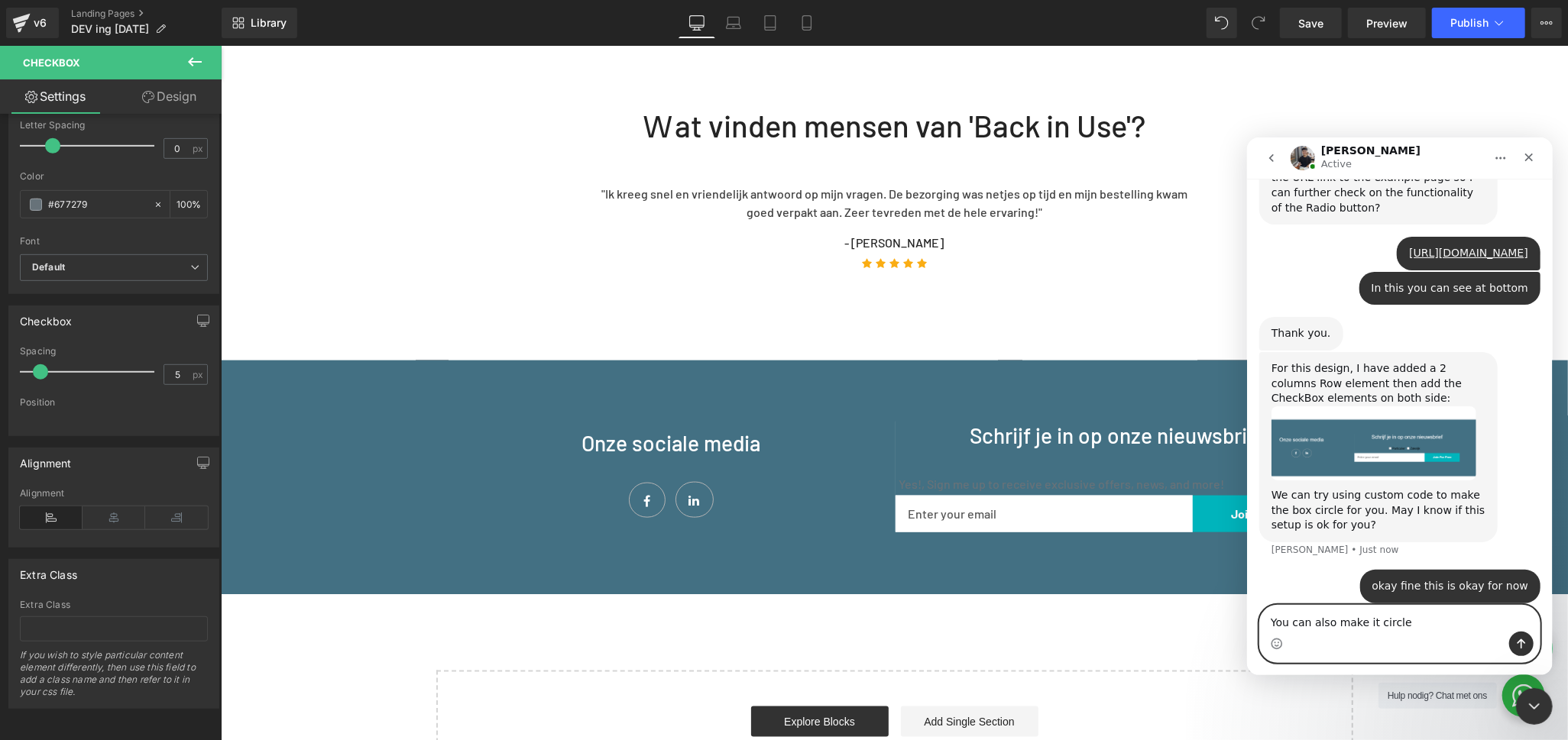
scroll to position [2025, 0]
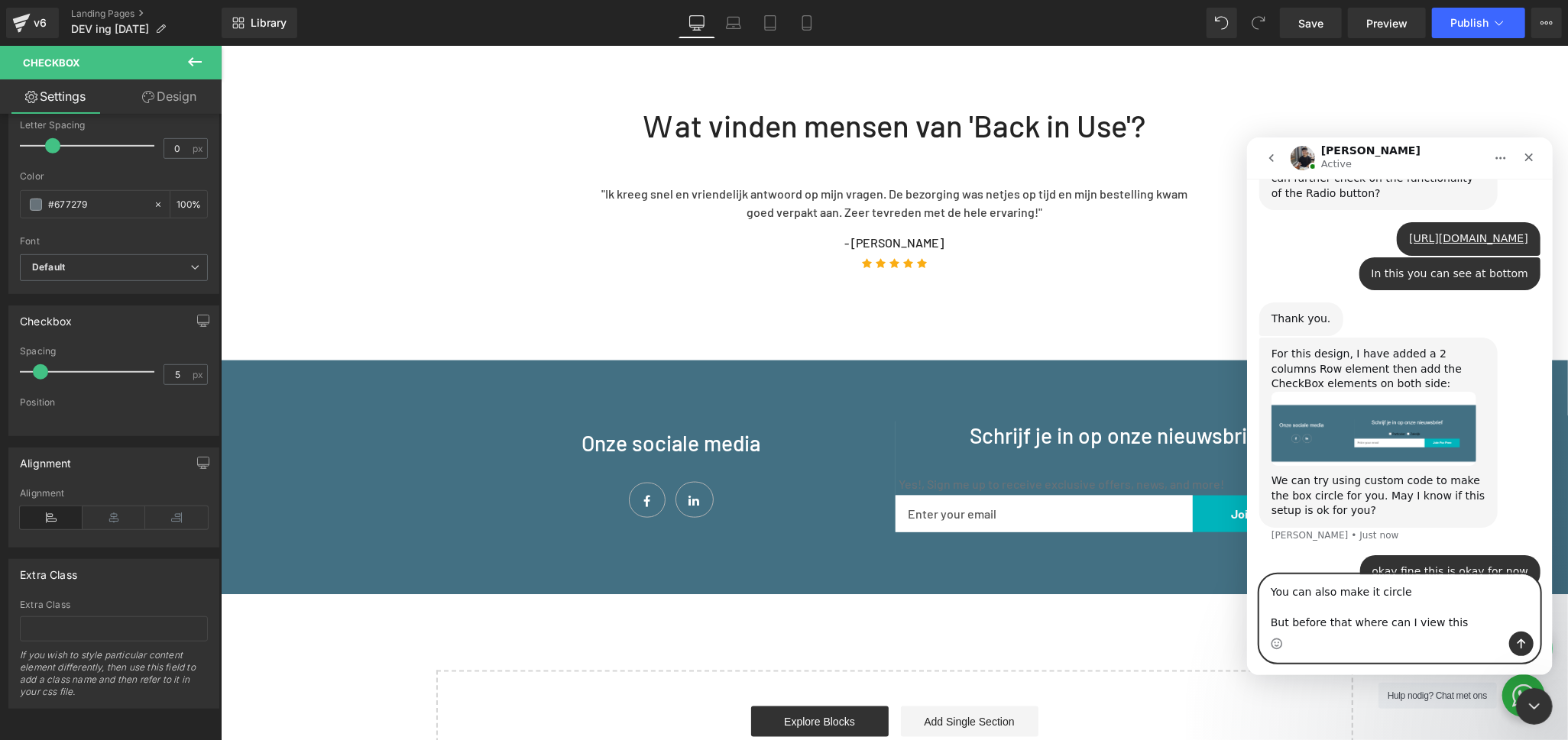
type textarea "You can also make it circle But before that where can I view this ?"
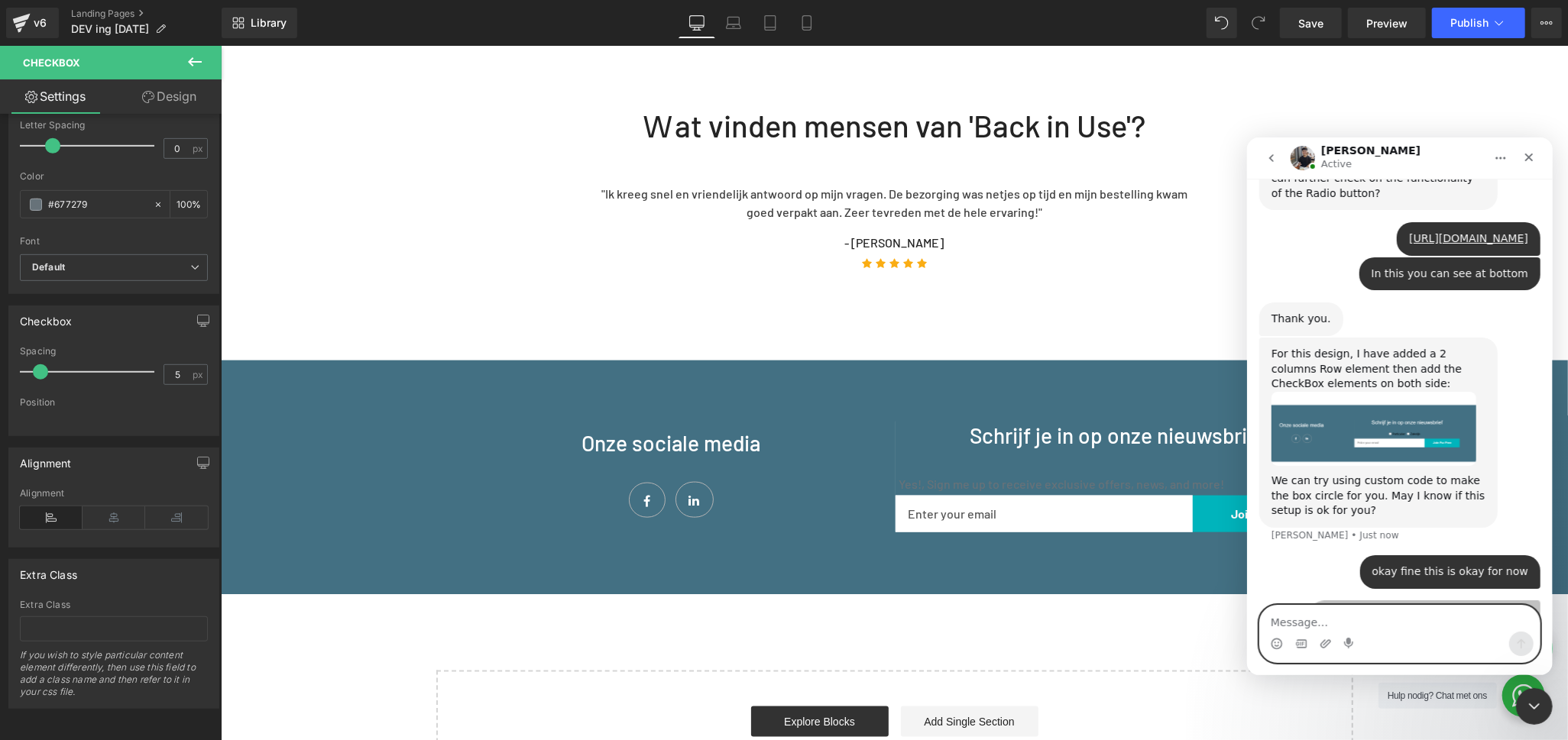
scroll to position [2051, 0]
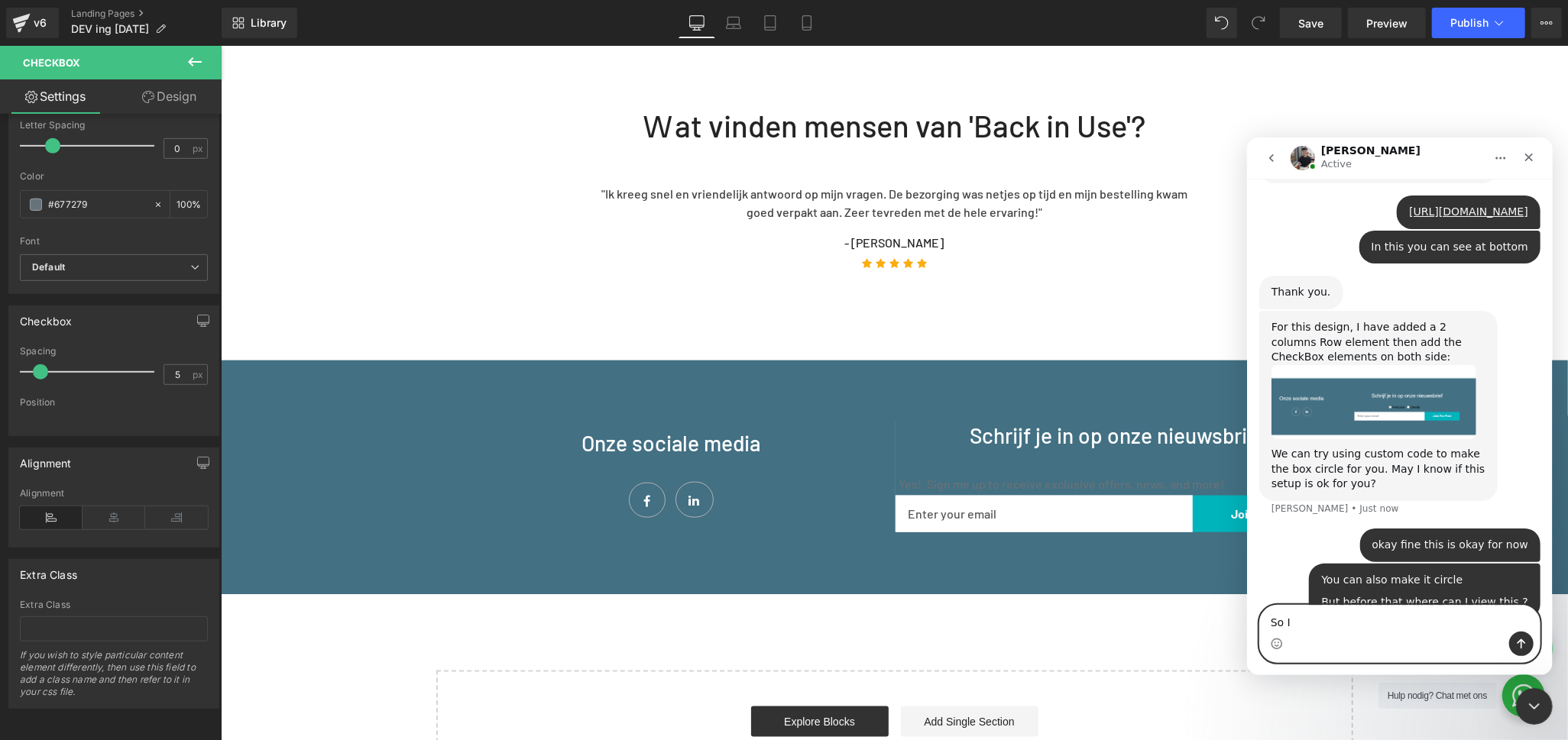
type textarea "So I"
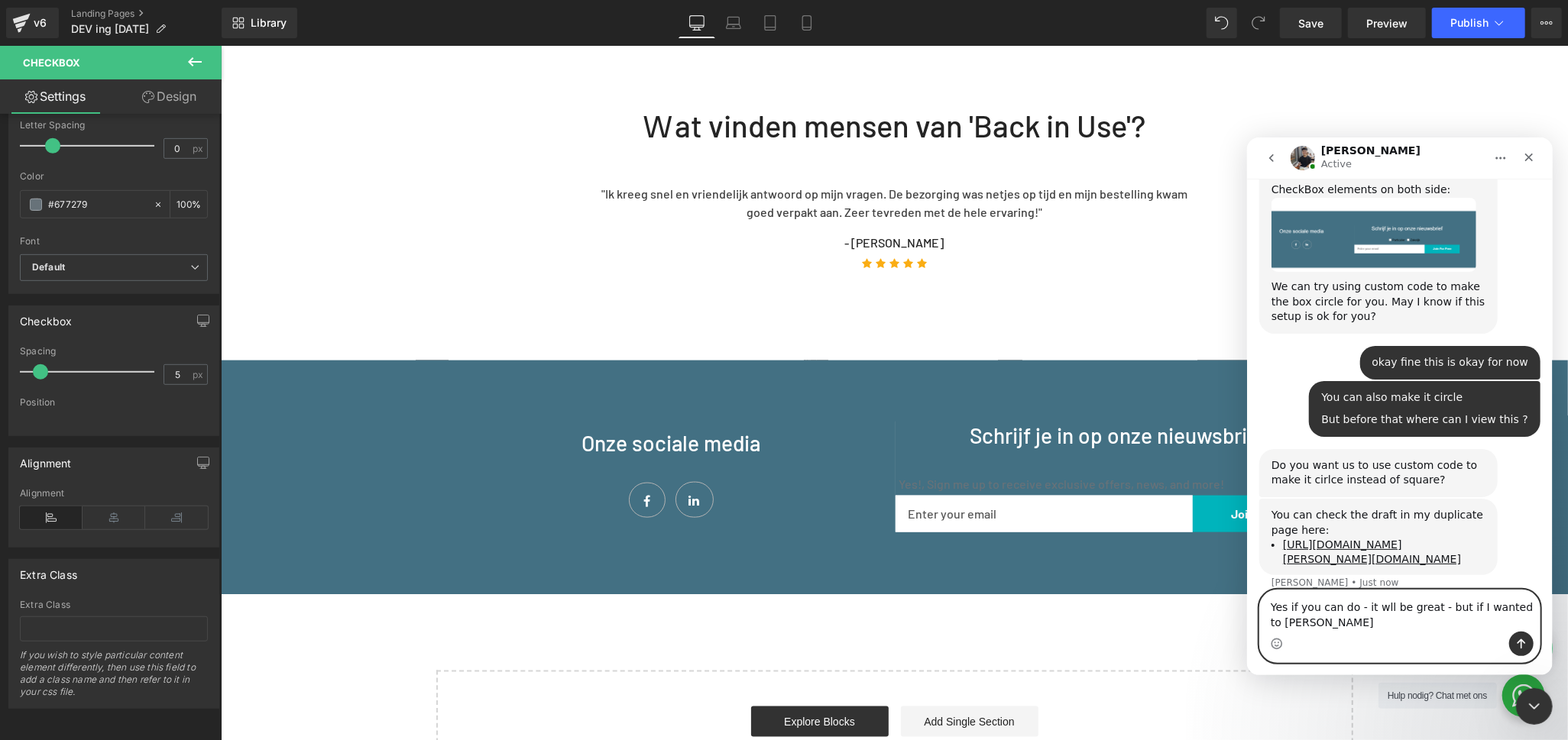
scroll to position [2176, 0]
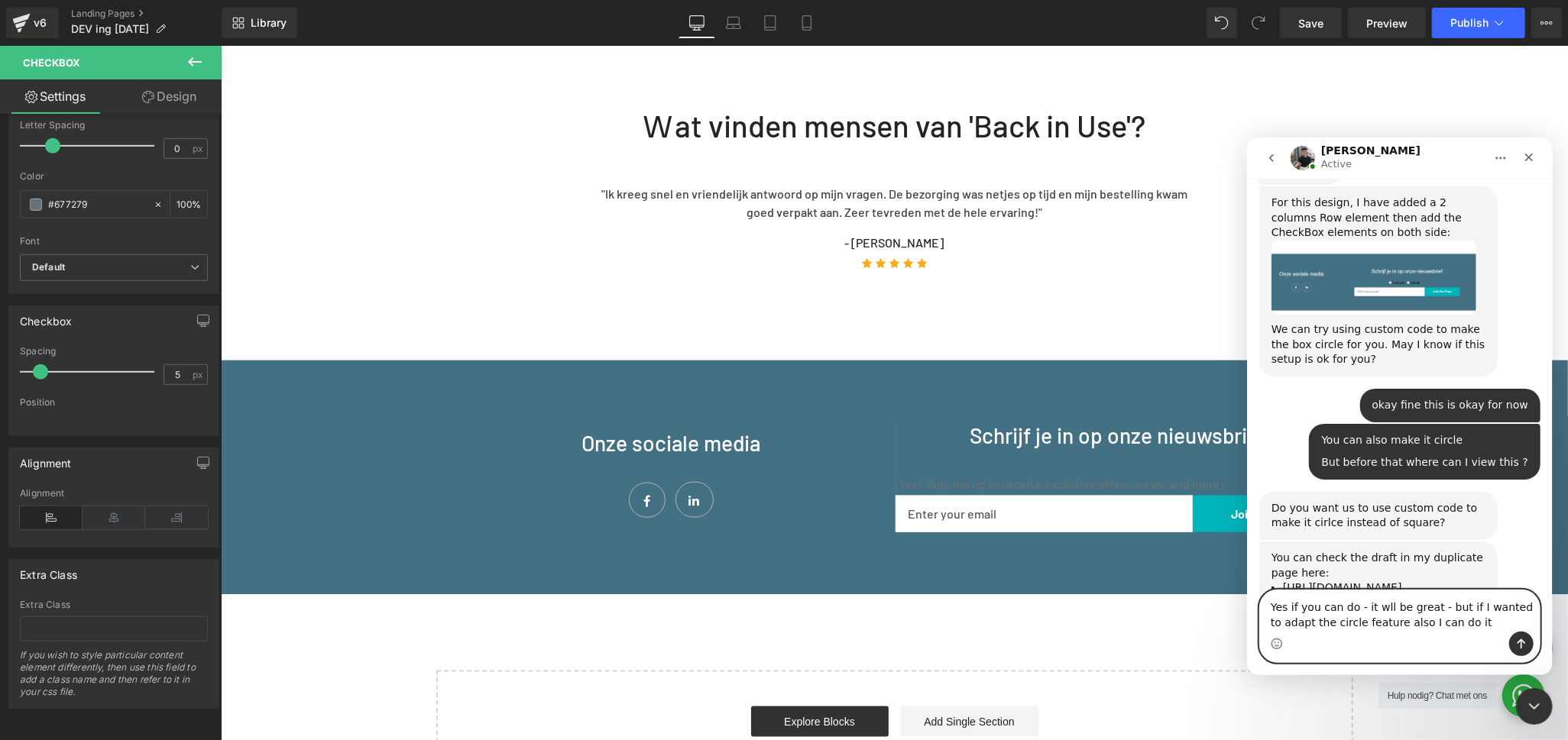
type textarea "Yes if you can do - it wll be great - but if I wanted to adapt the circle featu…"
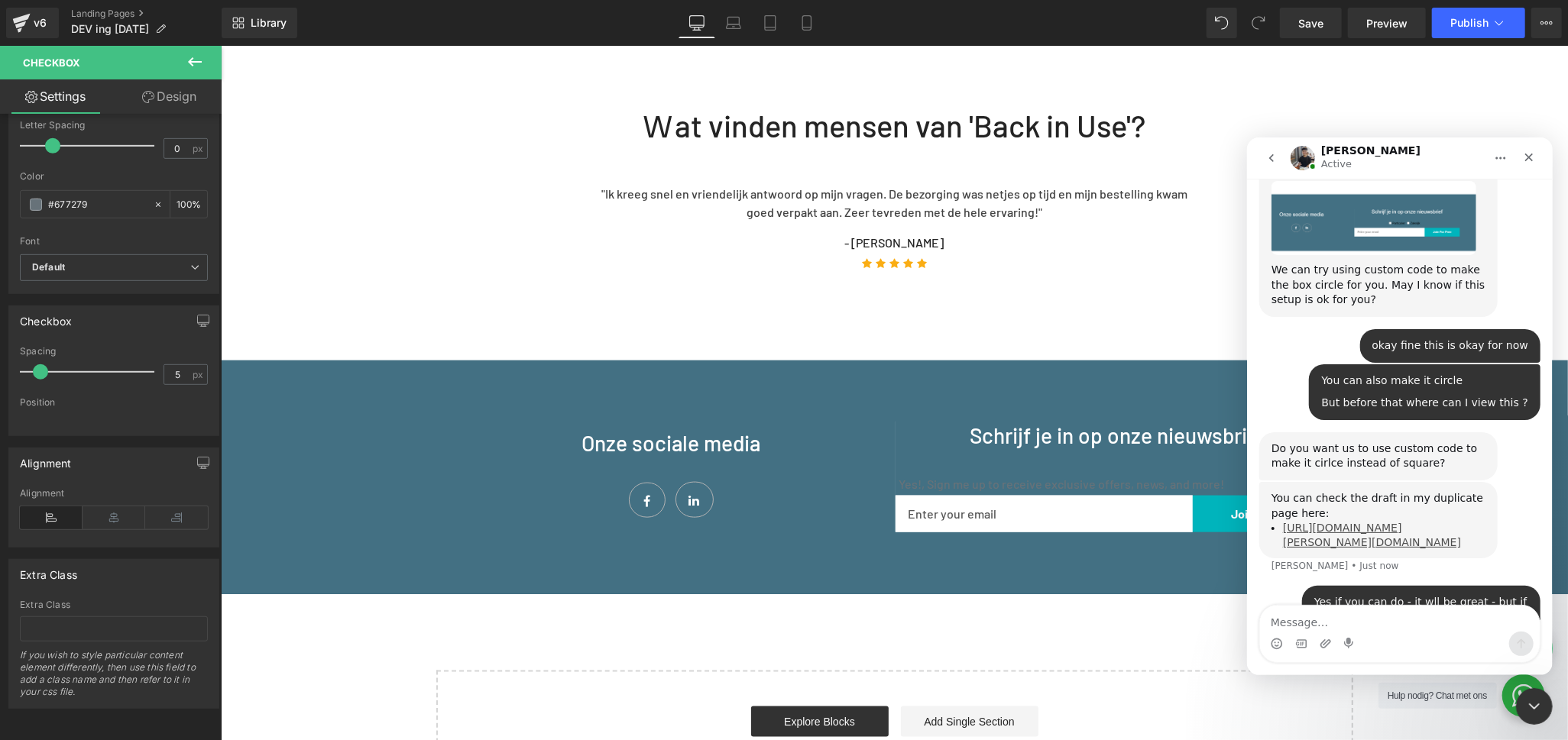
click at [1344, 521] on link "[URL][DOMAIN_NAME][PERSON_NAME][DOMAIN_NAME]" at bounding box center [1371, 535] width 178 height 26
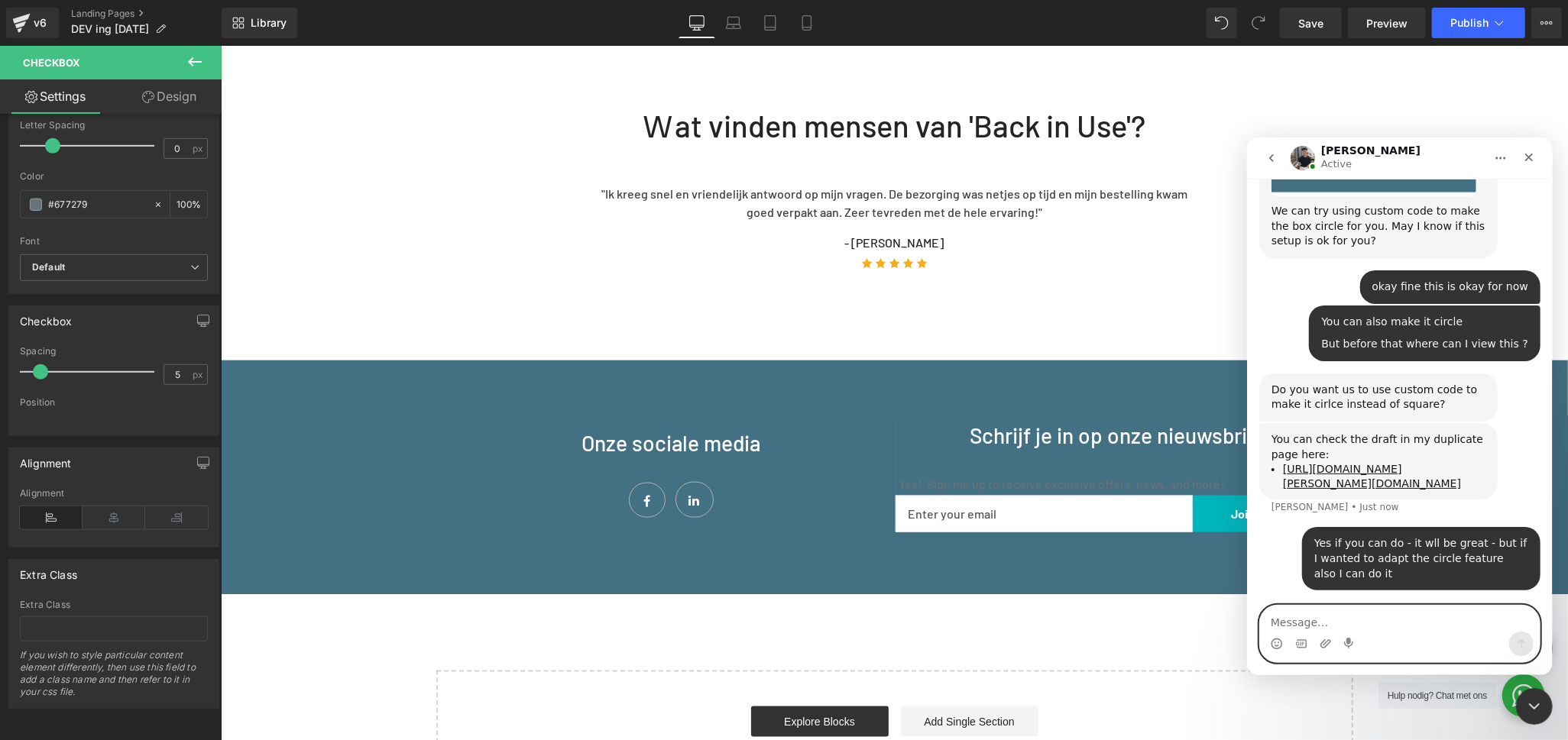
click at [1377, 623] on textarea "Message…" at bounding box center [1398, 618] width 279 height 26
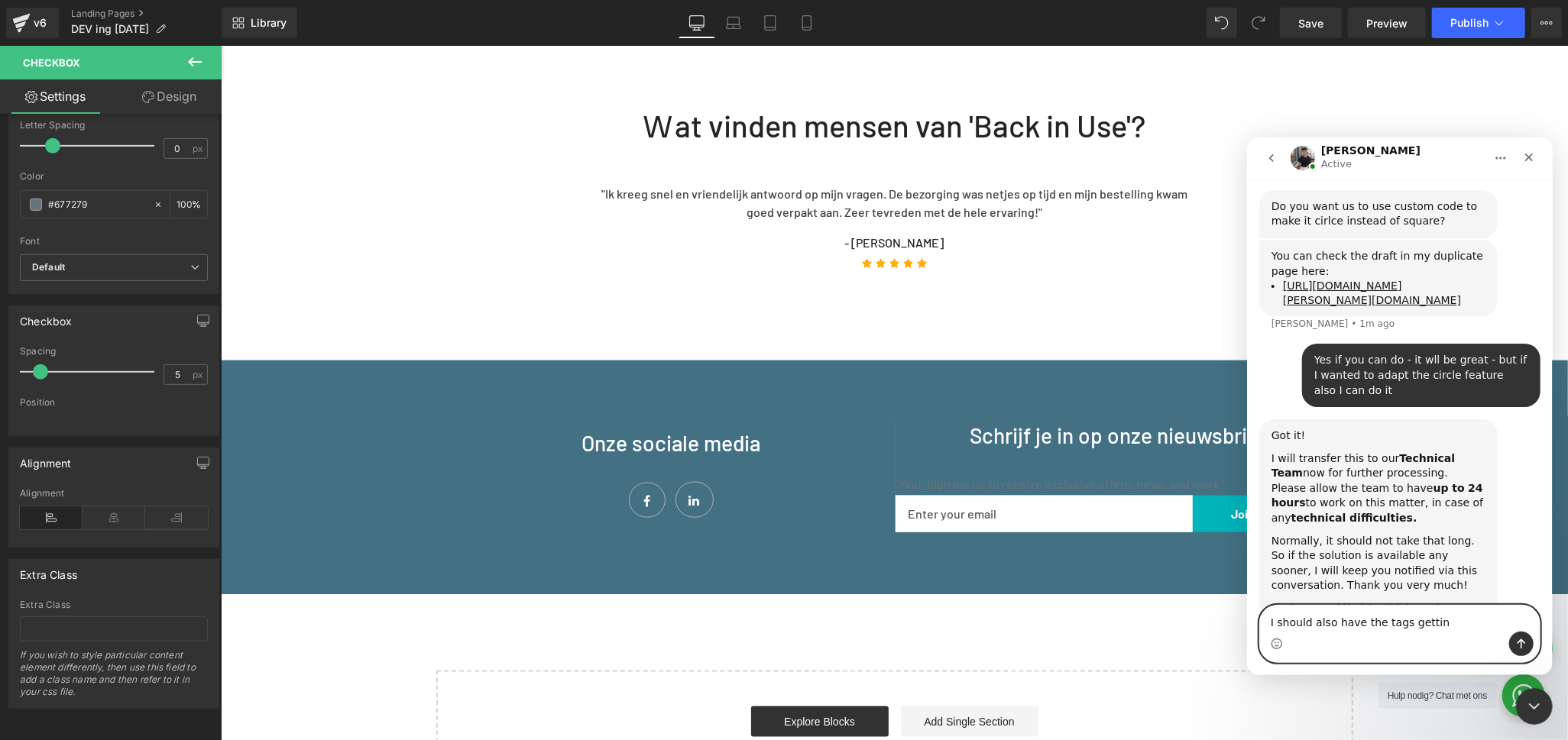
scroll to position [2485, 0]
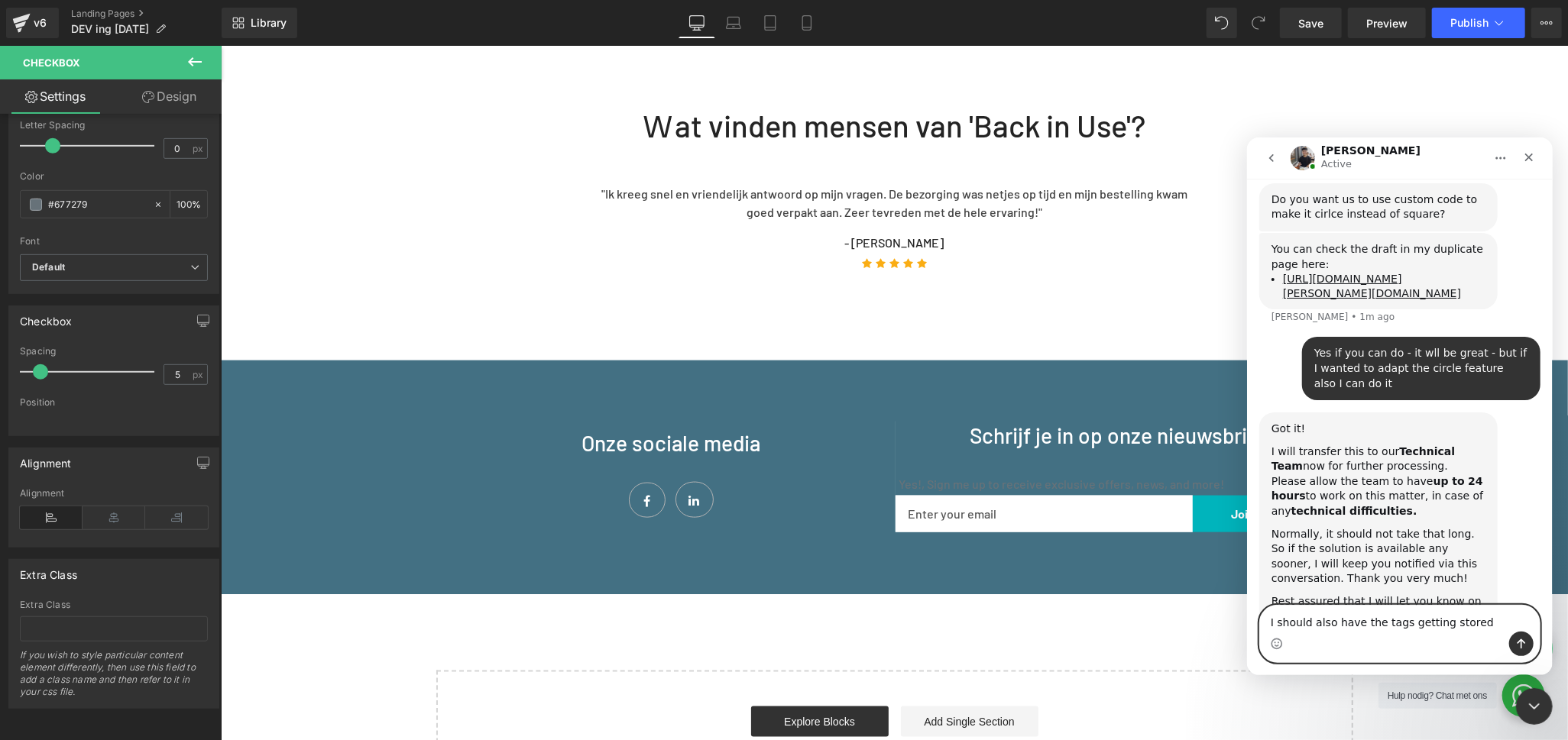
type textarea "I should also have the tags getting stored"
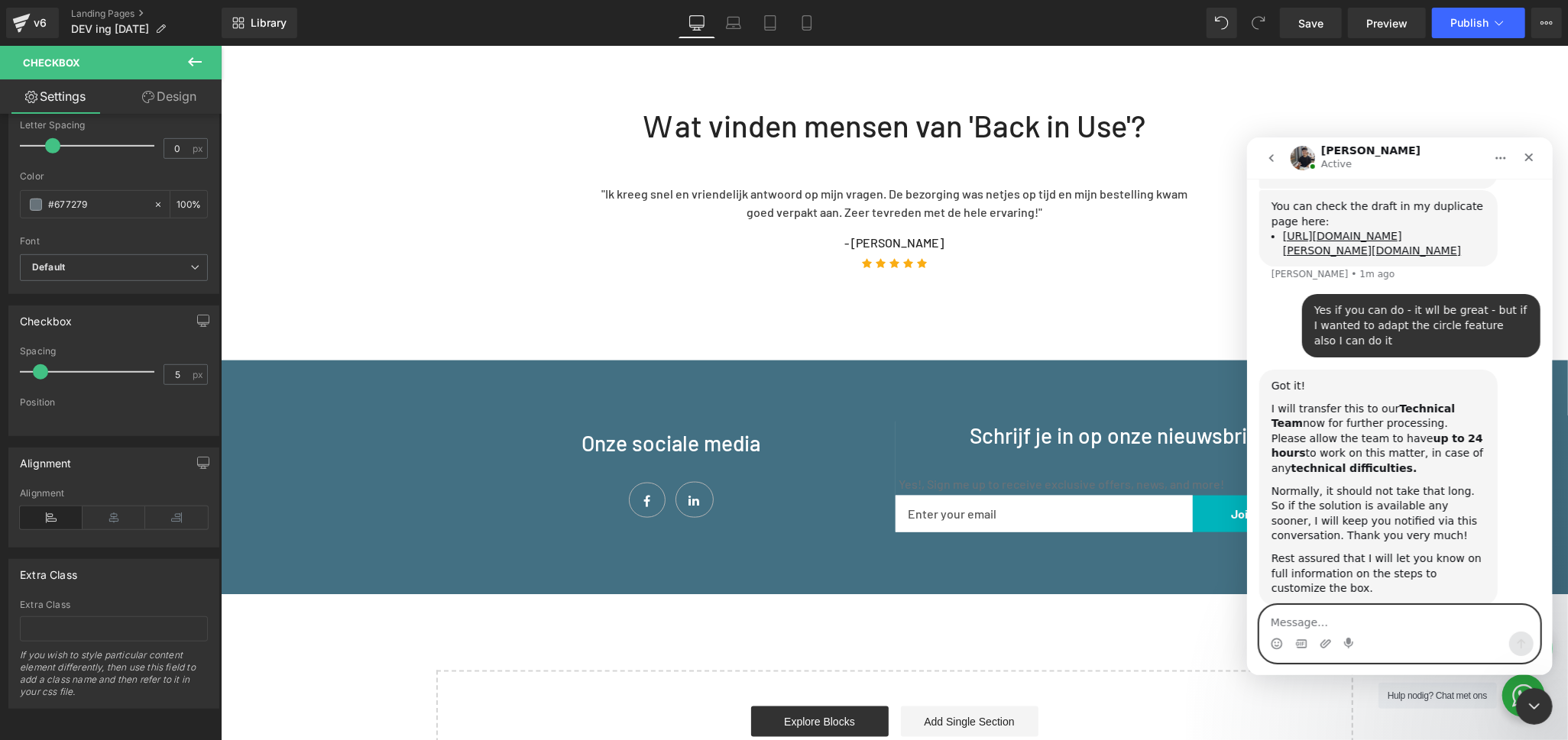
scroll to position [2529, 0]
type textarea "Is that possible ?"
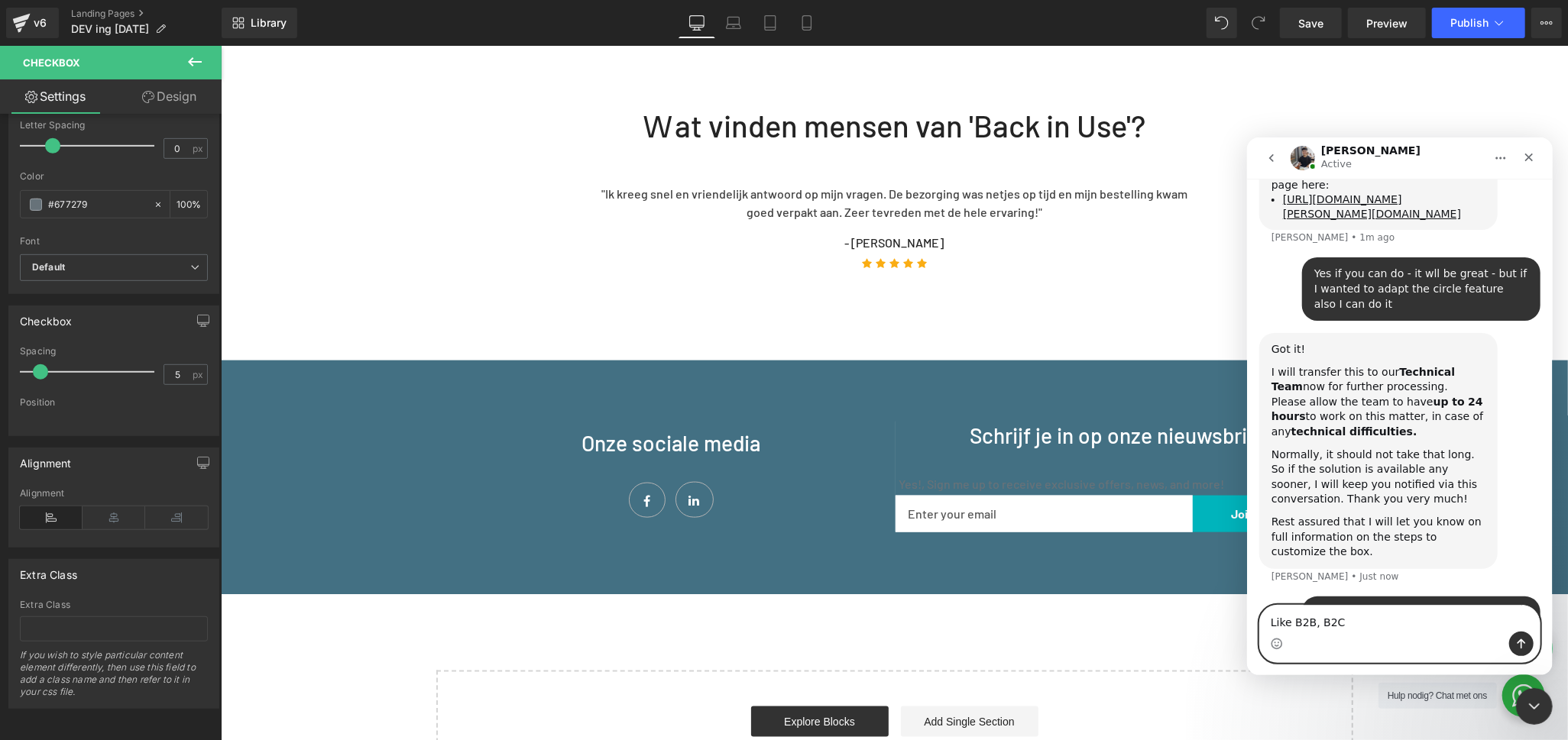
type textarea "Like B2B, B2C"
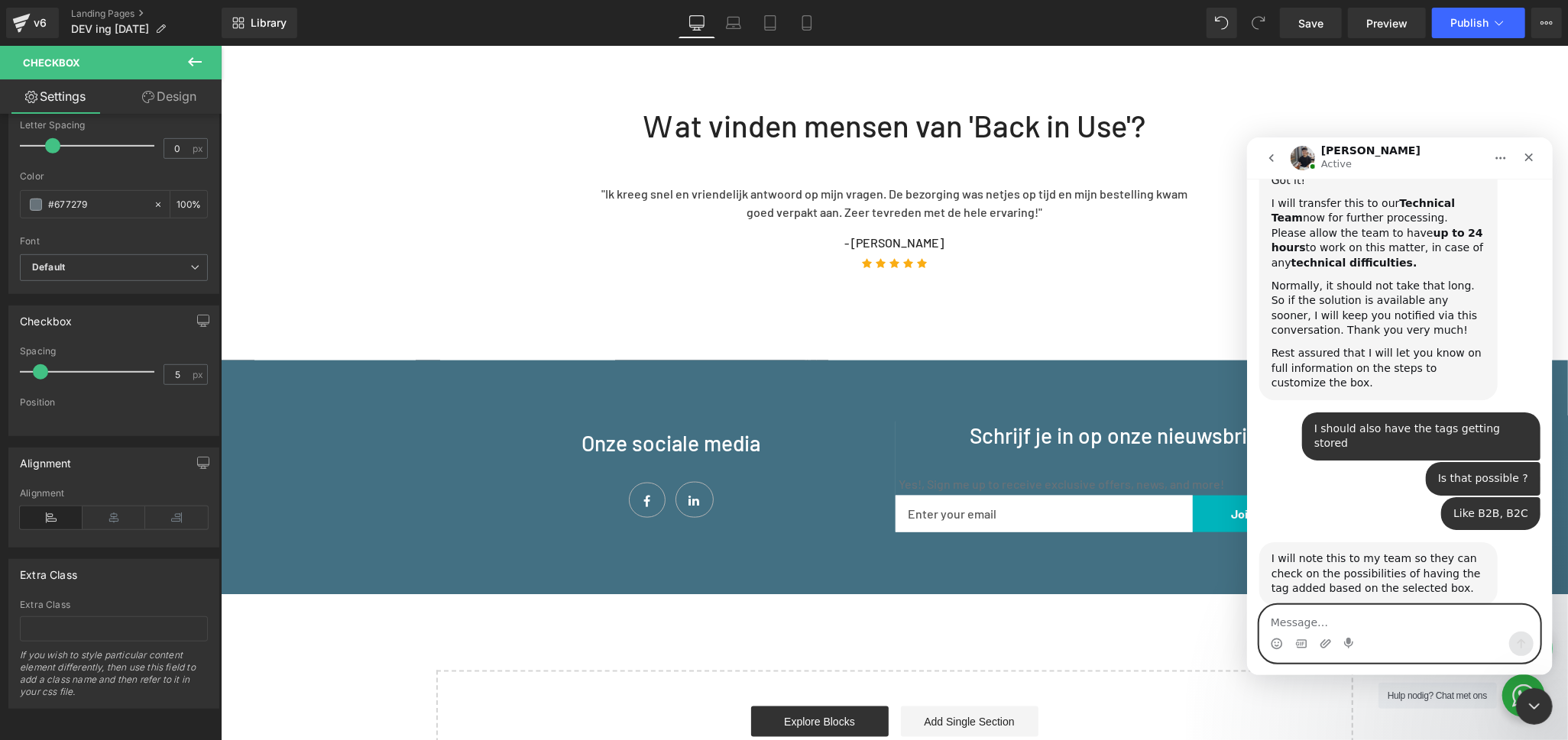
scroll to position [2675, 0]
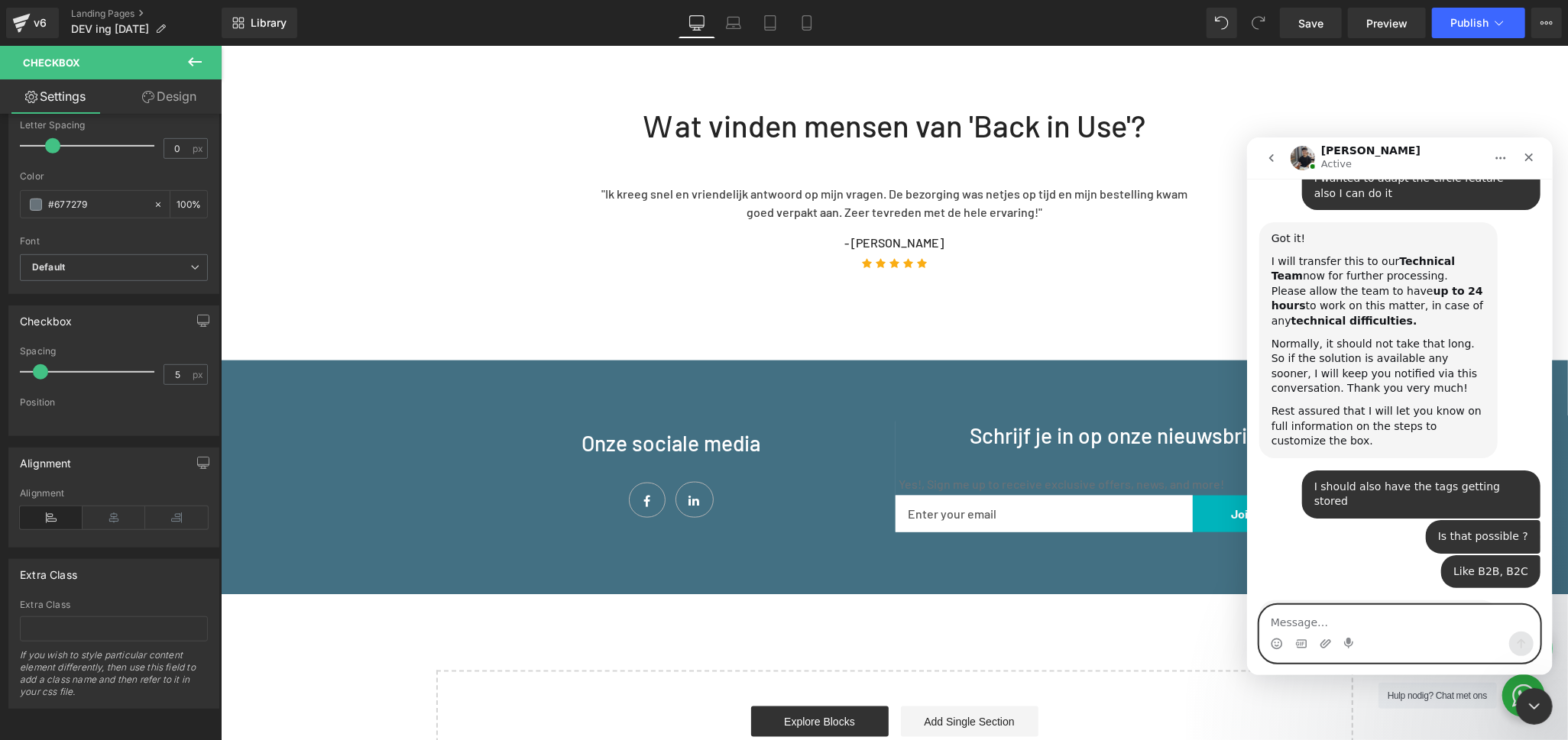
click at [1415, 612] on textarea "Message…" at bounding box center [1398, 618] width 279 height 26
type textarea "okay thanks"
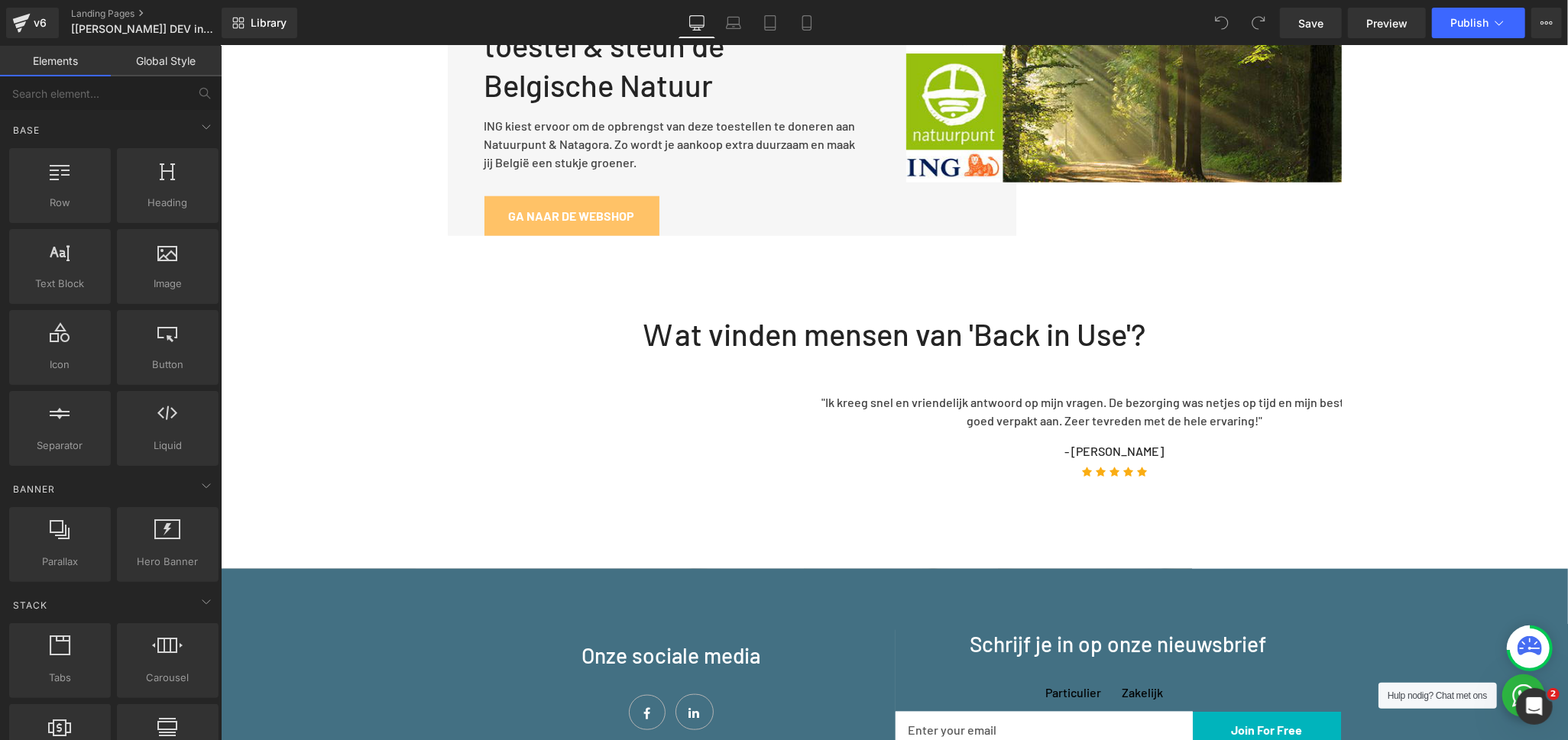
scroll to position [1273, 0]
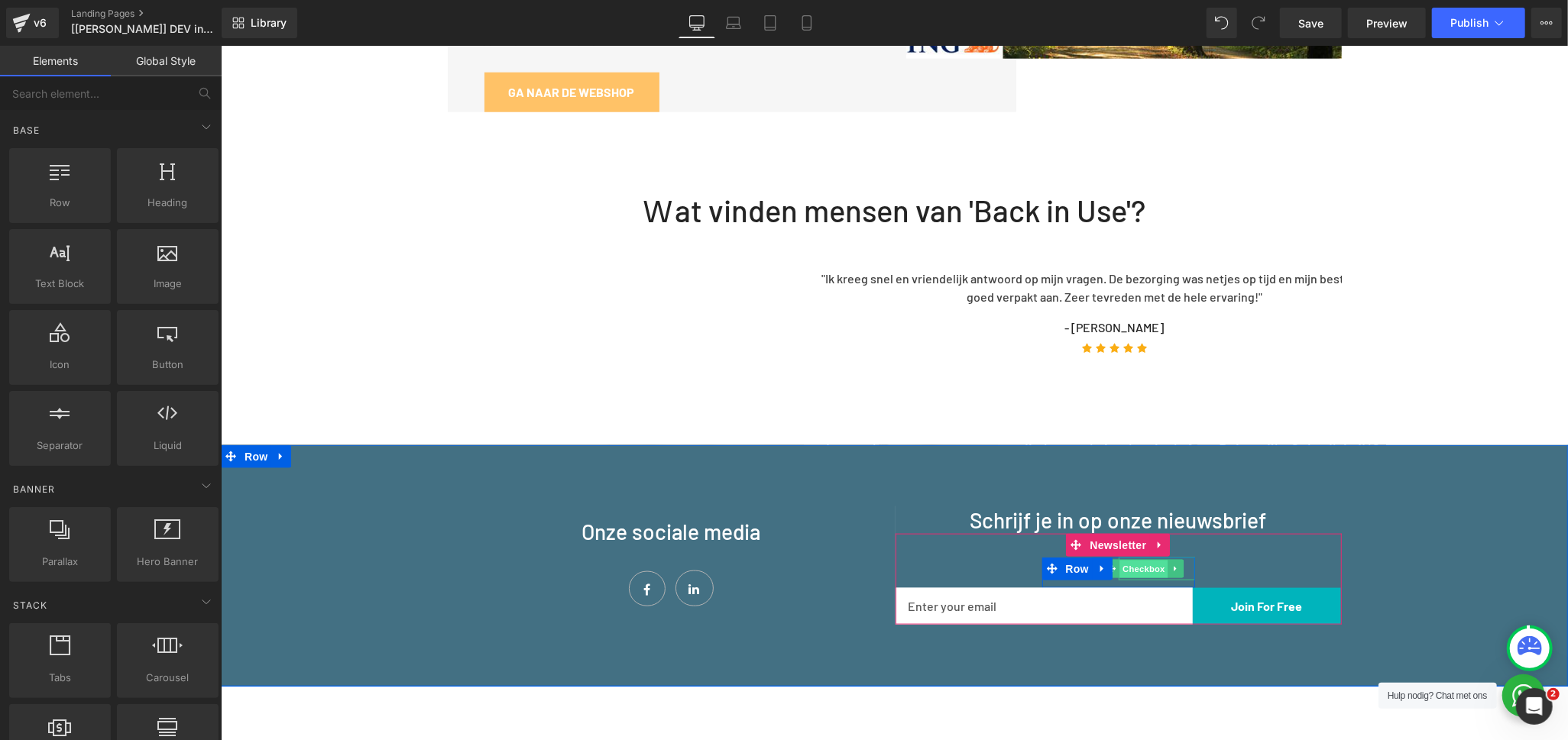
click at [1146, 560] on span "Checkbox" at bounding box center [1143, 570] width 48 height 19
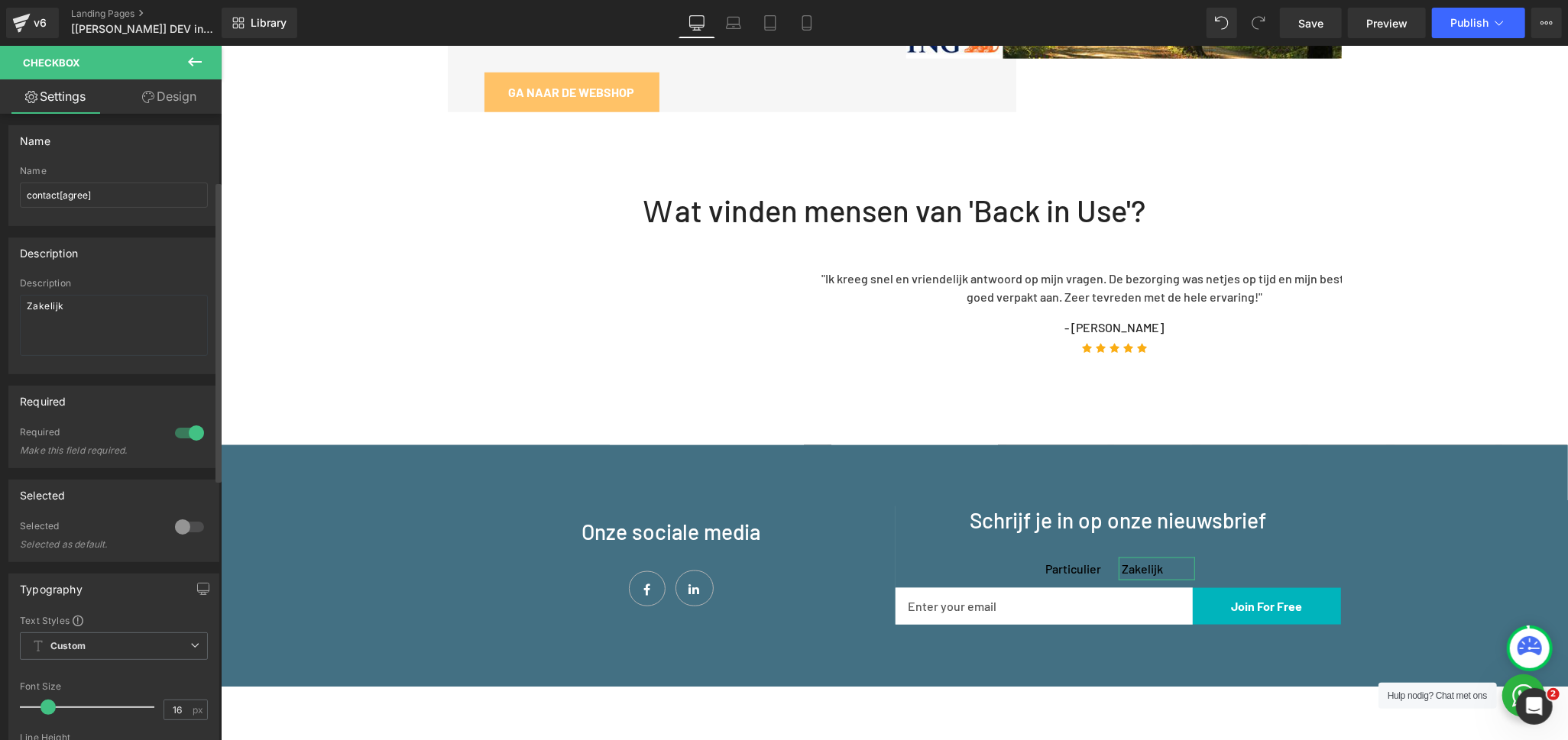
scroll to position [0, 0]
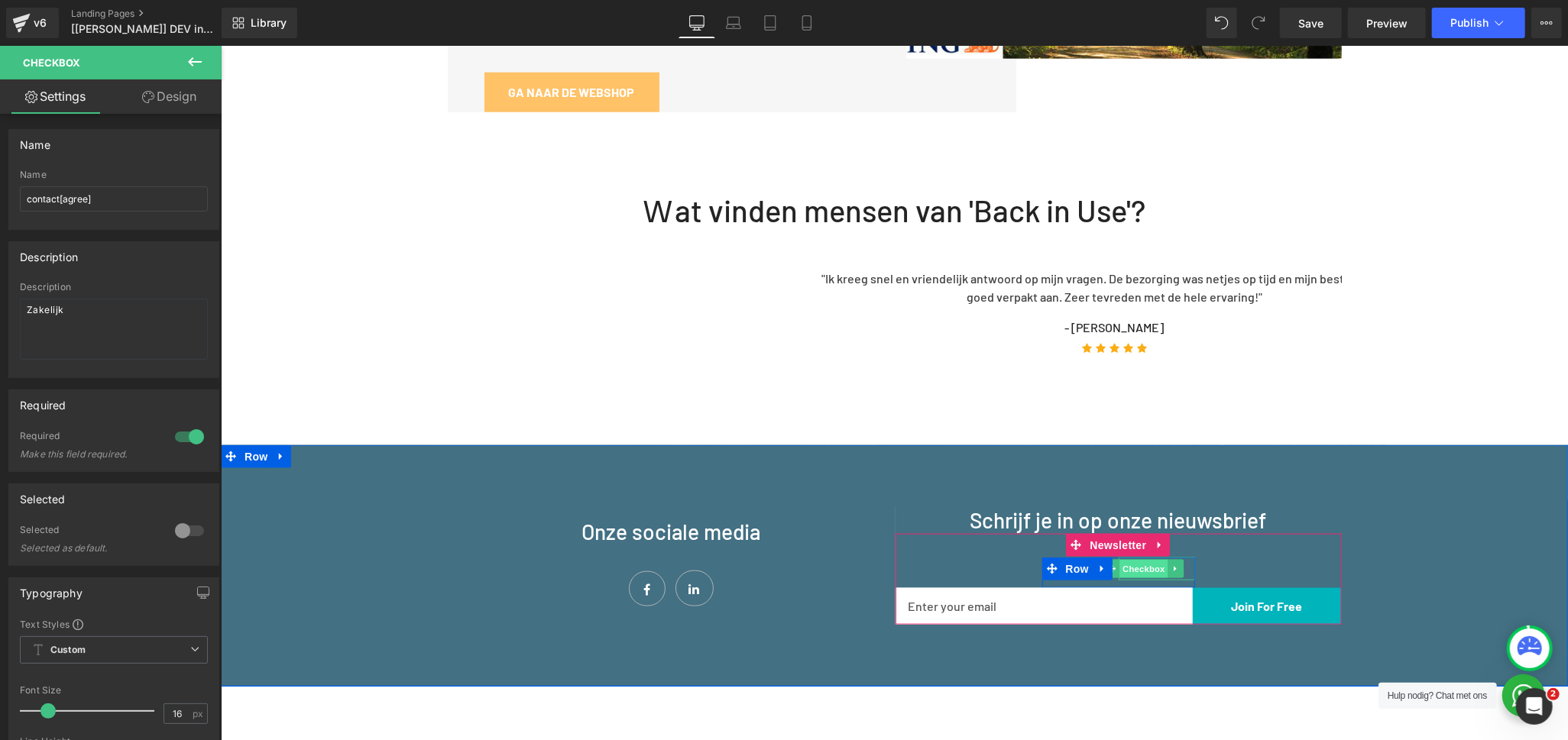
click at [1138, 559] on span "Checkbox" at bounding box center [1143, 569] width 48 height 19
click at [1046, 563] on icon at bounding box center [1051, 568] width 11 height 12
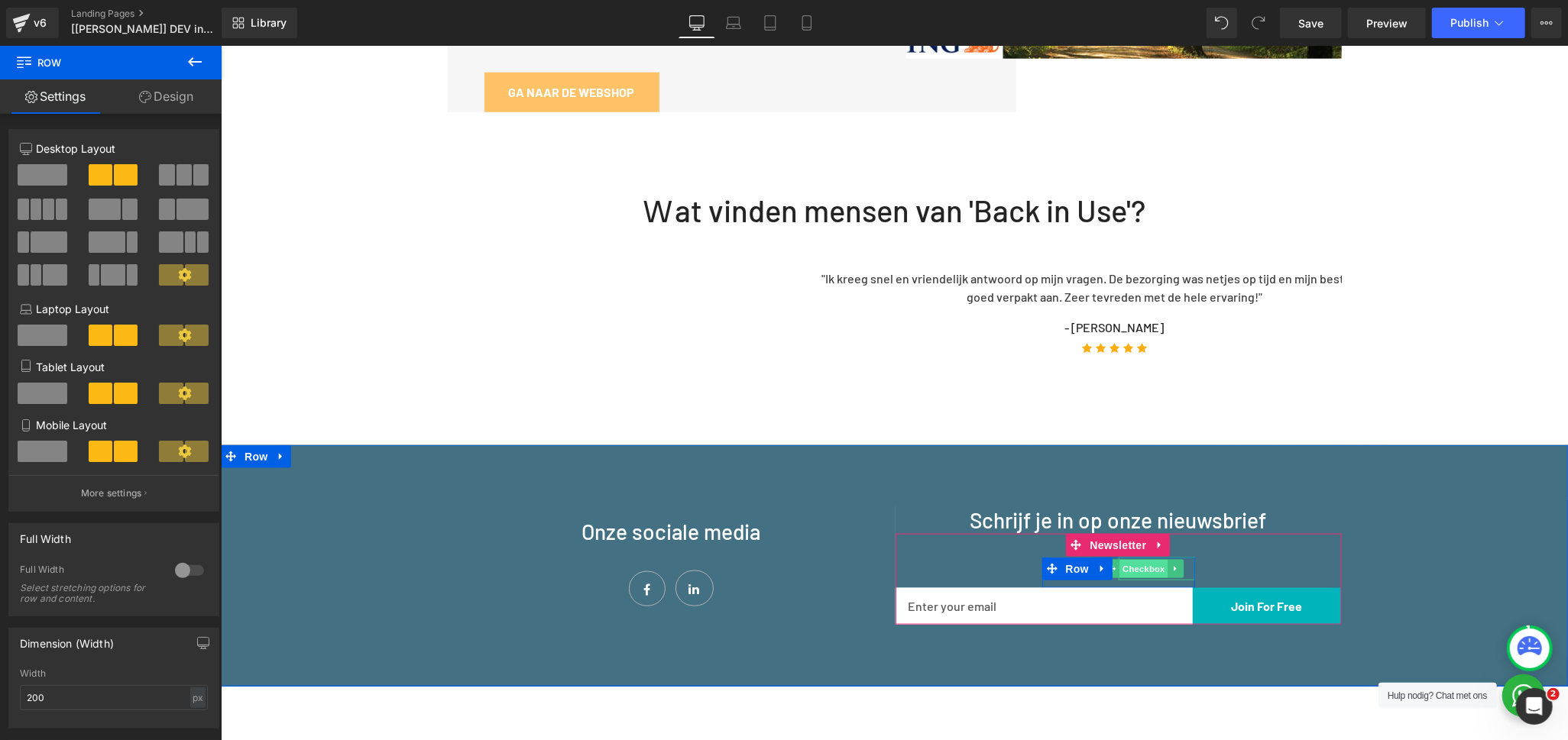
click at [1119, 559] on span "Checkbox" at bounding box center [1143, 569] width 48 height 19
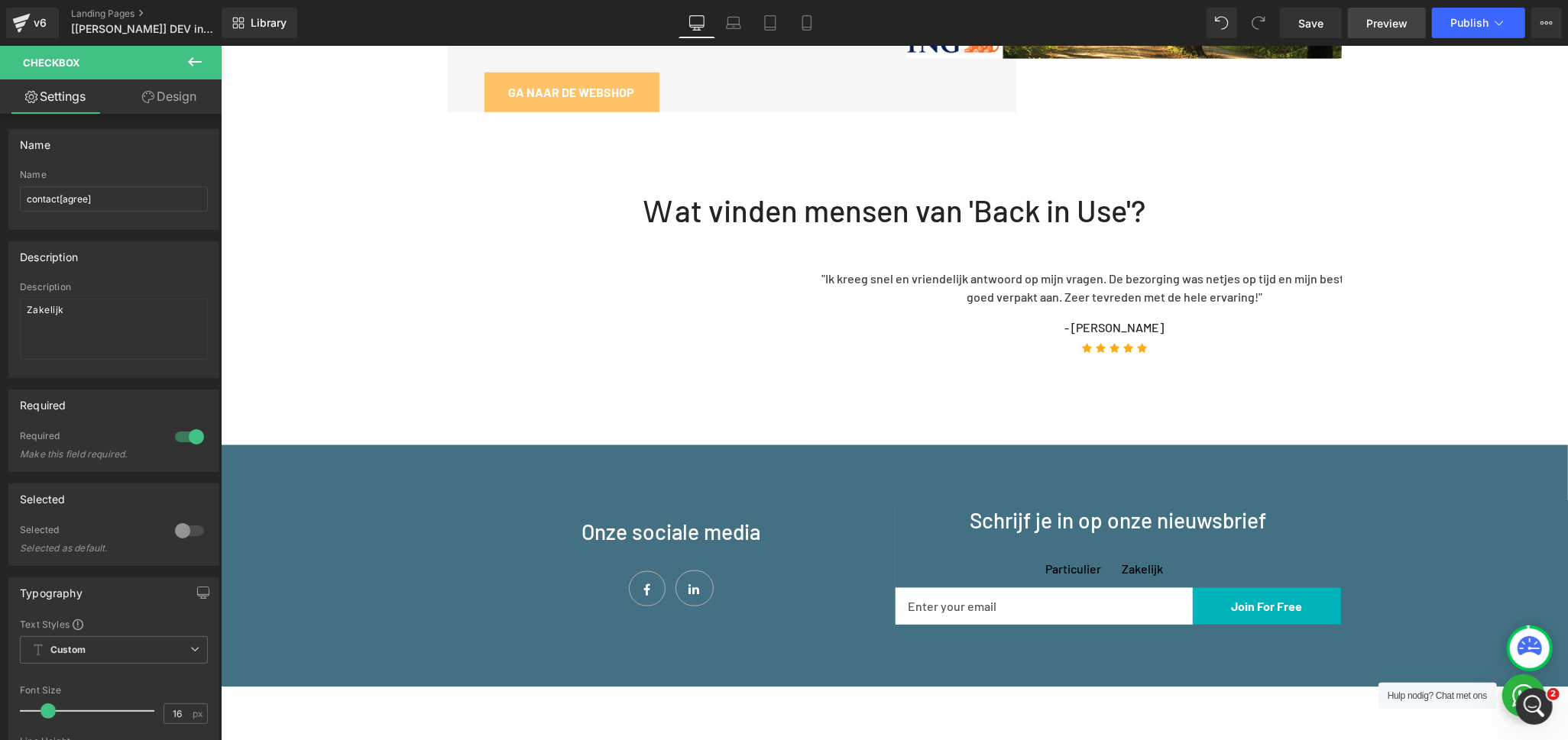
click at [1398, 19] on span "Preview" at bounding box center [1387, 23] width 41 height 16
